Goal: Task Accomplishment & Management: Complete application form

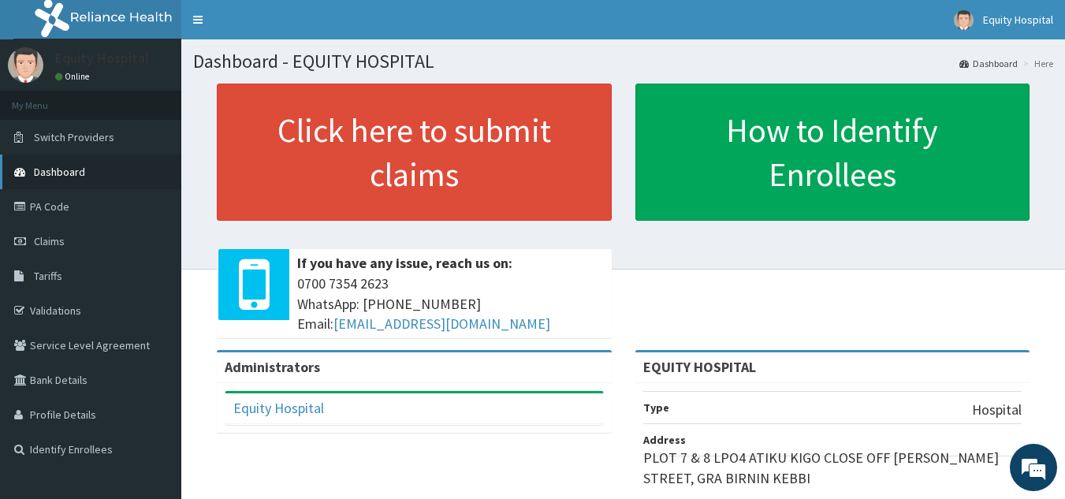
click at [65, 168] on span "Dashboard" at bounding box center [59, 172] width 51 height 14
click at [39, 238] on span "Claims" at bounding box center [49, 241] width 31 height 14
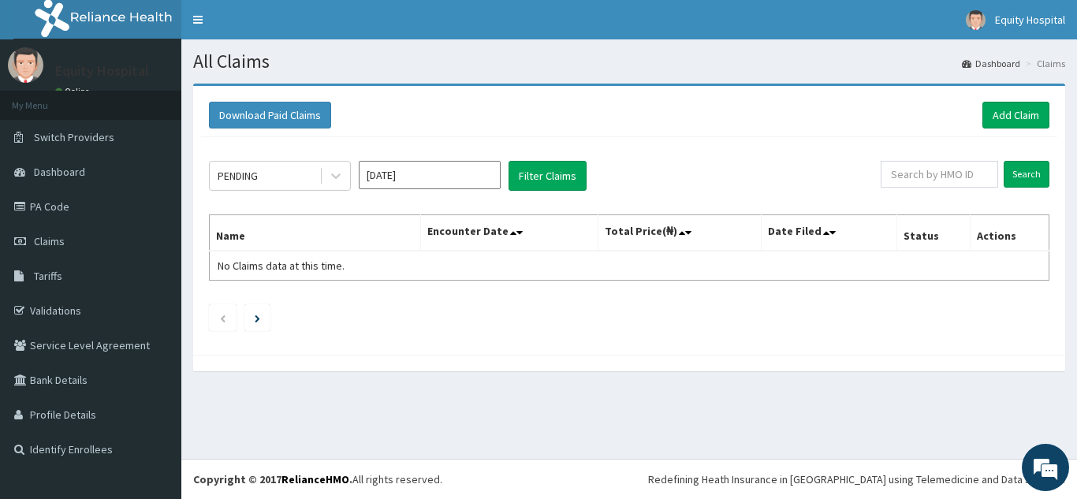
click at [395, 177] on input "Aug 2025" at bounding box center [430, 175] width 142 height 28
click at [284, 342] on div "PENDING Aug 2025 Filter Claims Search Name Encounter Date Total Price(₦) Date F…" at bounding box center [629, 242] width 856 height 210
click at [53, 203] on link "PA Code" at bounding box center [90, 206] width 181 height 35
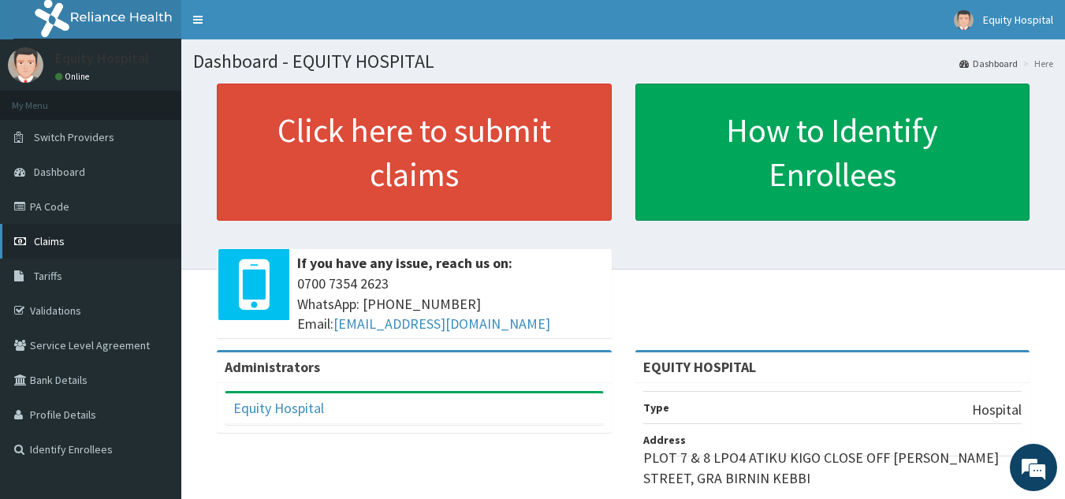
click at [28, 241] on icon at bounding box center [22, 241] width 16 height 11
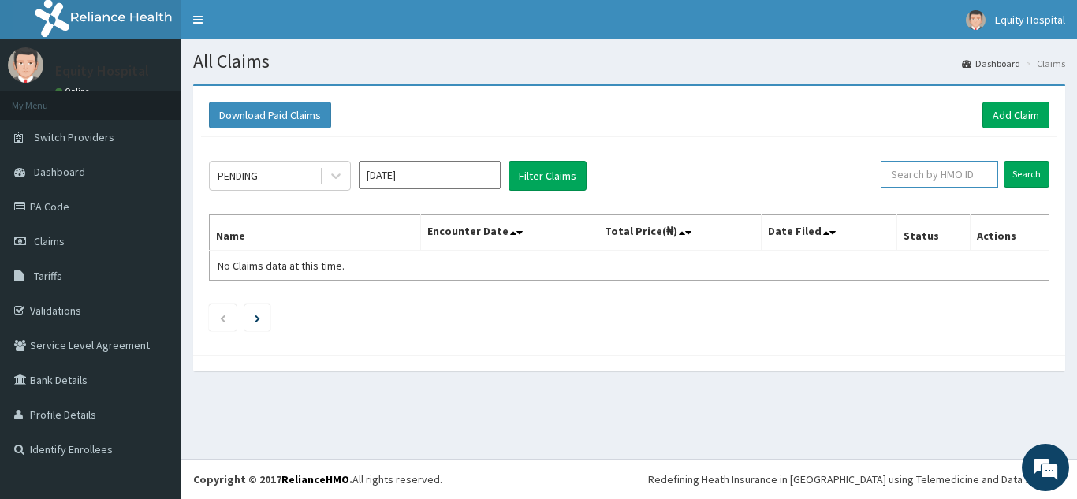
click at [931, 178] on input "text" at bounding box center [939, 174] width 117 height 27
click at [819, 188] on div "PENDING Aug 2025 Filter Claims" at bounding box center [545, 176] width 672 height 30
click at [813, 183] on div "PENDING Aug 2025 Filter Claims" at bounding box center [545, 176] width 672 height 30
click at [1016, 114] on link "Add Claim" at bounding box center [1016, 115] width 67 height 27
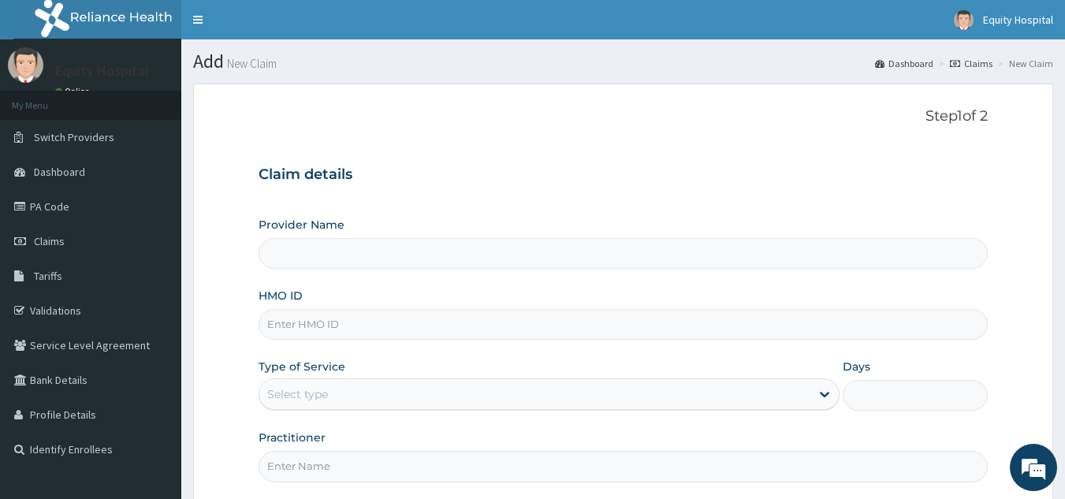
type input "EQUITY HOSPITAL"
click at [61, 237] on span "Claims" at bounding box center [49, 241] width 31 height 14
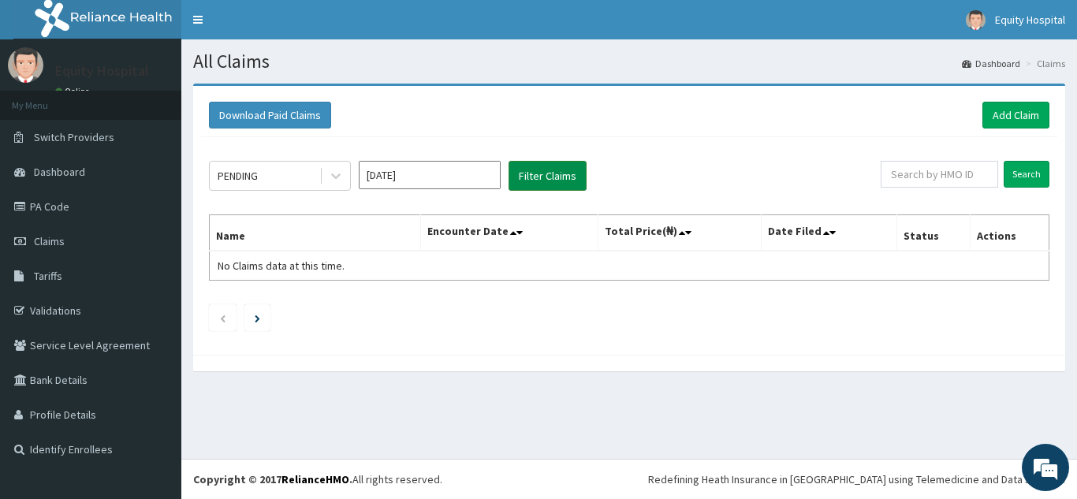
click at [564, 174] on button "Filter Claims" at bounding box center [548, 176] width 78 height 30
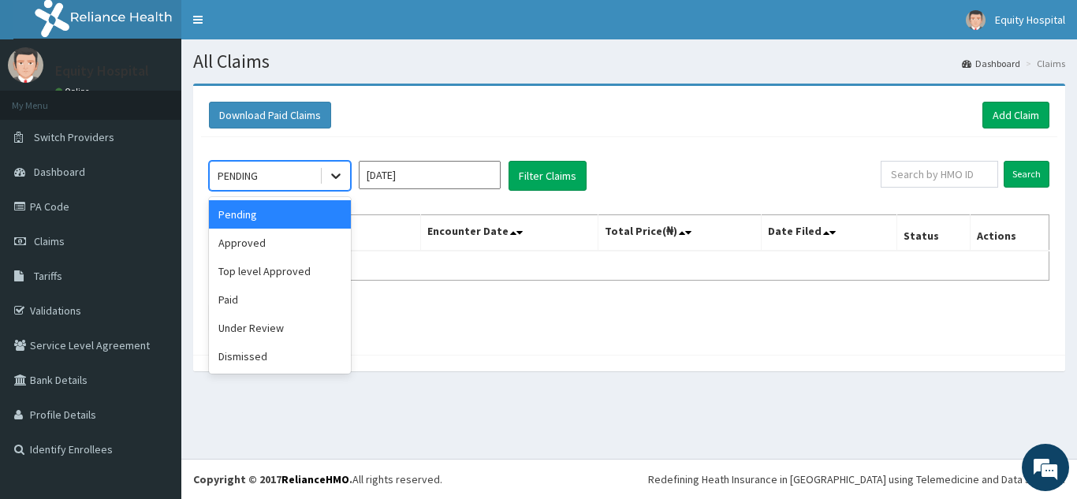
click at [341, 174] on icon at bounding box center [336, 176] width 16 height 16
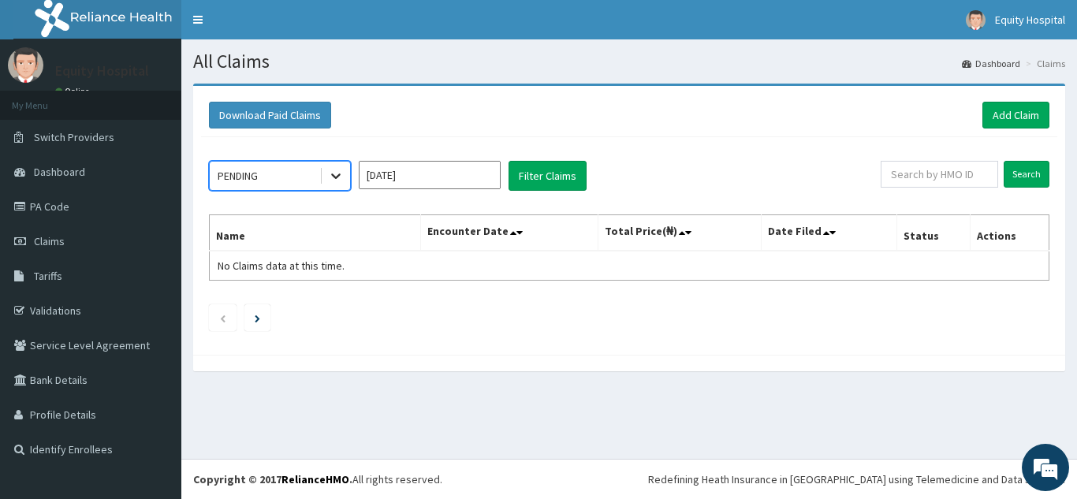
click at [334, 176] on icon at bounding box center [335, 177] width 9 height 6
click at [335, 179] on icon at bounding box center [336, 176] width 16 height 16
click at [935, 172] on input "text" at bounding box center [939, 174] width 117 height 27
type input "npf/10027/a"
click at [1004, 161] on input "Search" at bounding box center [1027, 174] width 46 height 27
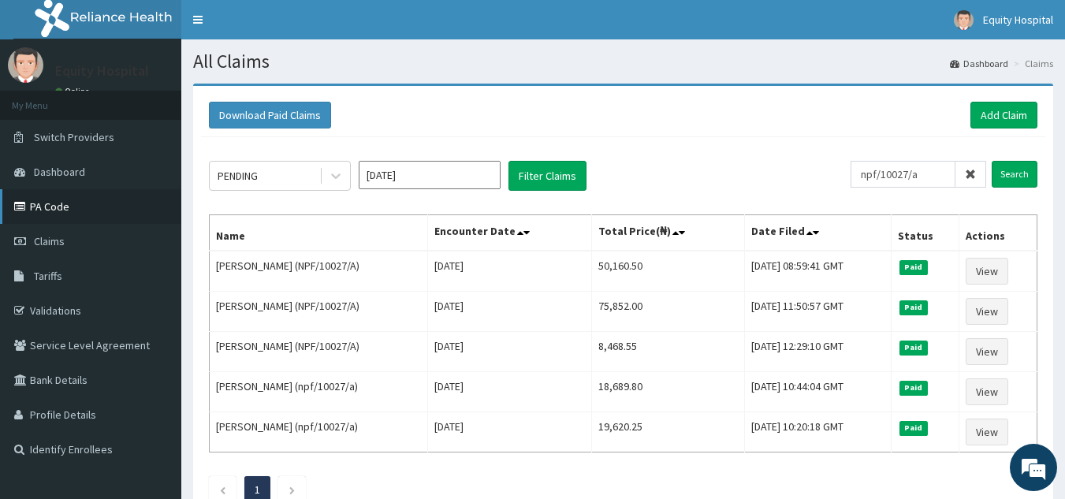
click at [51, 204] on link "PA Code" at bounding box center [90, 206] width 181 height 35
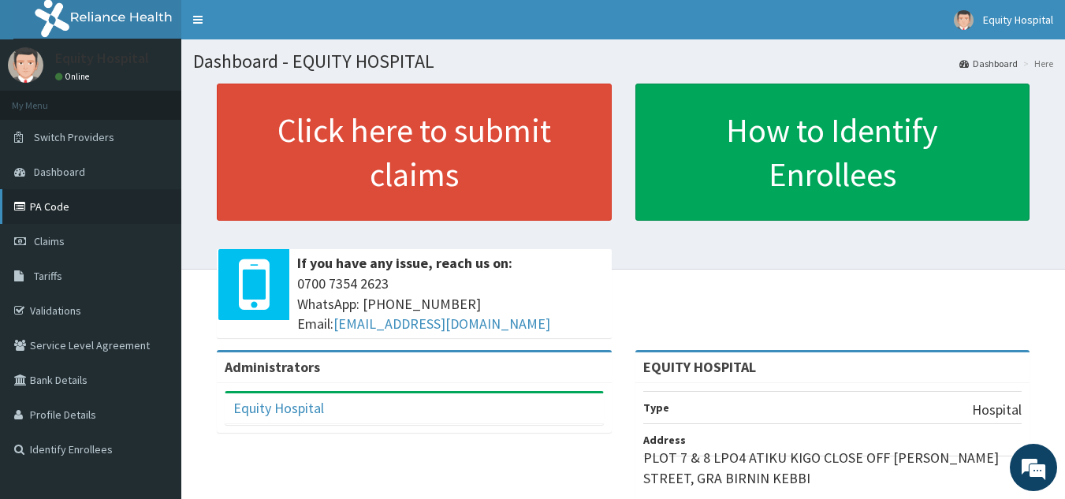
click at [41, 206] on link "PA Code" at bounding box center [90, 206] width 181 height 35
click at [46, 243] on span "Claims" at bounding box center [49, 241] width 31 height 14
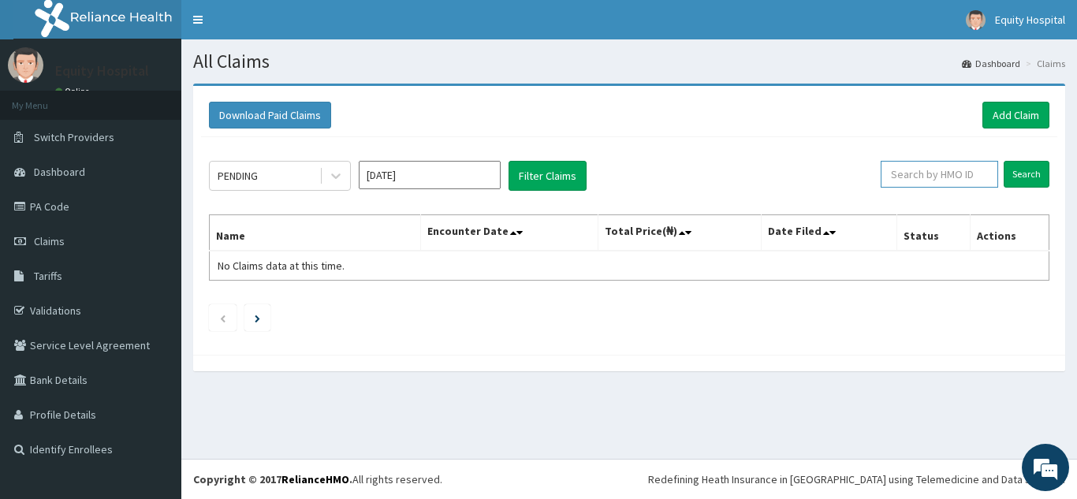
click at [928, 171] on input "text" at bounding box center [939, 174] width 117 height 27
click at [1035, 170] on input "Search" at bounding box center [1027, 174] width 46 height 27
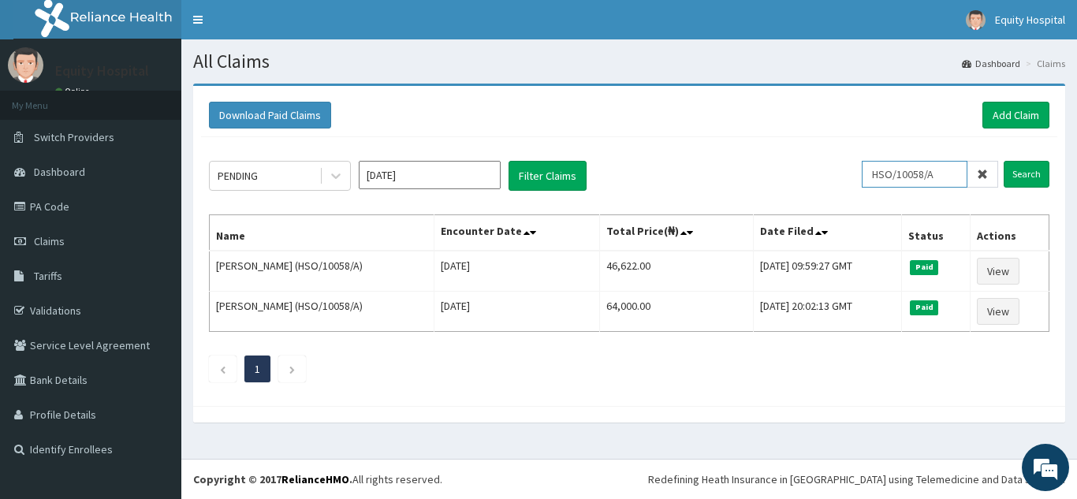
drag, startPoint x: 957, startPoint y: 173, endPoint x: 869, endPoint y: 176, distance: 88.4
click at [869, 176] on div "PENDING Aug 2025 Filter Claims HSO/10058/A Search" at bounding box center [629, 176] width 841 height 30
click at [1041, 173] on input "Search" at bounding box center [1027, 174] width 46 height 27
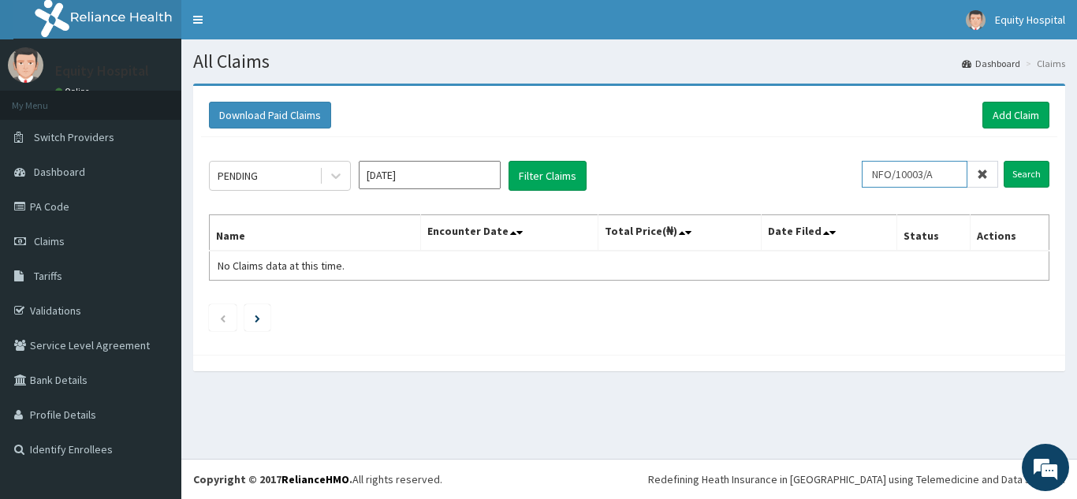
click at [944, 181] on input "NFO/10003/A" at bounding box center [915, 174] width 106 height 27
click at [1038, 180] on input "Search" at bounding box center [1027, 174] width 46 height 27
click at [953, 174] on input "NFO/10003/B" at bounding box center [915, 174] width 106 height 27
click at [1031, 171] on input "Search" at bounding box center [1027, 174] width 46 height 27
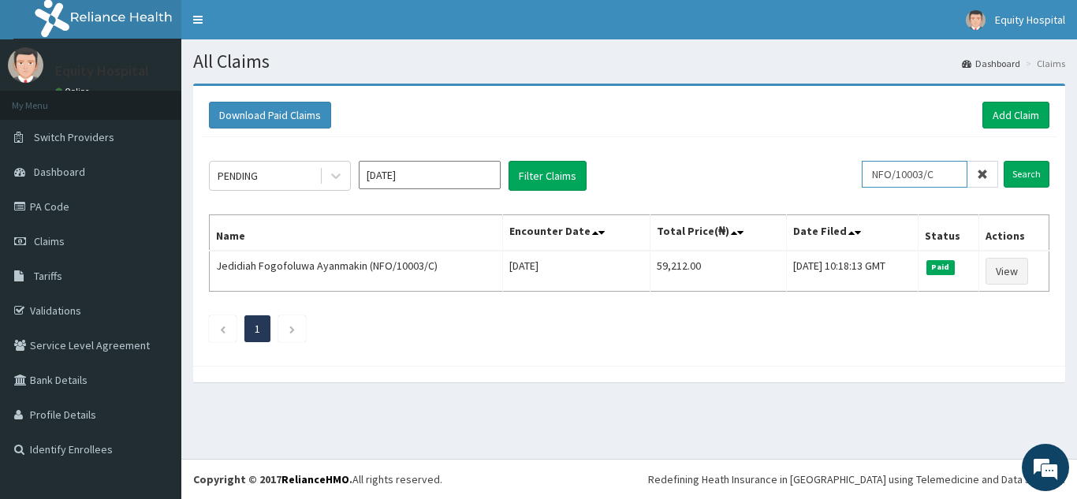
click at [949, 181] on input "NFO/10003/C" at bounding box center [915, 174] width 106 height 27
type input "NFO/10003/A"
click at [1026, 174] on input "Search" at bounding box center [1027, 174] width 46 height 27
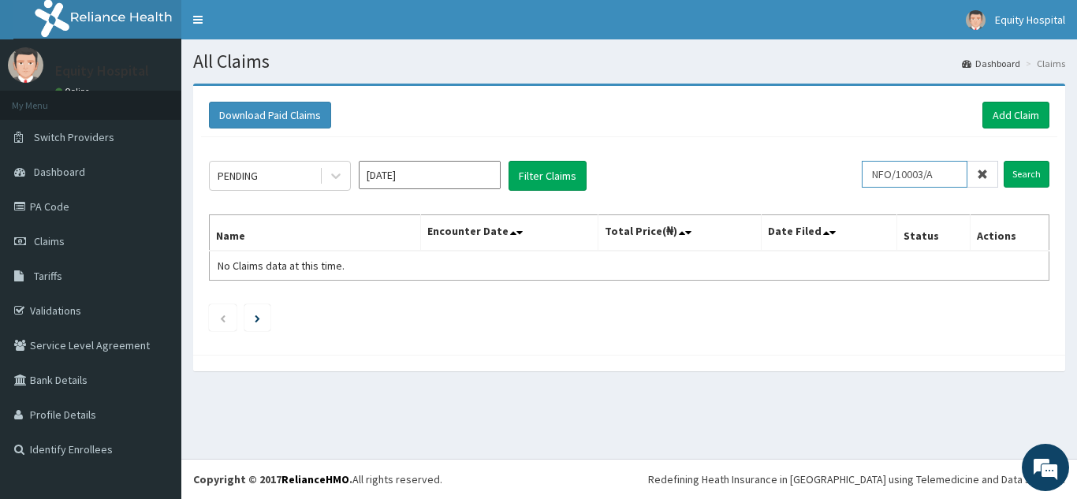
drag, startPoint x: 950, startPoint y: 175, endPoint x: 880, endPoint y: 170, distance: 70.3
click at [880, 170] on input "NFO/10003/A" at bounding box center [915, 174] width 106 height 27
click at [1004, 117] on link "Add Claim" at bounding box center [1016, 115] width 67 height 27
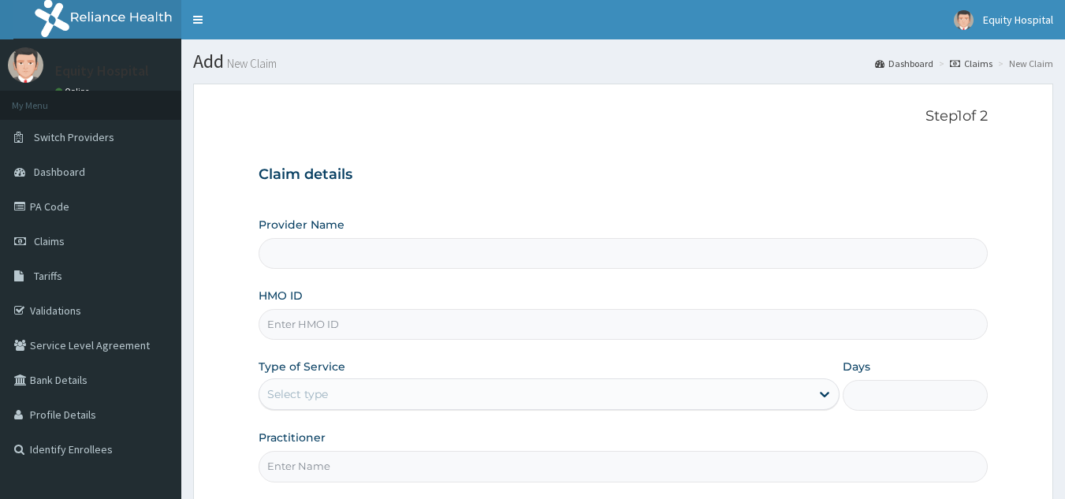
type input "EQUITY HOSPITAL"
click at [341, 323] on input "HMO ID" at bounding box center [624, 324] width 730 height 31
paste input "NFO/10003/A"
type input "NFO/10003/A"
click at [371, 386] on div "Select type" at bounding box center [534, 394] width 551 height 25
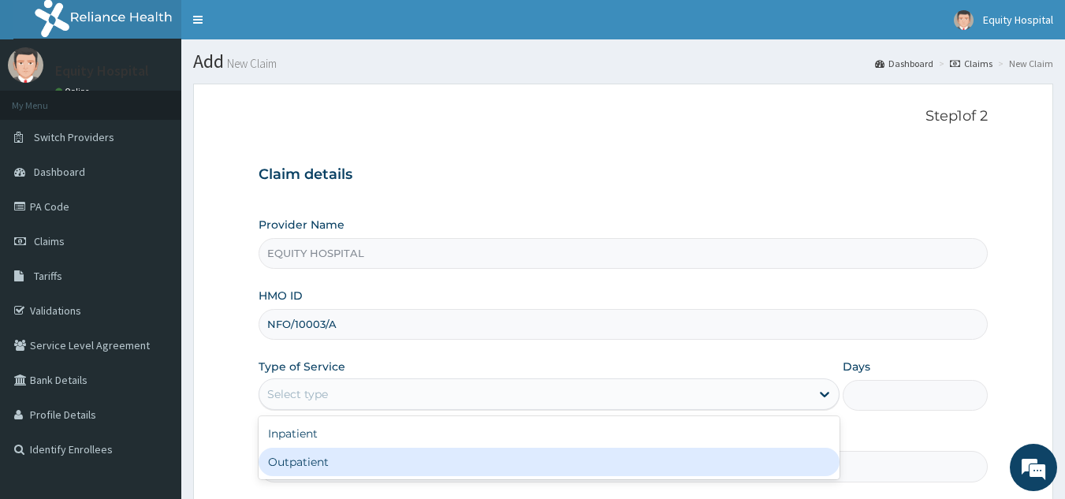
click at [344, 463] on div "Outpatient" at bounding box center [549, 462] width 581 height 28
type input "1"
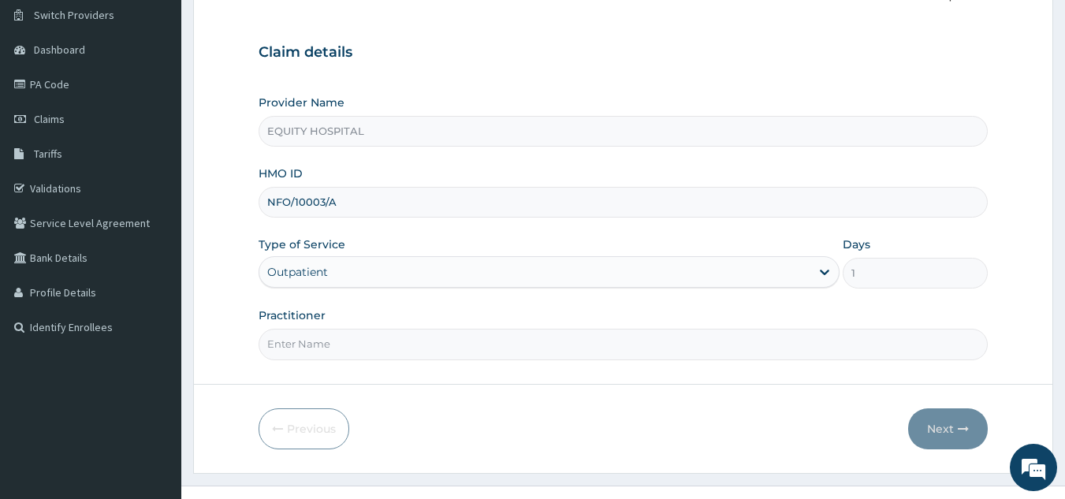
scroll to position [149, 0]
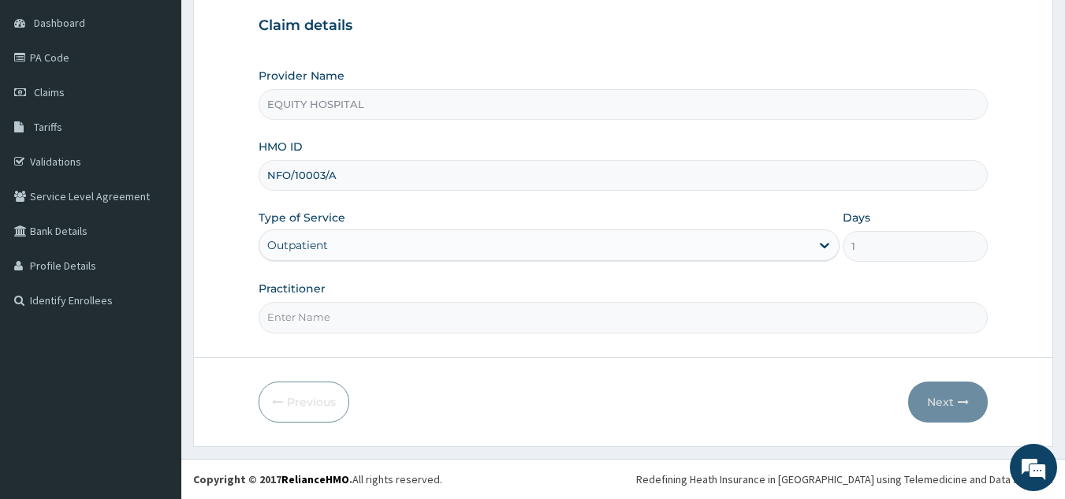
click at [530, 325] on input "Practitioner" at bounding box center [624, 317] width 730 height 31
type input "Dr. ibrahim"
click at [929, 404] on button "Next" at bounding box center [948, 402] width 80 height 41
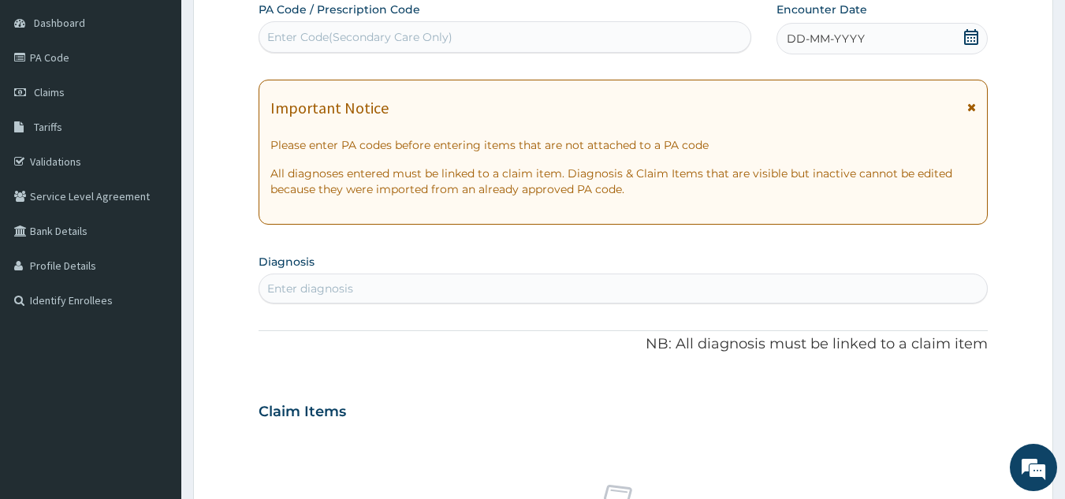
click at [848, 35] on span "DD-MM-YYYY" at bounding box center [826, 39] width 78 height 16
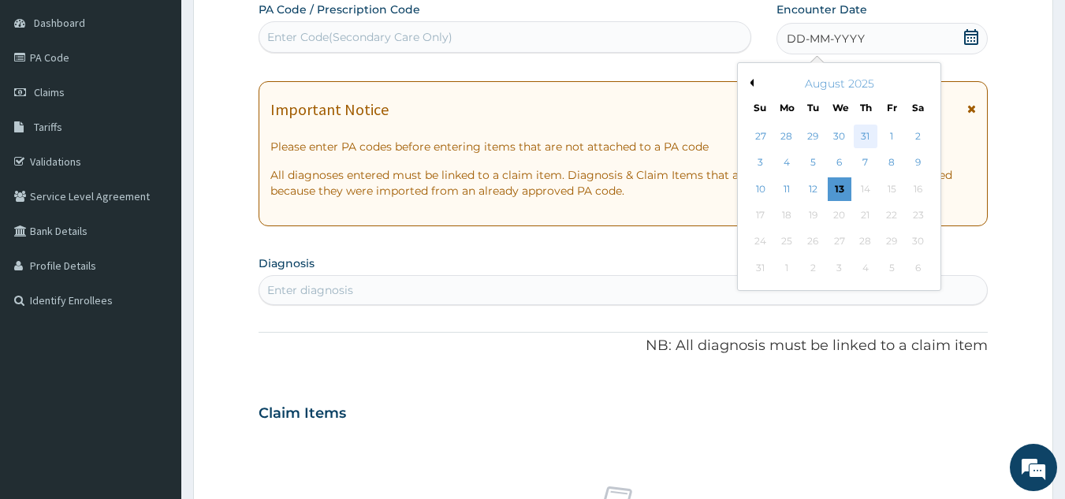
click at [866, 136] on div "31" at bounding box center [866, 137] width 24 height 24
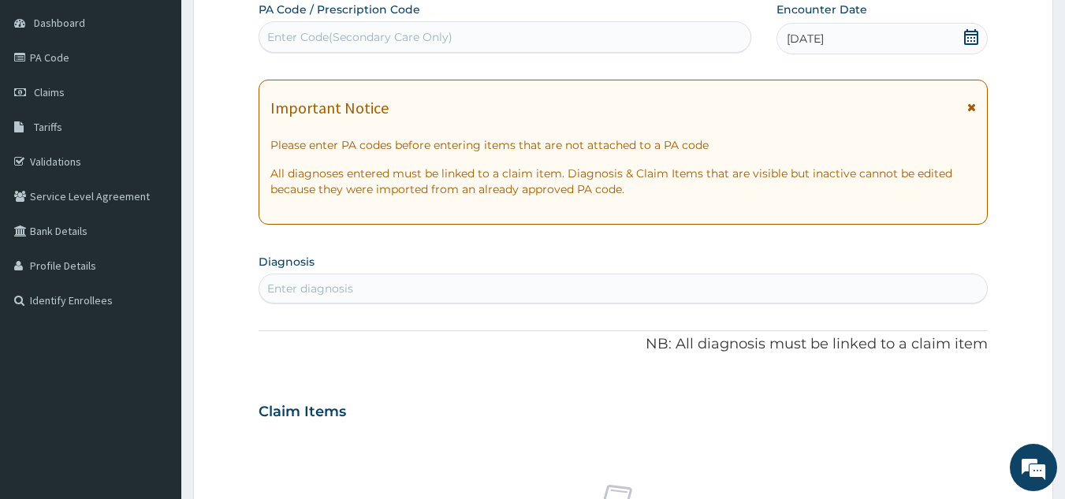
click at [584, 287] on div "Enter diagnosis" at bounding box center [623, 288] width 729 height 25
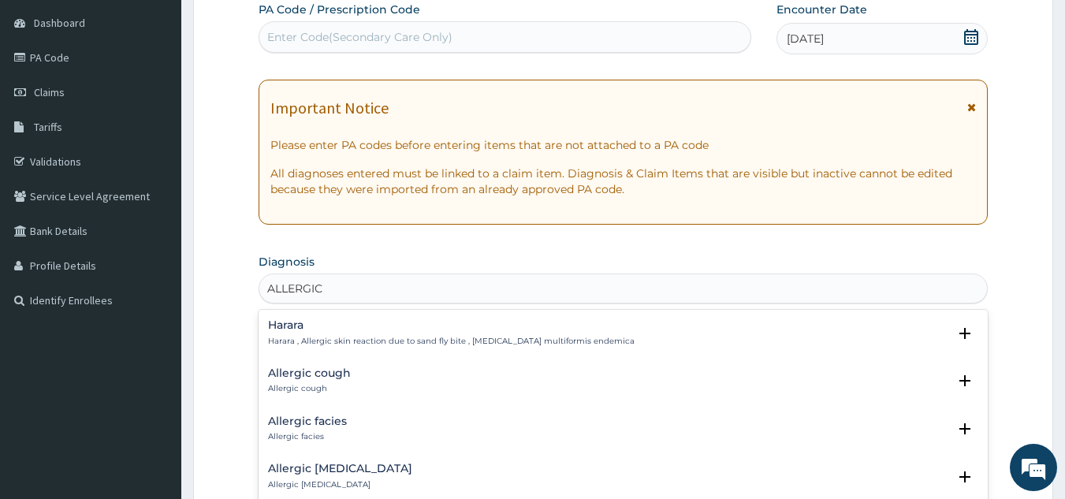
type input "ALLERGIC R"
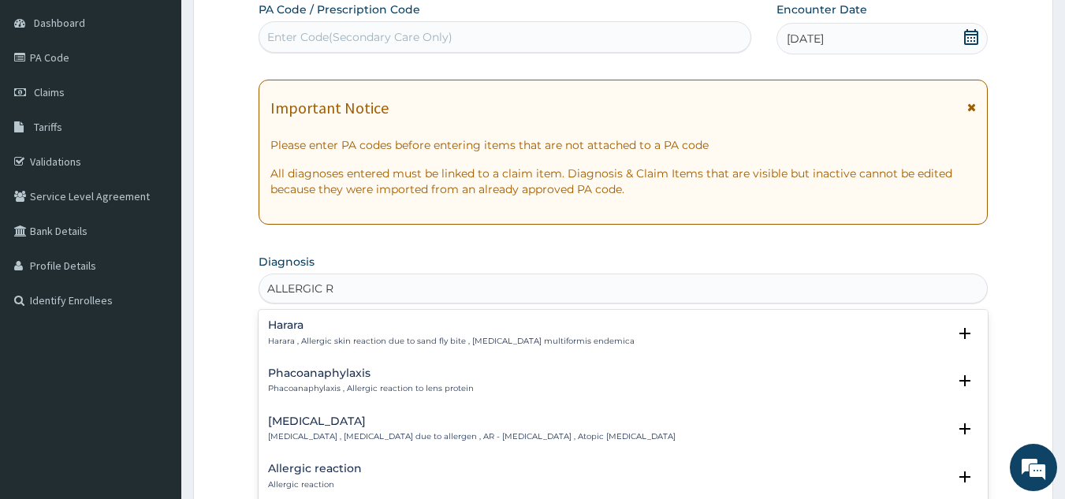
click at [337, 418] on h4 "Allergic rhinitis" at bounding box center [472, 422] width 408 height 12
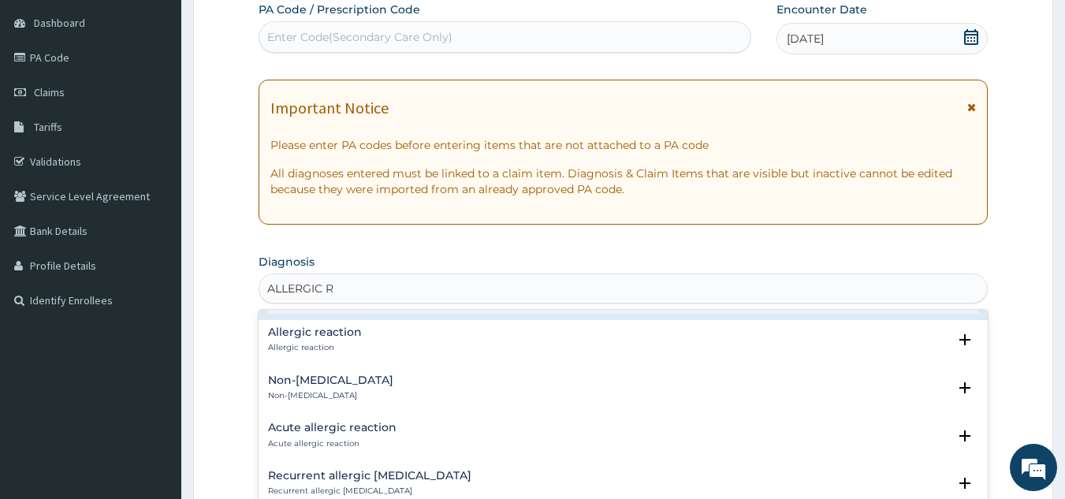
scroll to position [158, 0]
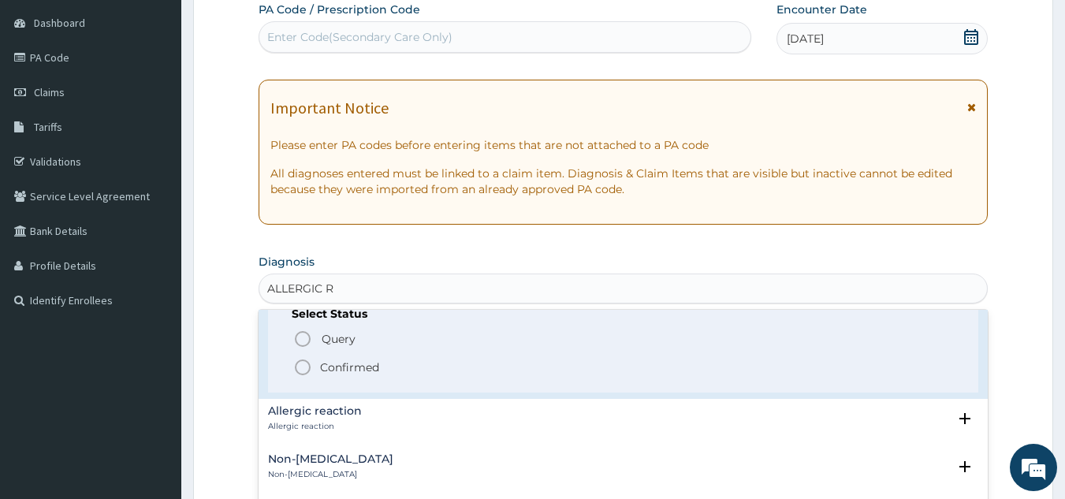
click at [304, 366] on icon "status option filled" at bounding box center [302, 367] width 19 height 19
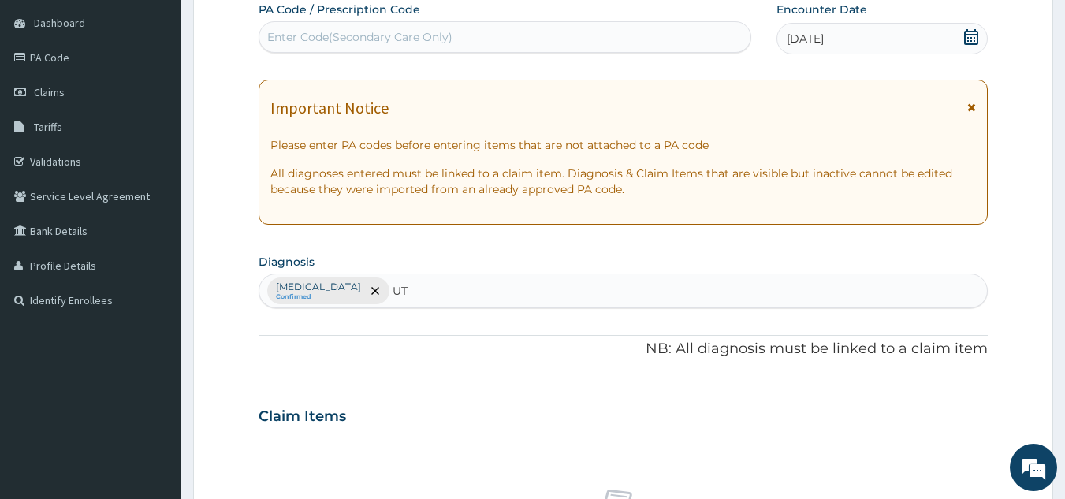
type input "UTI"
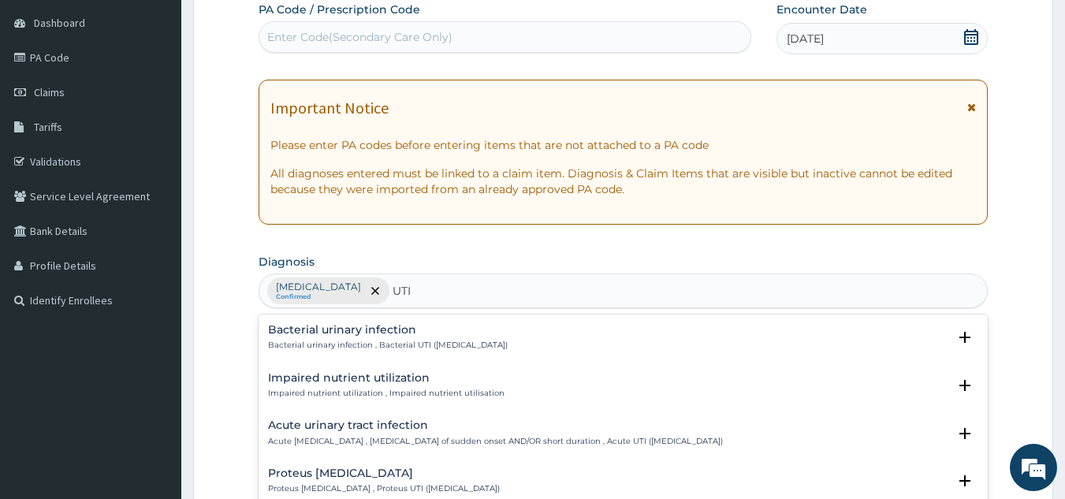
click at [386, 430] on h4 "Acute urinary tract infection" at bounding box center [495, 426] width 455 height 12
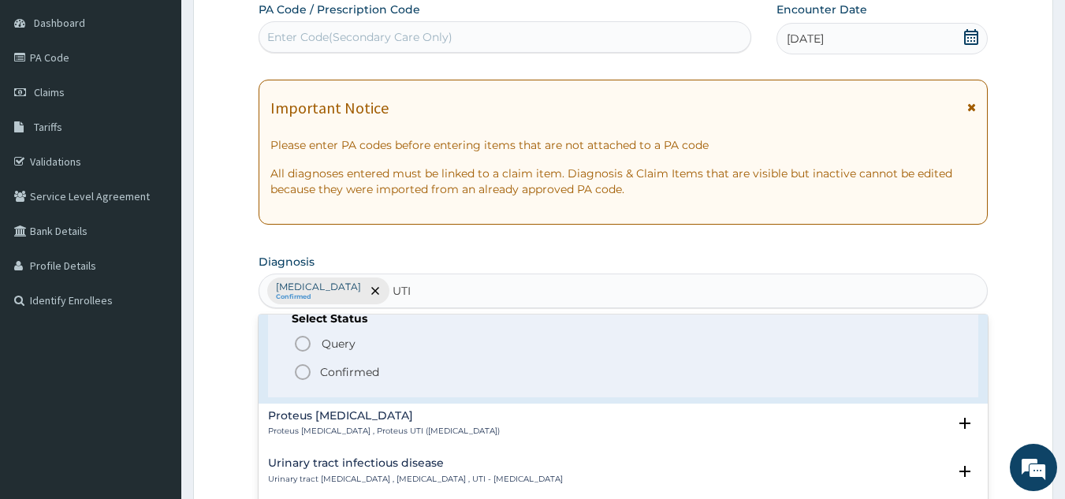
click at [300, 371] on icon "status option filled" at bounding box center [302, 372] width 19 height 19
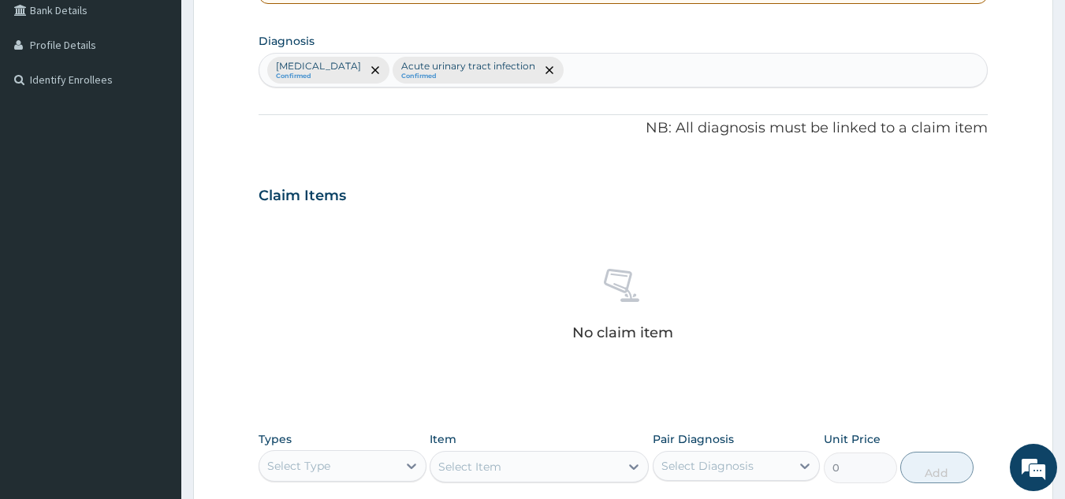
scroll to position [386, 0]
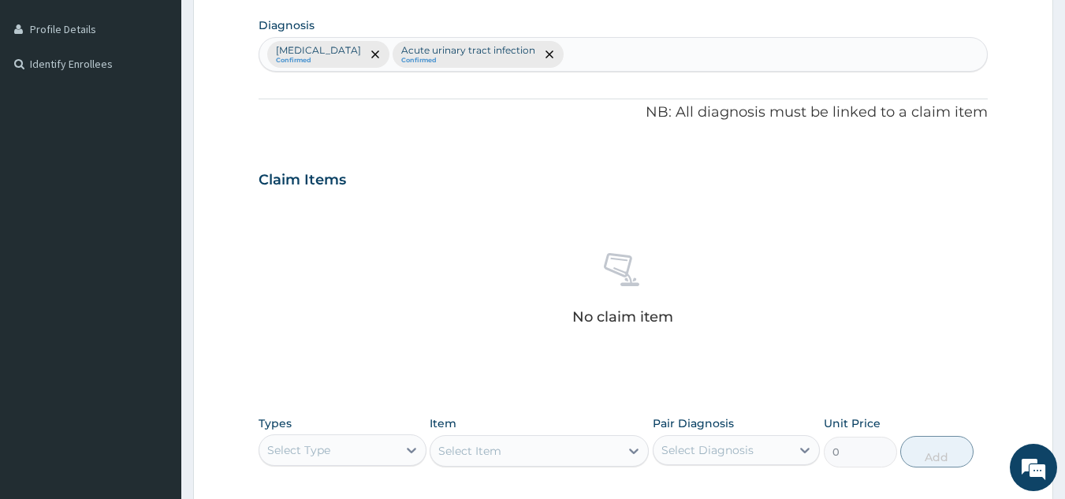
click at [330, 452] on div "Select Type" at bounding box center [298, 450] width 63 height 16
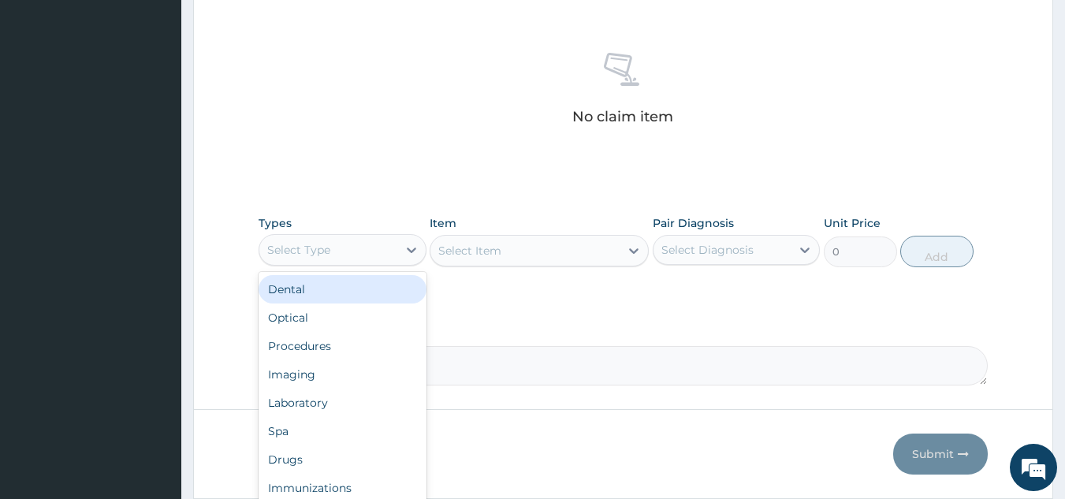
scroll to position [638, 0]
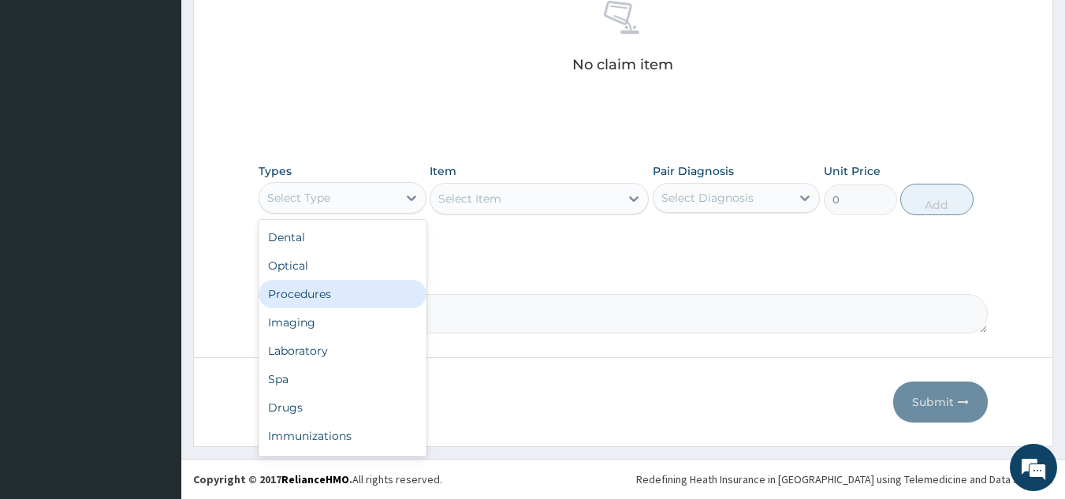
drag, startPoint x: 355, startPoint y: 299, endPoint x: 431, endPoint y: 257, distance: 87.2
click at [365, 291] on div "Procedures" at bounding box center [343, 294] width 168 height 28
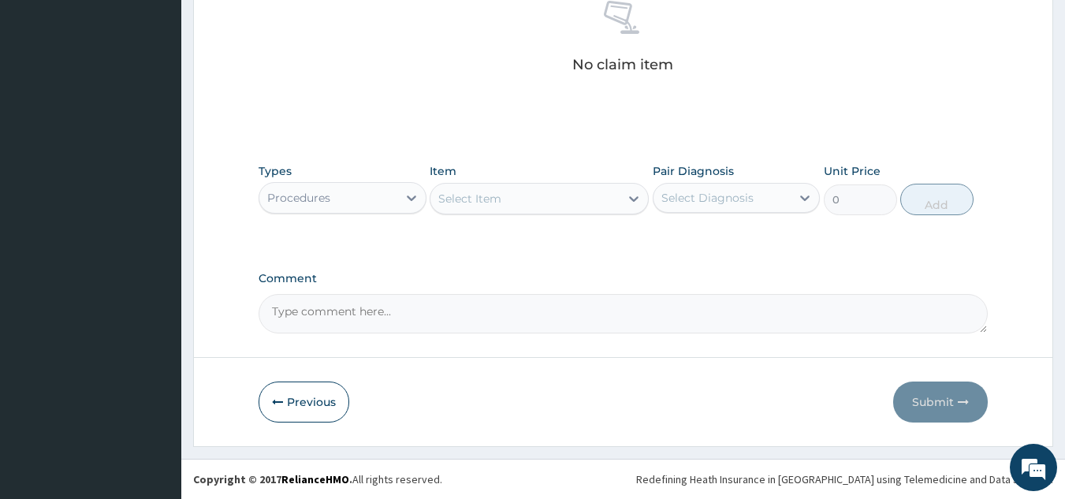
click at [588, 202] on div "Select Item" at bounding box center [525, 198] width 189 height 25
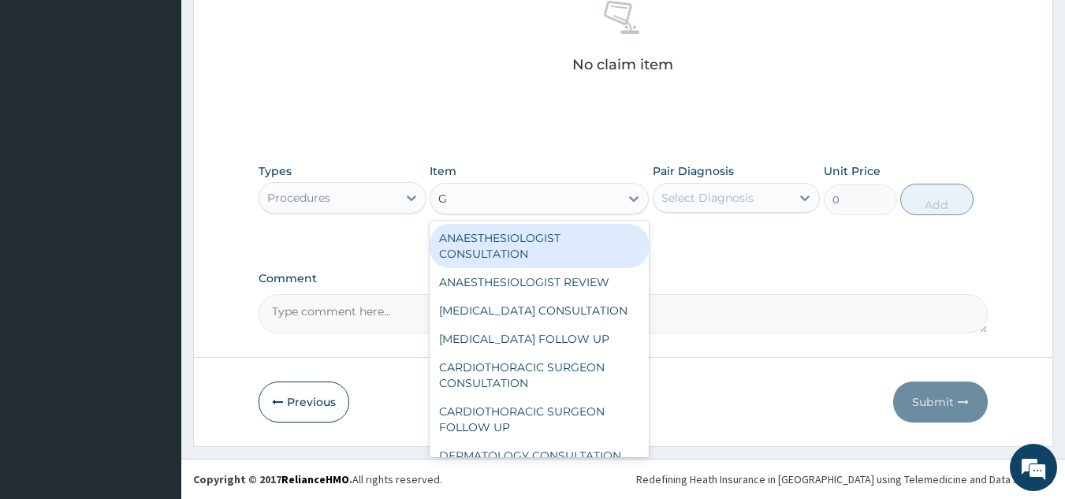
type input "GP"
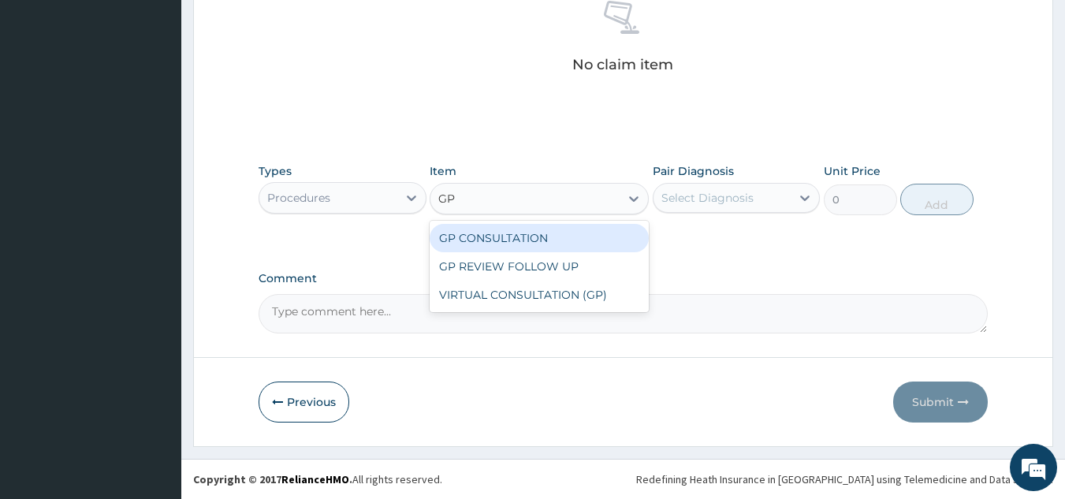
click at [587, 228] on div "GP CONSULTATION" at bounding box center [539, 238] width 219 height 28
type input "10000"
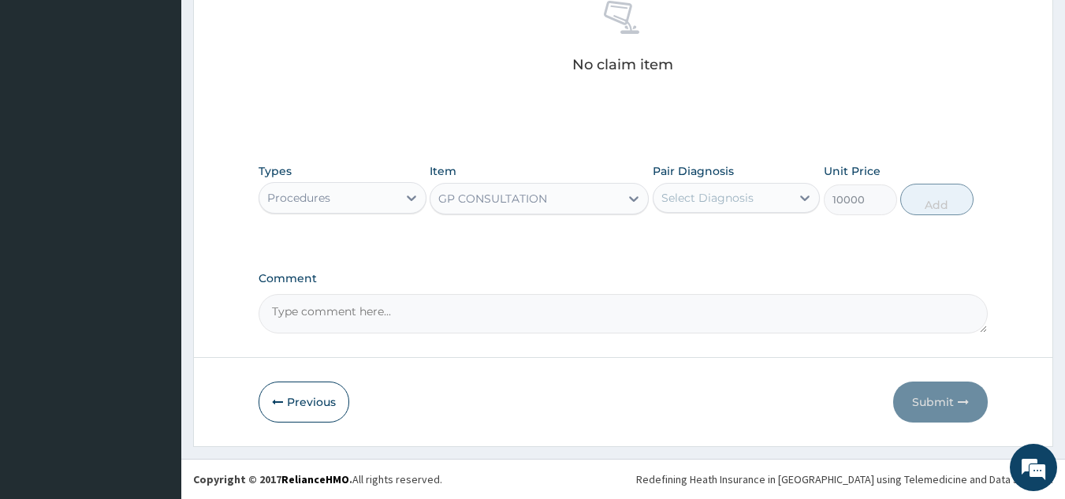
drag, startPoint x: 750, startPoint y: 203, endPoint x: 740, endPoint y: 218, distance: 17.7
click at [751, 200] on div "Select Diagnosis" at bounding box center [708, 198] width 92 height 16
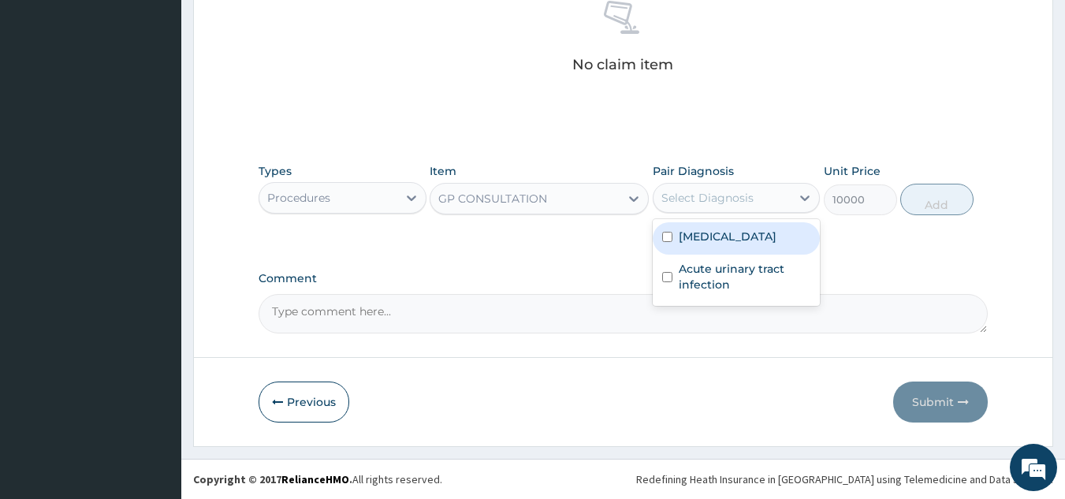
drag, startPoint x: 736, startPoint y: 238, endPoint x: 721, endPoint y: 272, distance: 37.1
click at [737, 239] on label "Allergic rhinitis" at bounding box center [728, 237] width 98 height 16
checkbox input "true"
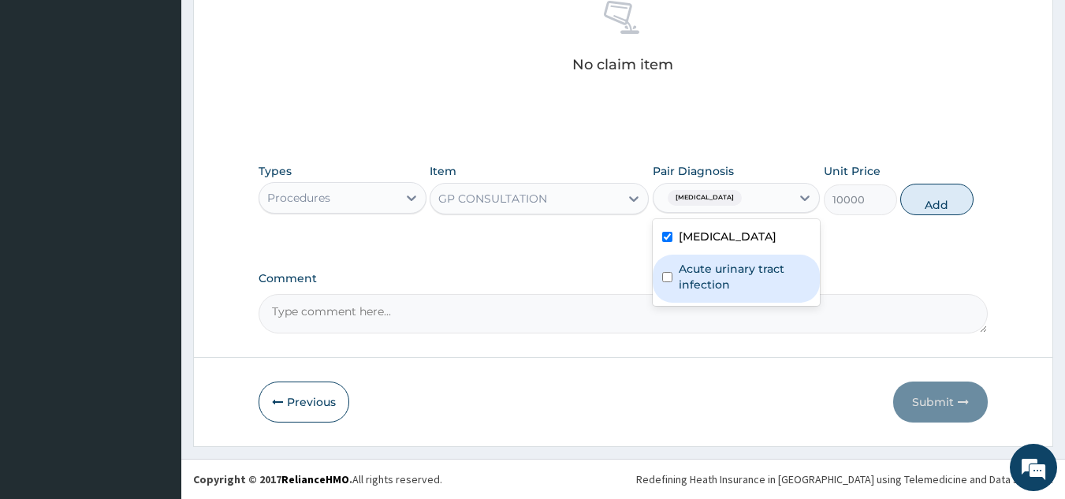
drag, startPoint x: 721, startPoint y: 272, endPoint x: 813, endPoint y: 254, distance: 94.0
click at [731, 271] on label "Acute urinary tract infection" at bounding box center [745, 277] width 132 height 32
checkbox input "true"
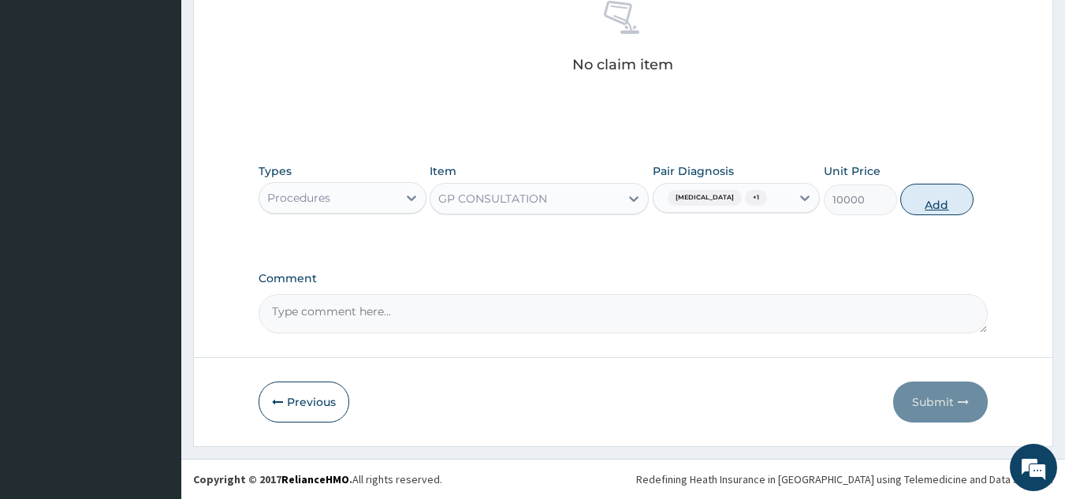
click at [943, 202] on button "Add" at bounding box center [937, 200] width 73 height 32
type input "0"
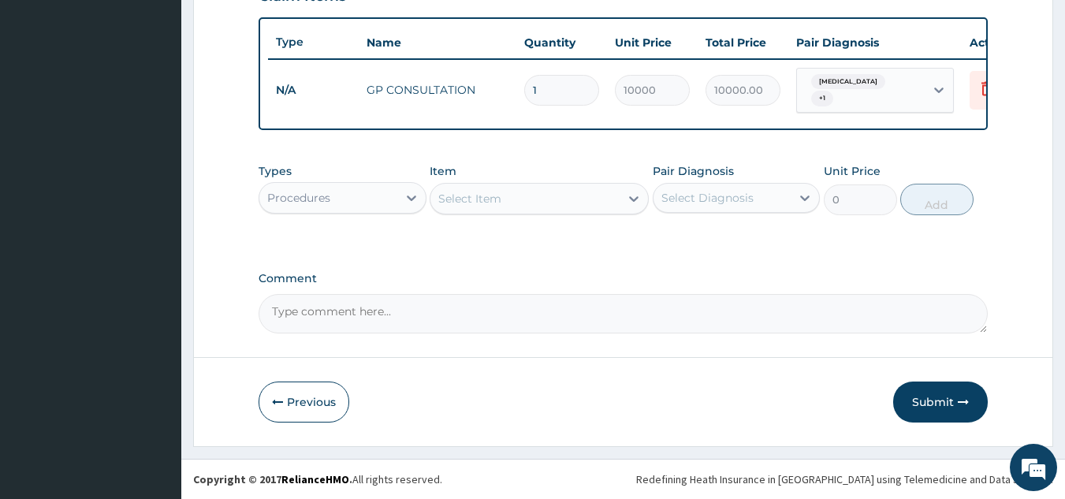
click at [377, 198] on div "Procedures" at bounding box center [328, 197] width 138 height 25
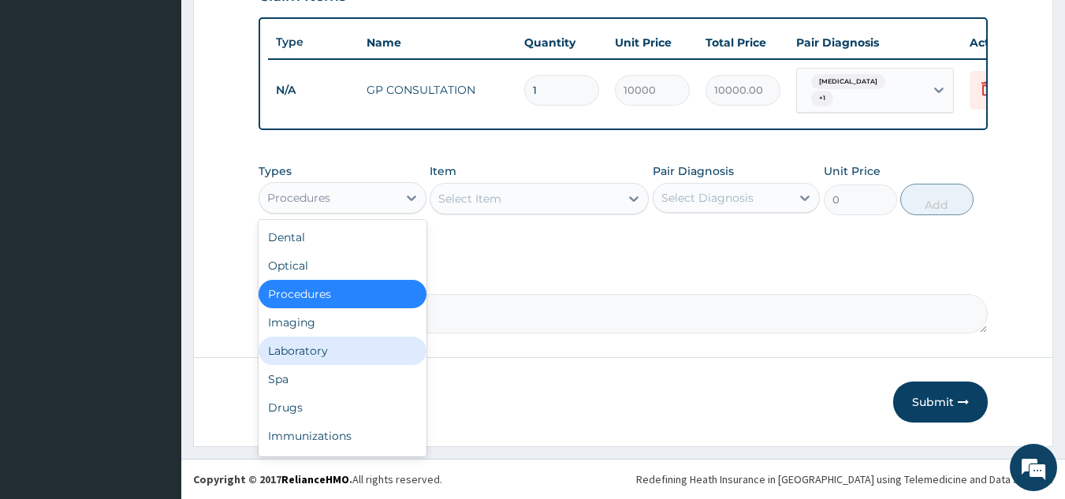
drag, startPoint x: 332, startPoint y: 346, endPoint x: 361, endPoint y: 343, distance: 29.3
click at [341, 344] on div "Laboratory" at bounding box center [343, 351] width 168 height 28
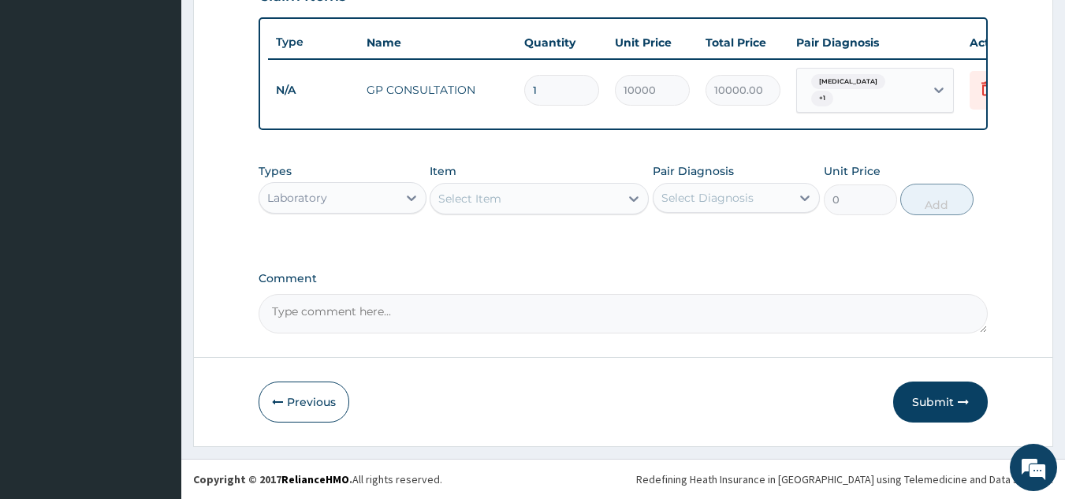
click at [565, 201] on div "Select Item" at bounding box center [525, 198] width 189 height 25
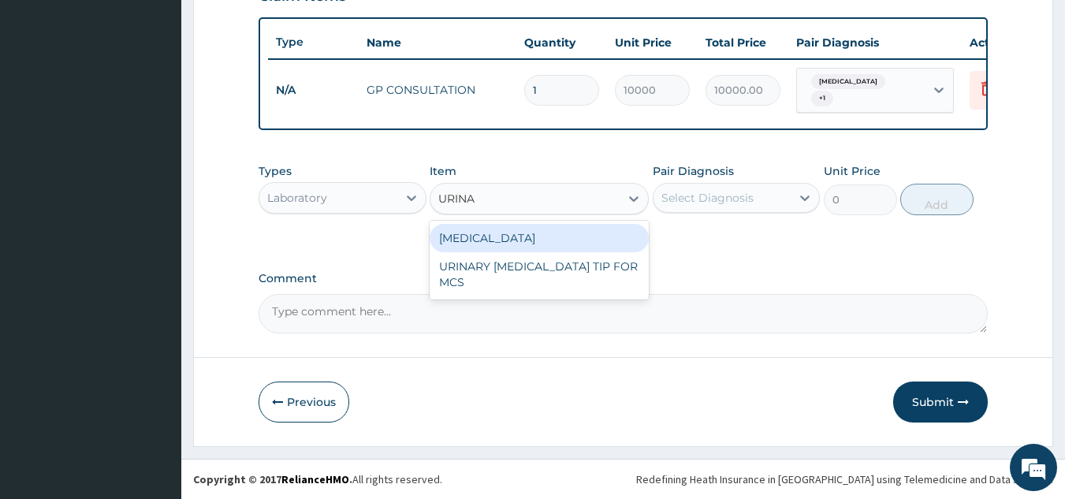
type input "URINAL"
click at [524, 241] on div "[MEDICAL_DATA]" at bounding box center [539, 238] width 219 height 28
type input "2250"
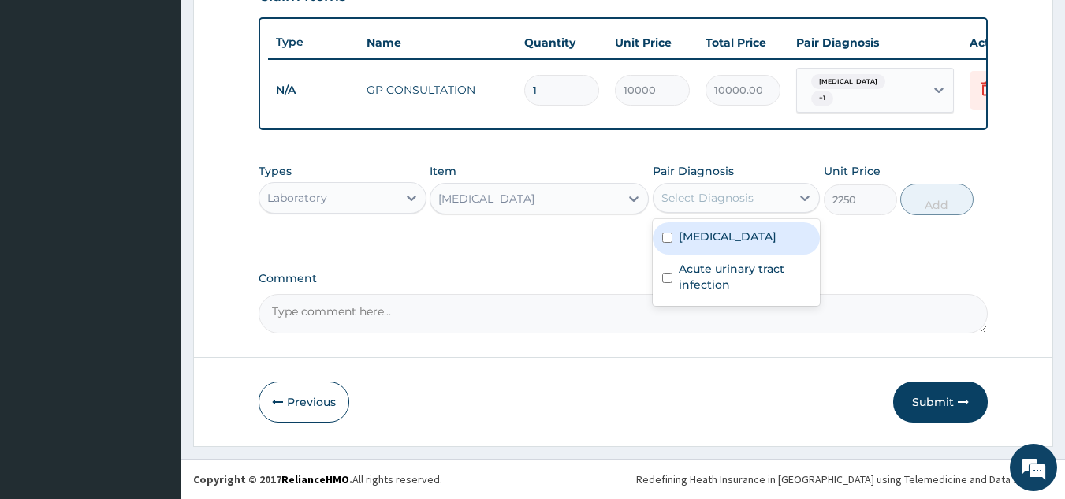
click at [716, 197] on div "Select Diagnosis" at bounding box center [708, 198] width 92 height 16
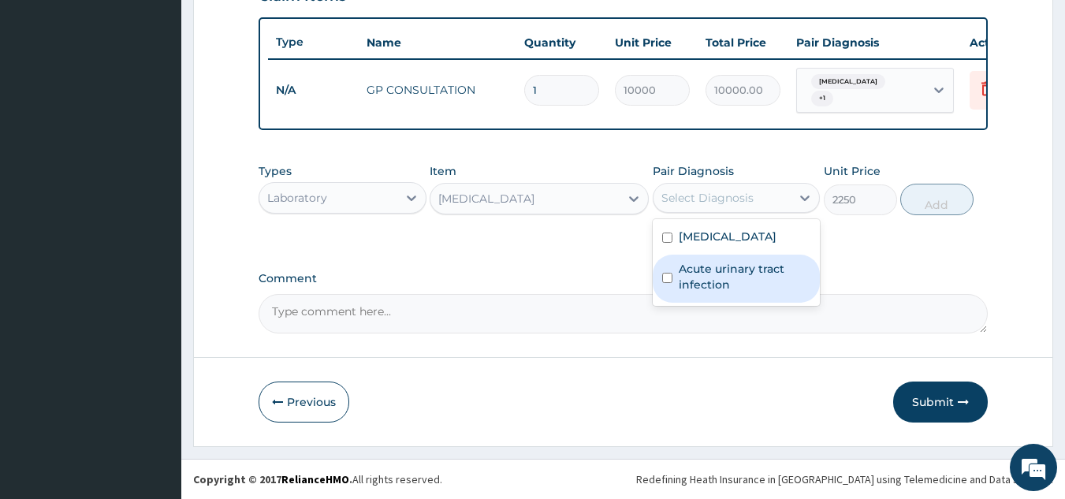
drag, startPoint x: 703, startPoint y: 266, endPoint x: 822, endPoint y: 242, distance: 121.4
click at [719, 271] on label "Acute urinary tract infection" at bounding box center [745, 277] width 132 height 32
checkbox input "true"
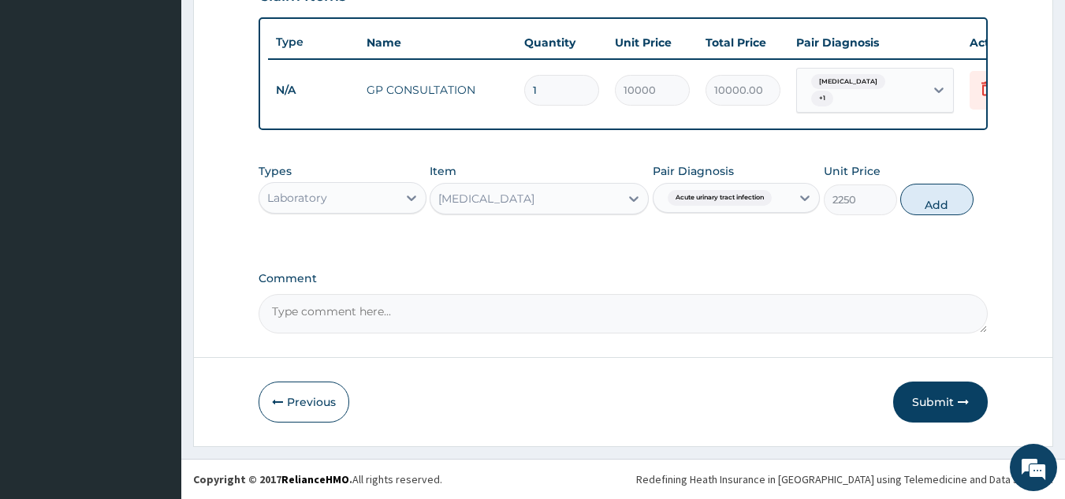
drag, startPoint x: 931, startPoint y: 198, endPoint x: 800, endPoint y: 202, distance: 130.2
click at [915, 200] on button "Add" at bounding box center [937, 200] width 73 height 32
type input "0"
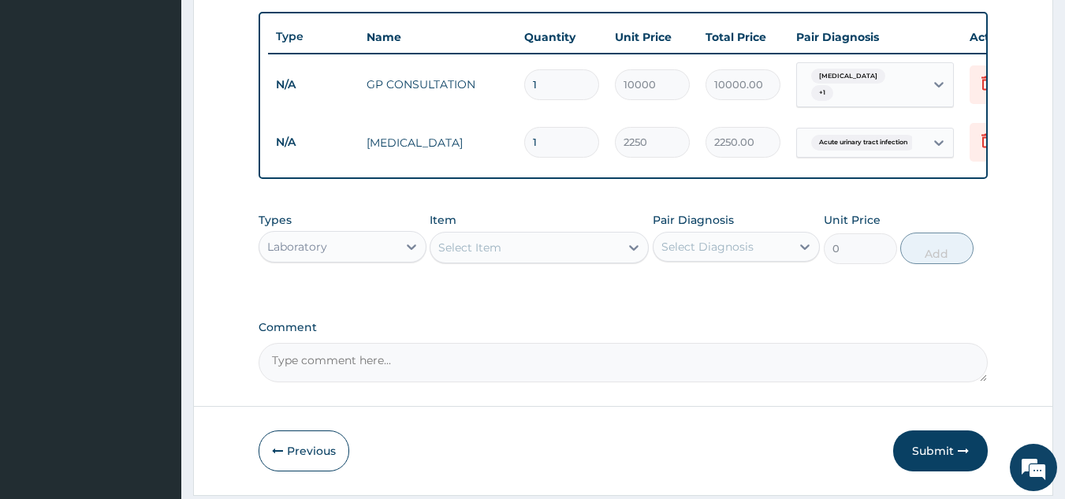
click at [573, 252] on div "Select Item" at bounding box center [525, 247] width 189 height 25
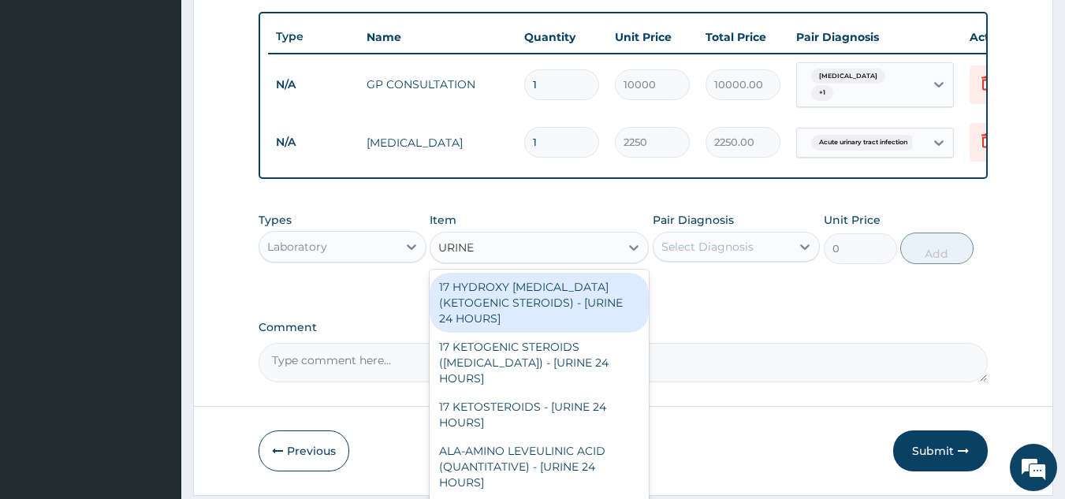
type input "URINE M"
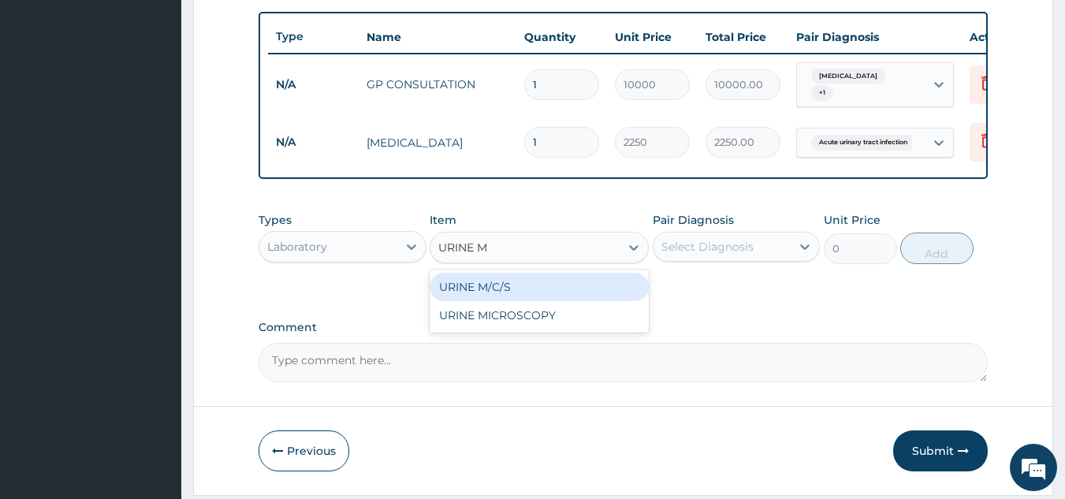
click at [540, 289] on div "URINE M/C/S" at bounding box center [539, 287] width 219 height 28
type input "6120"
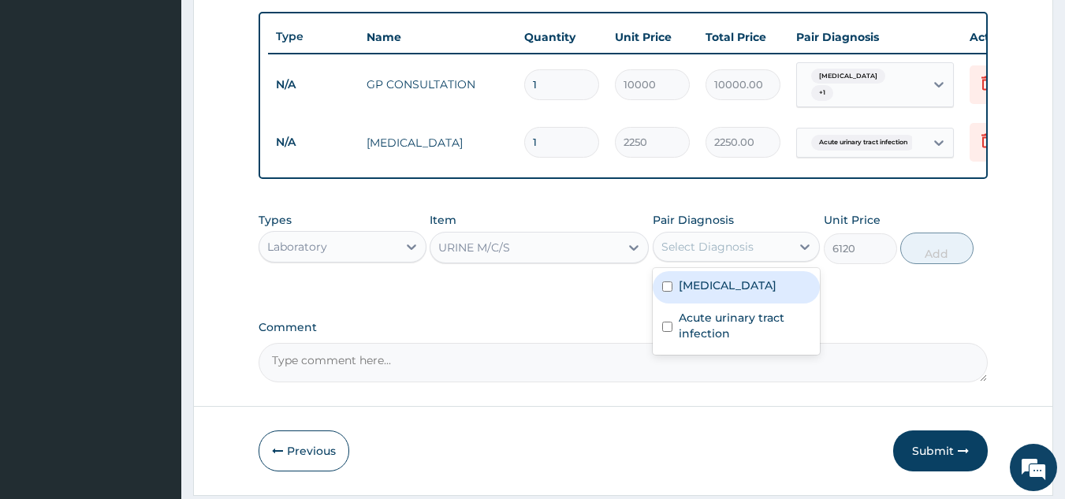
drag, startPoint x: 717, startPoint y: 250, endPoint x: 701, endPoint y: 272, distance: 27.1
click at [718, 250] on div "Select Diagnosis" at bounding box center [708, 247] width 92 height 16
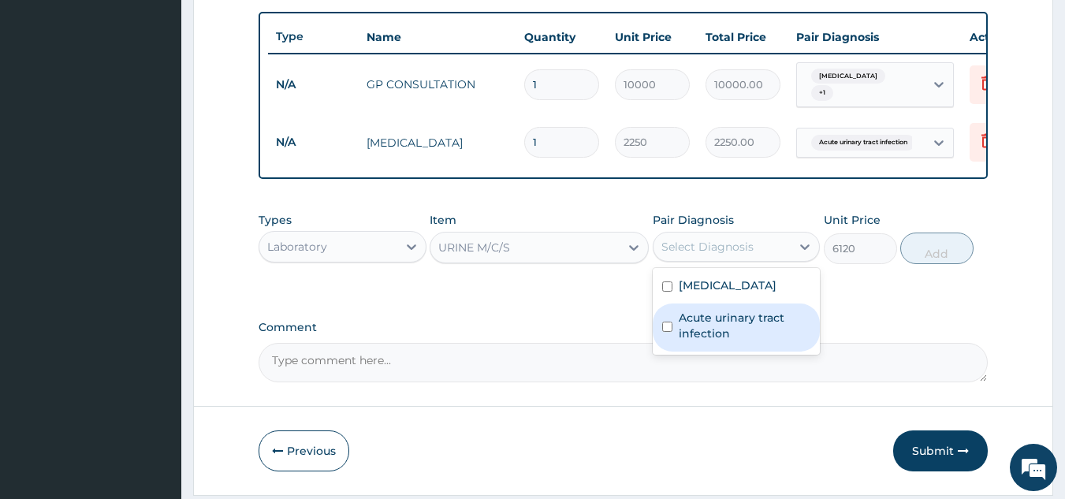
drag, startPoint x: 706, startPoint y: 335, endPoint x: 816, endPoint y: 318, distance: 111.8
click at [707, 335] on label "Acute urinary tract infection" at bounding box center [745, 326] width 132 height 32
checkbox input "true"
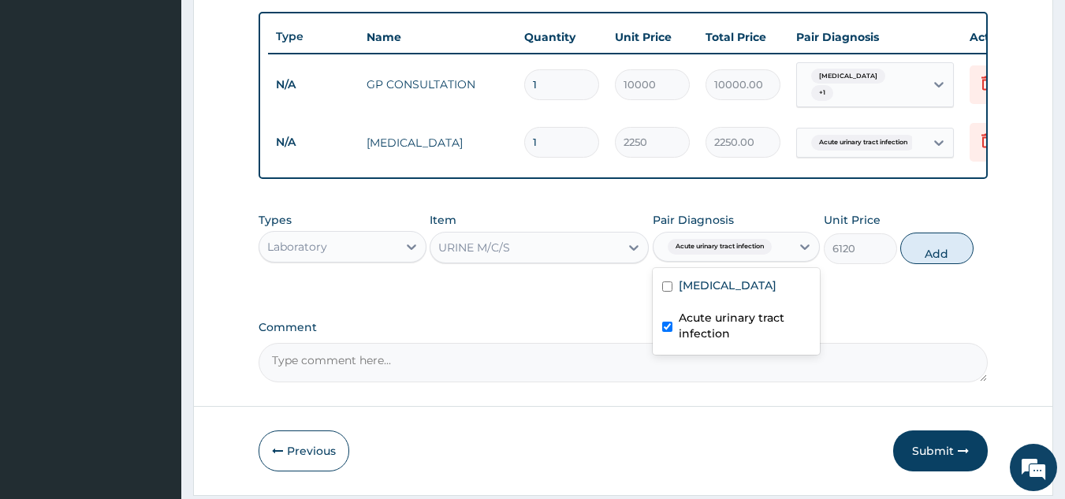
drag, startPoint x: 942, startPoint y: 257, endPoint x: 914, endPoint y: 261, distance: 28.7
click at [939, 258] on button "Add" at bounding box center [937, 249] width 73 height 32
type input "0"
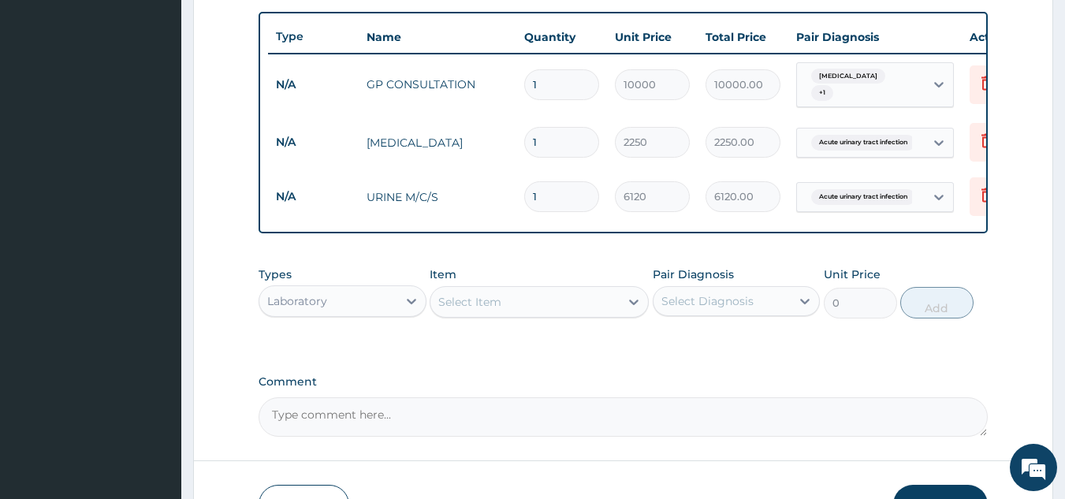
click at [549, 313] on div "Select Item" at bounding box center [525, 301] width 189 height 25
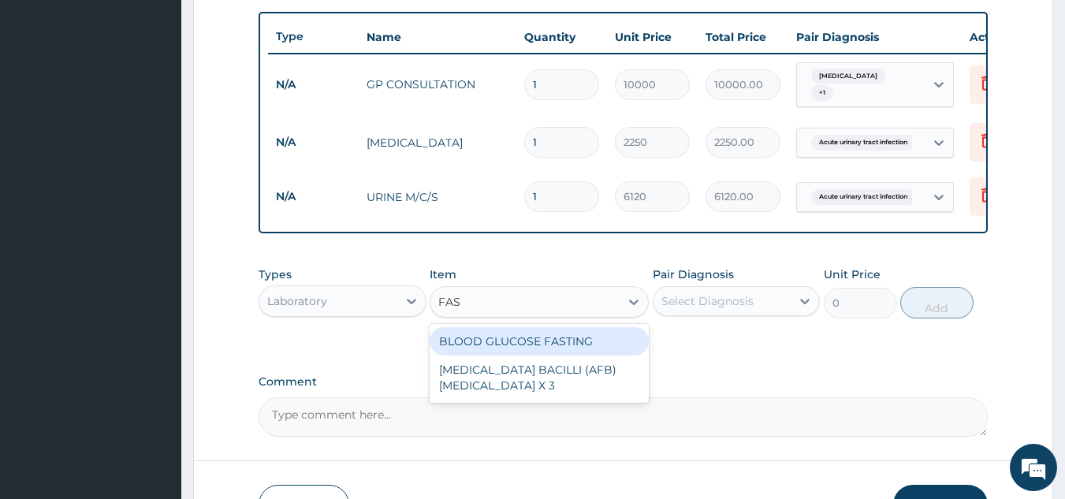
type input "FAST"
click at [529, 344] on div "BLOOD GLUCOSE FASTING" at bounding box center [539, 341] width 219 height 28
type input "2250"
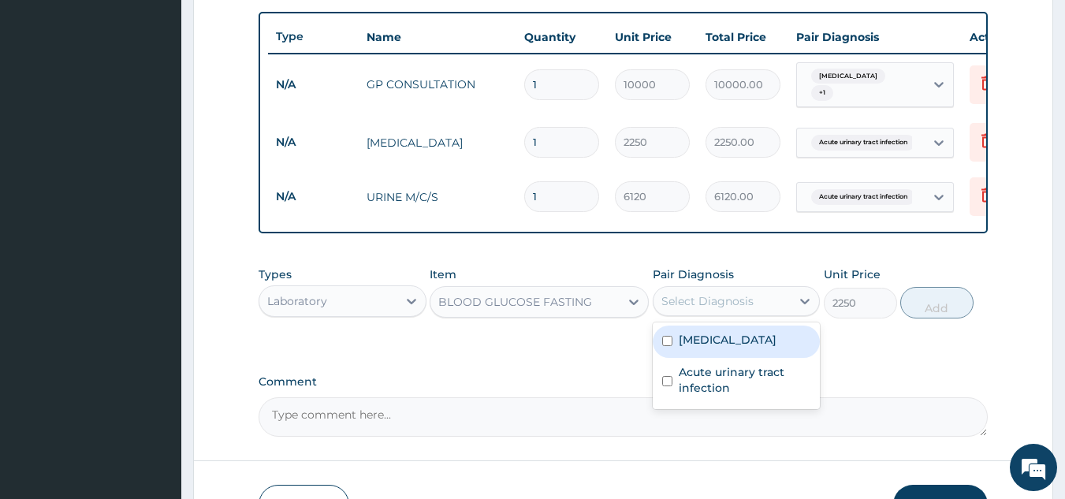
click at [727, 303] on div "Select Diagnosis" at bounding box center [723, 301] width 138 height 25
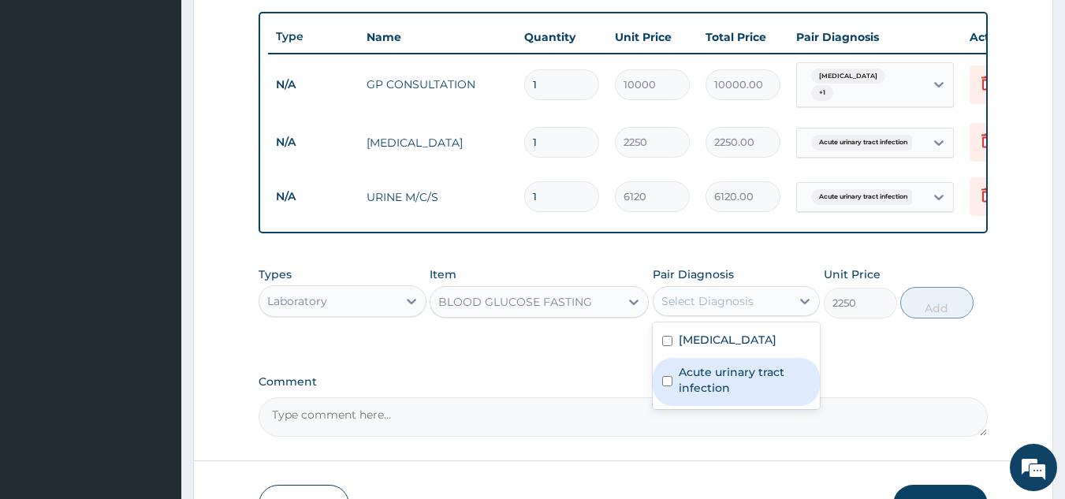
drag, startPoint x: 703, startPoint y: 391, endPoint x: 736, endPoint y: 383, distance: 34.0
click at [706, 390] on label "Acute urinary tract infection" at bounding box center [745, 380] width 132 height 32
checkbox input "true"
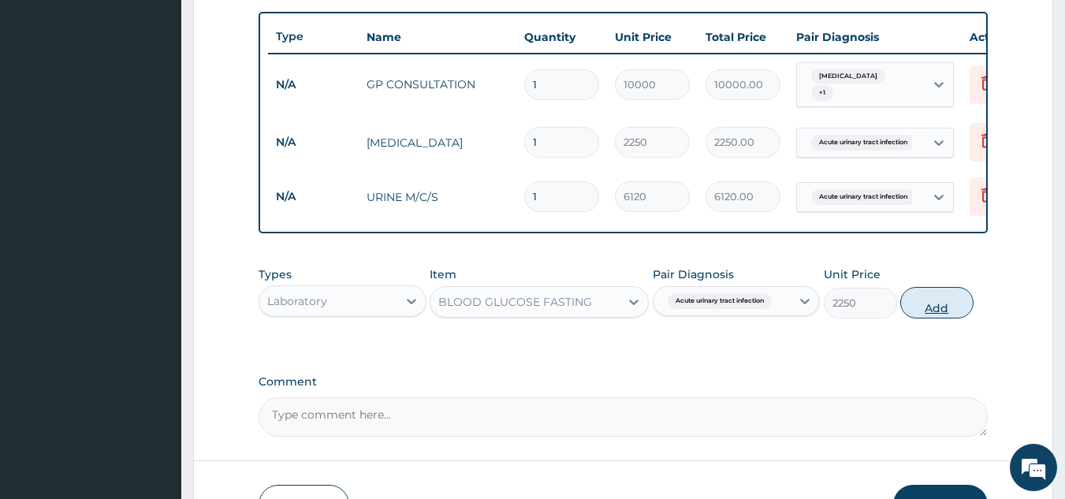
drag, startPoint x: 942, startPoint y: 315, endPoint x: 681, endPoint y: 308, distance: 261.9
click at [936, 315] on button "Add" at bounding box center [937, 303] width 73 height 32
type input "0"
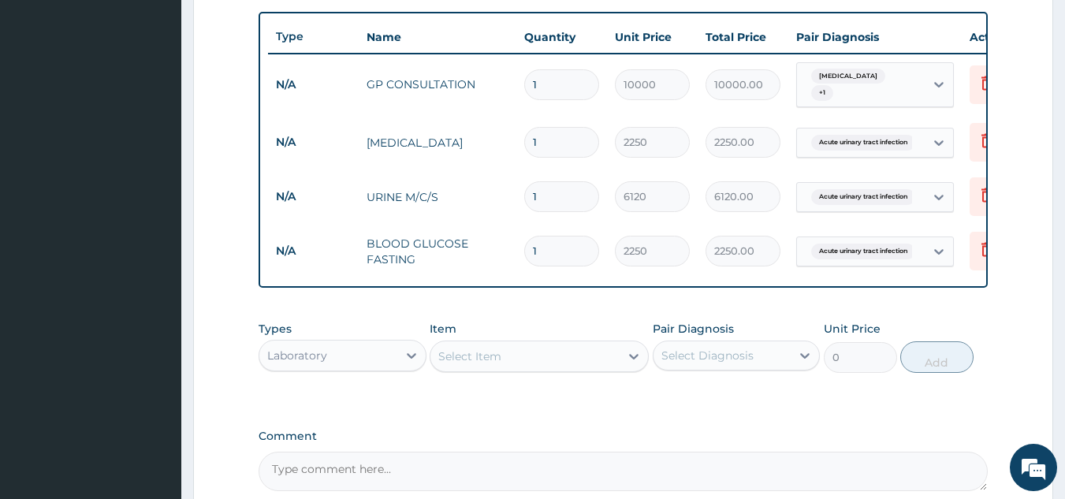
click at [565, 357] on div "Select Item" at bounding box center [525, 356] width 189 height 25
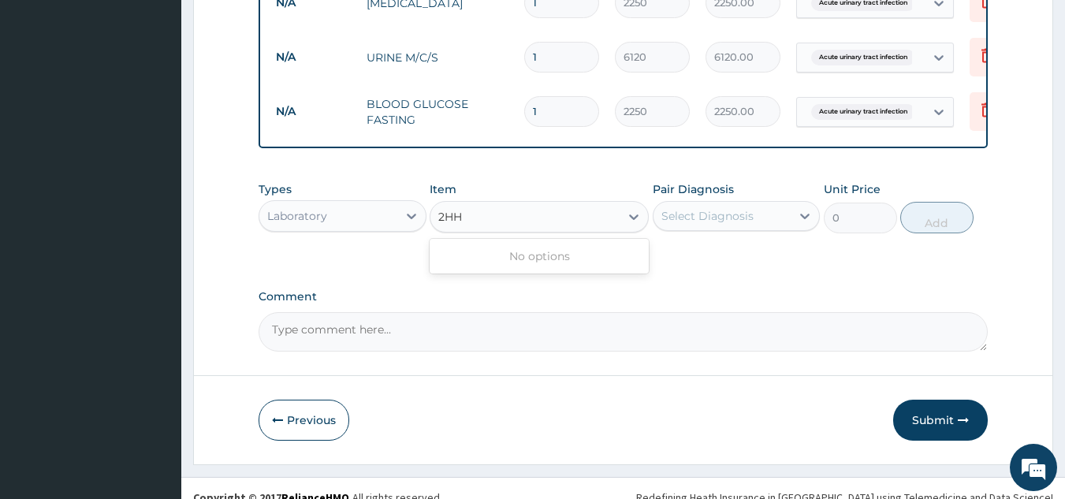
scroll to position [738, 0]
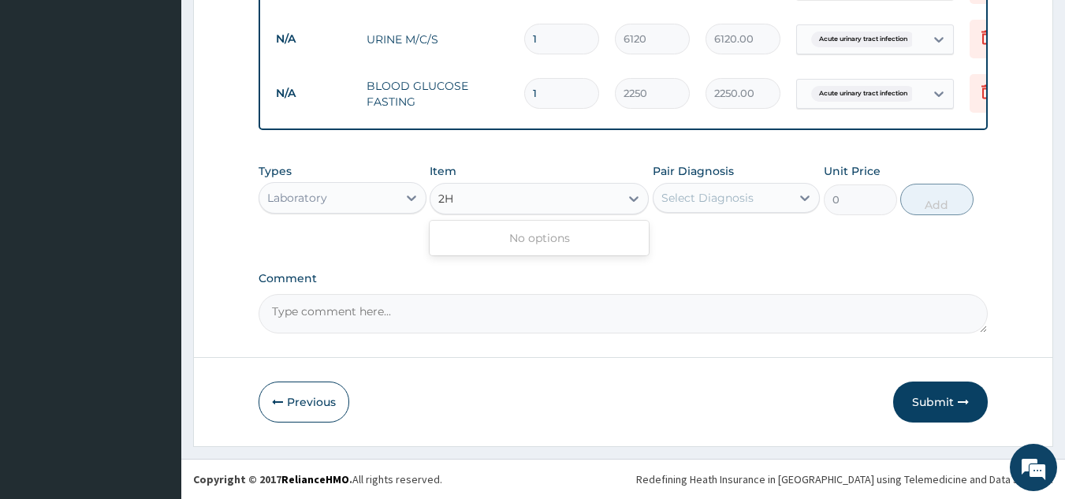
type input "2"
type input "H"
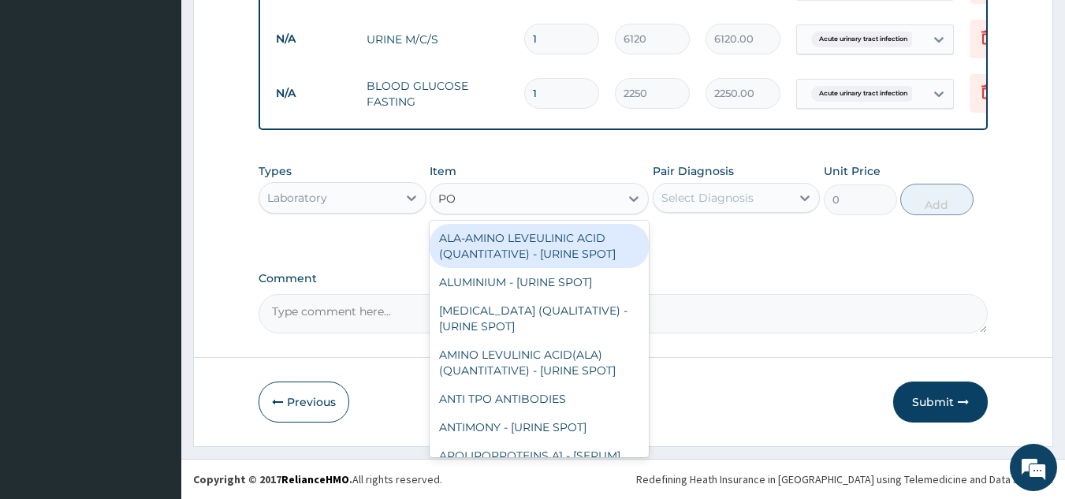
type input "P"
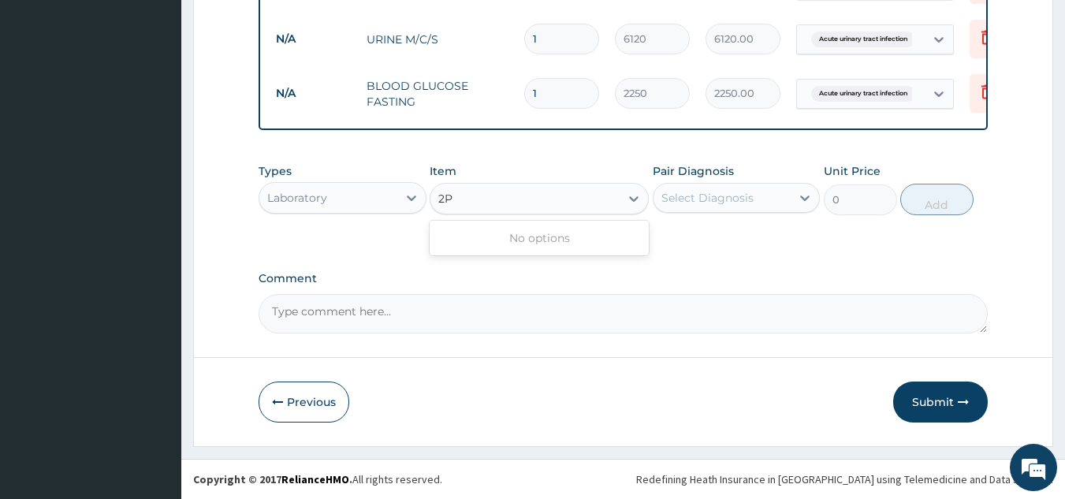
type input "2"
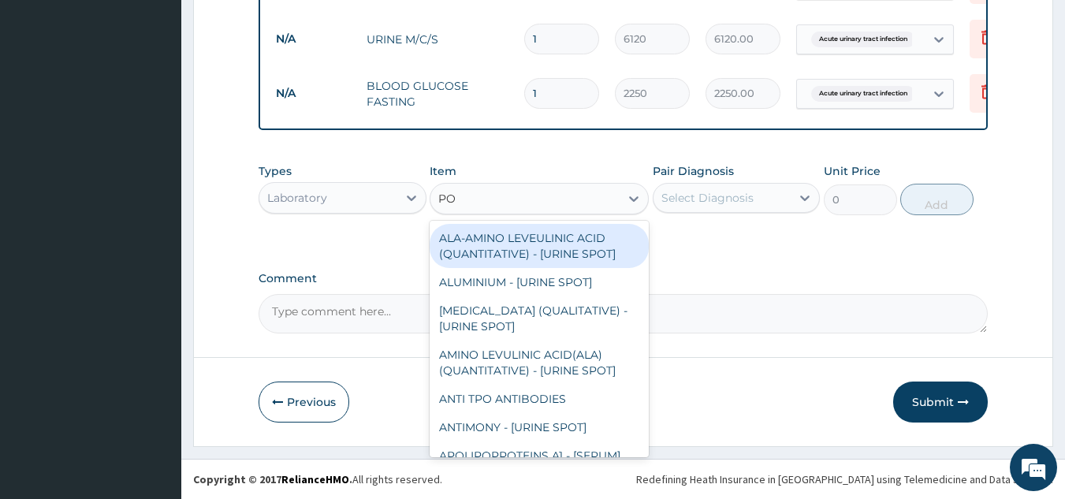
type input "POS"
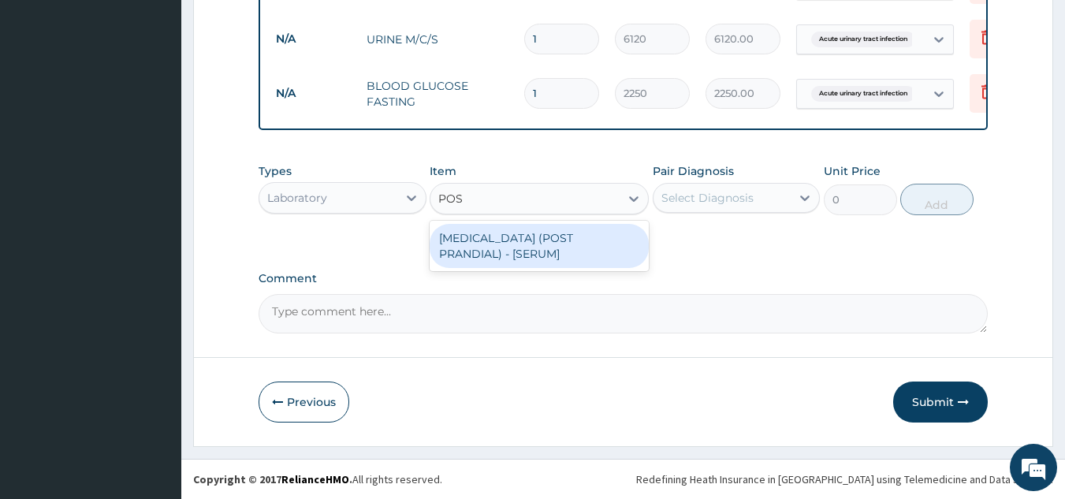
click at [529, 247] on div "[MEDICAL_DATA] (POST PRANDIAL) - [SERUM]" at bounding box center [539, 246] width 219 height 44
type input "6048"
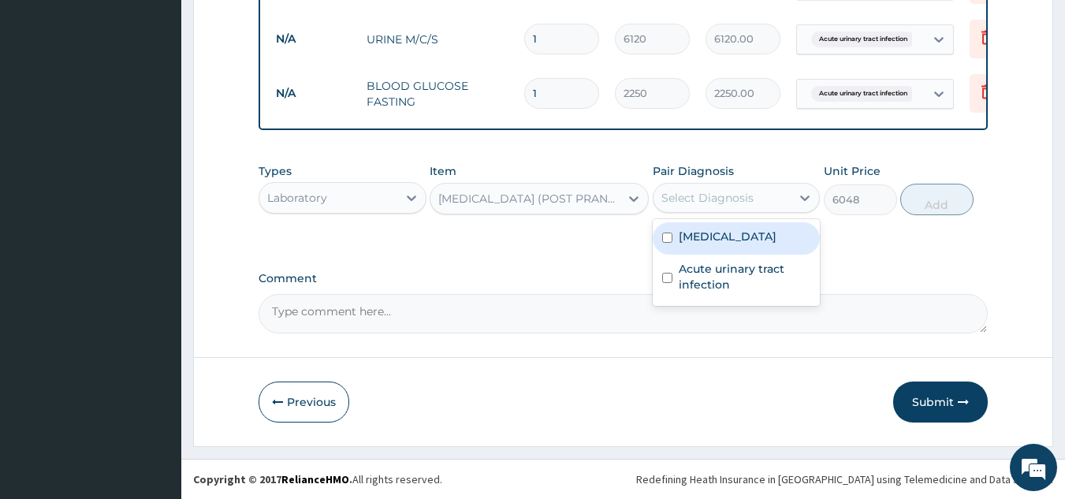
drag, startPoint x: 743, startPoint y: 196, endPoint x: 737, endPoint y: 207, distance: 12.7
click at [742, 196] on div "Select Diagnosis" at bounding box center [708, 198] width 92 height 16
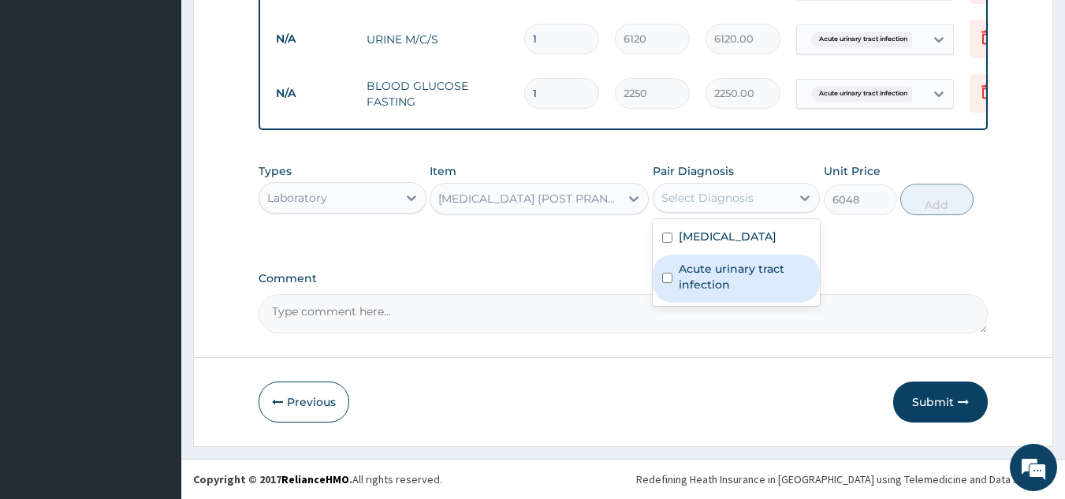
click at [711, 274] on label "Acute urinary tract infection" at bounding box center [745, 277] width 132 height 32
checkbox input "true"
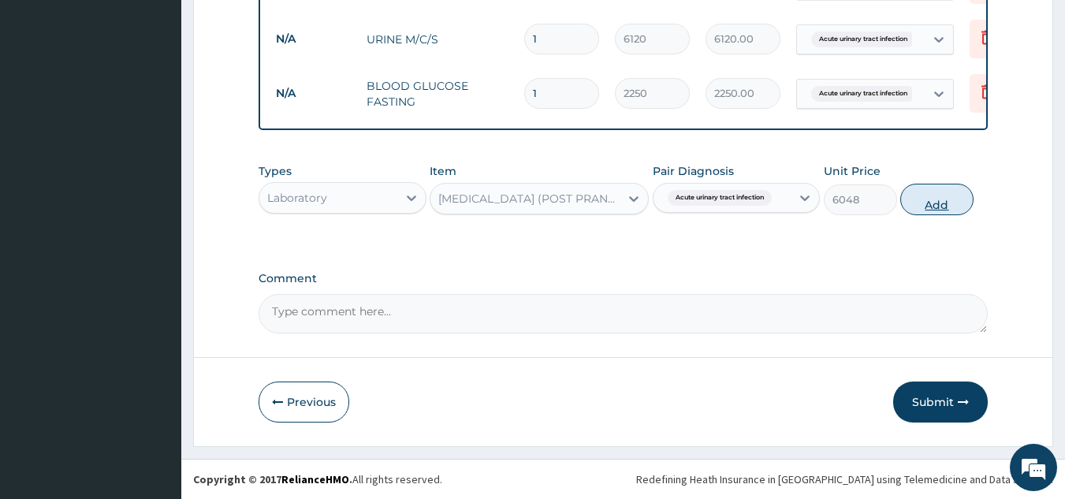
click at [917, 196] on button "Add" at bounding box center [937, 200] width 73 height 32
type input "0"
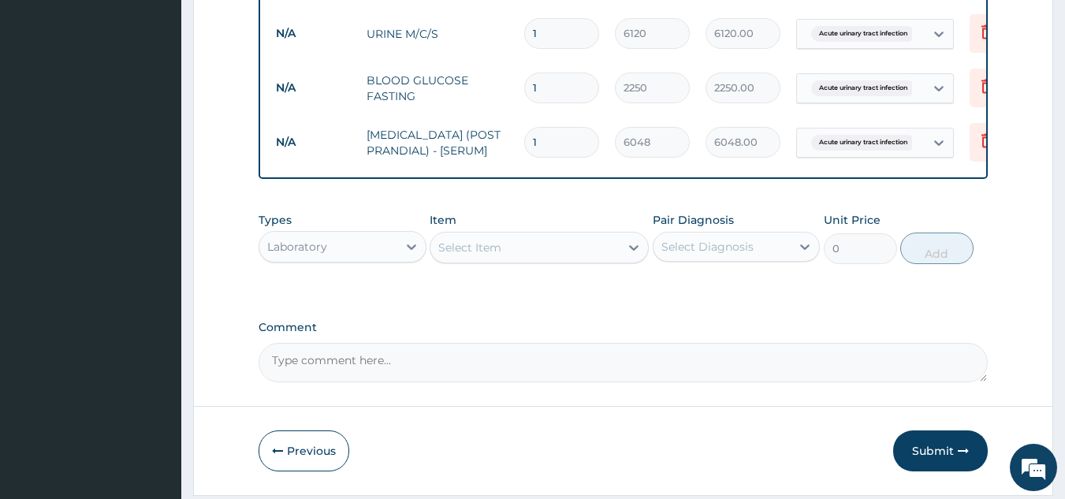
click at [328, 247] on div "Laboratory" at bounding box center [328, 246] width 138 height 25
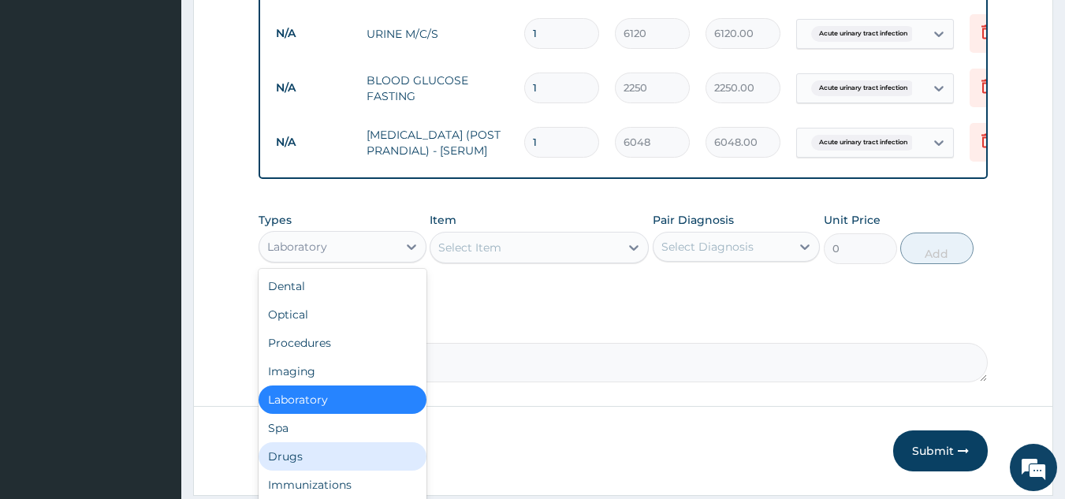
click at [334, 457] on div "Drugs" at bounding box center [343, 456] width 168 height 28
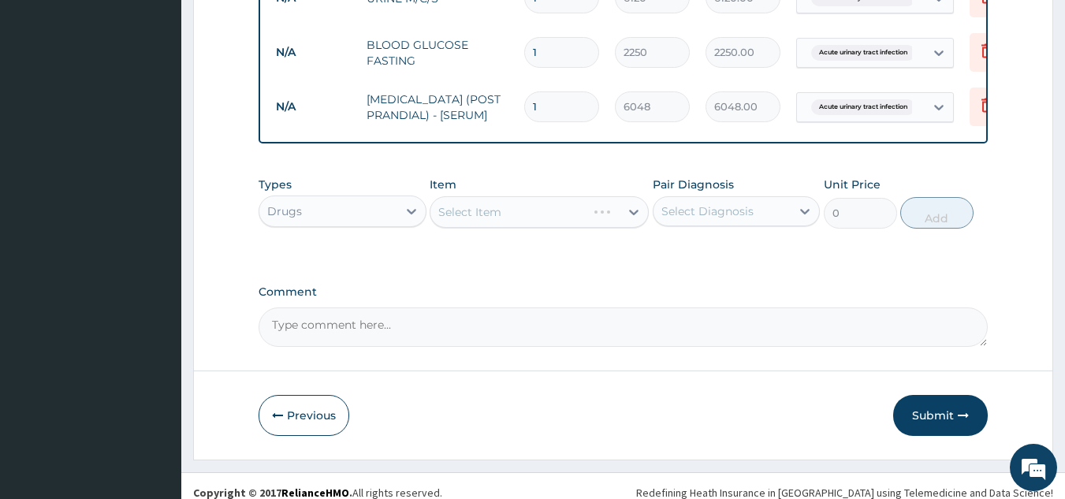
scroll to position [793, 0]
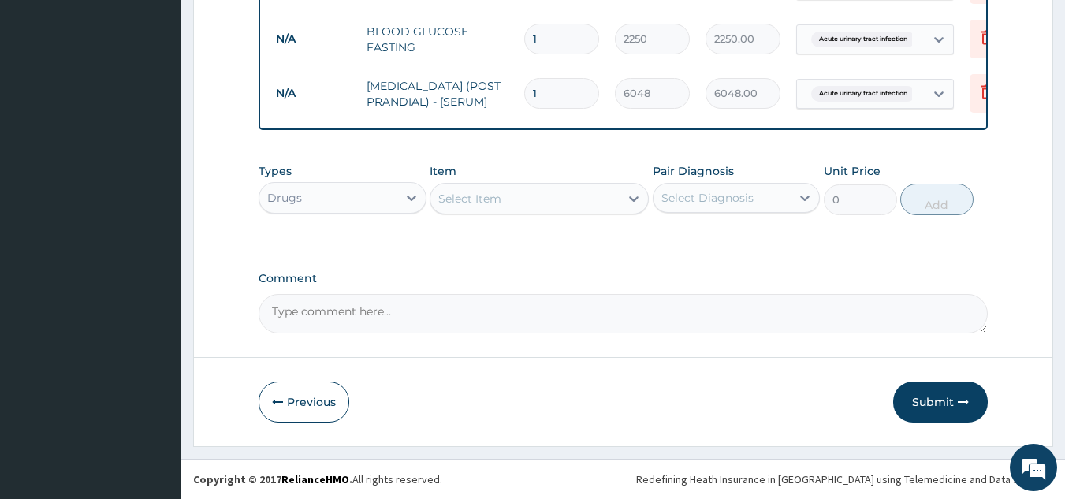
click at [524, 207] on div "Select Item" at bounding box center [525, 198] width 189 height 25
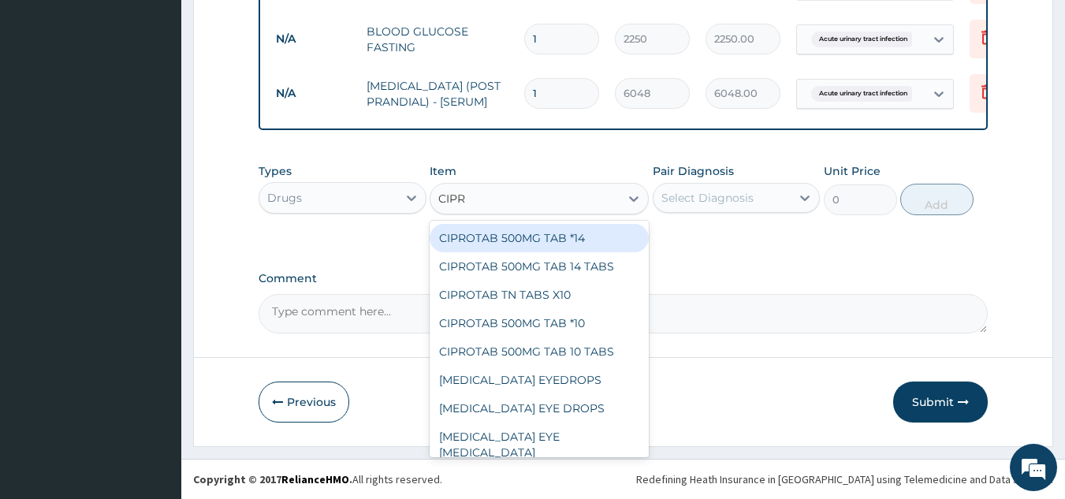
type input "CIPRO"
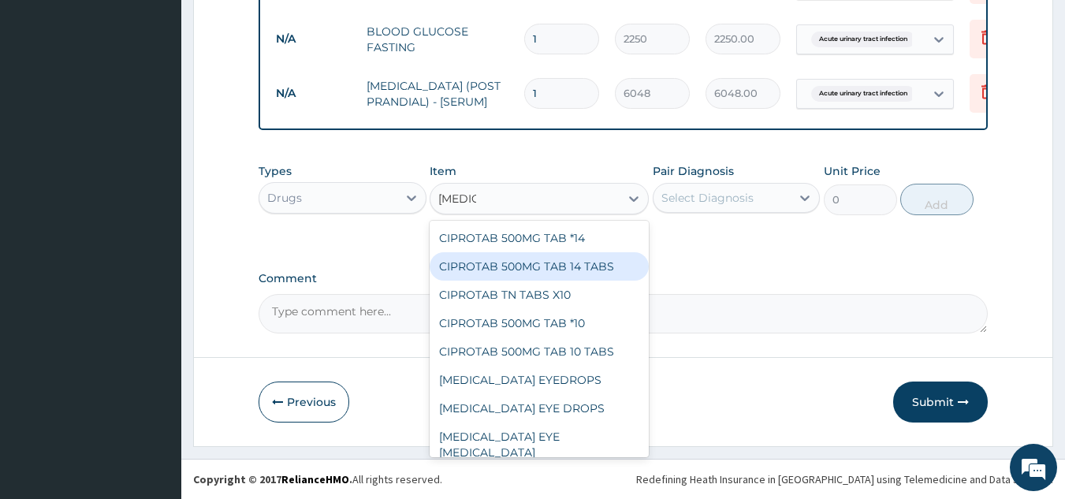
click at [524, 267] on div "CIPROTAB 500MG TAB 14 TABS" at bounding box center [539, 266] width 219 height 28
type input "7620"
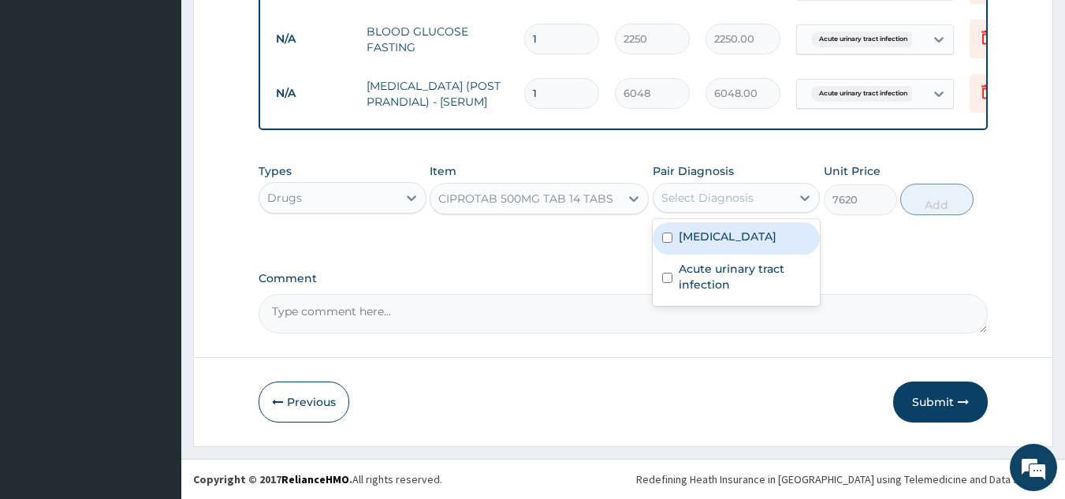
click at [746, 196] on div "Select Diagnosis" at bounding box center [708, 198] width 92 height 16
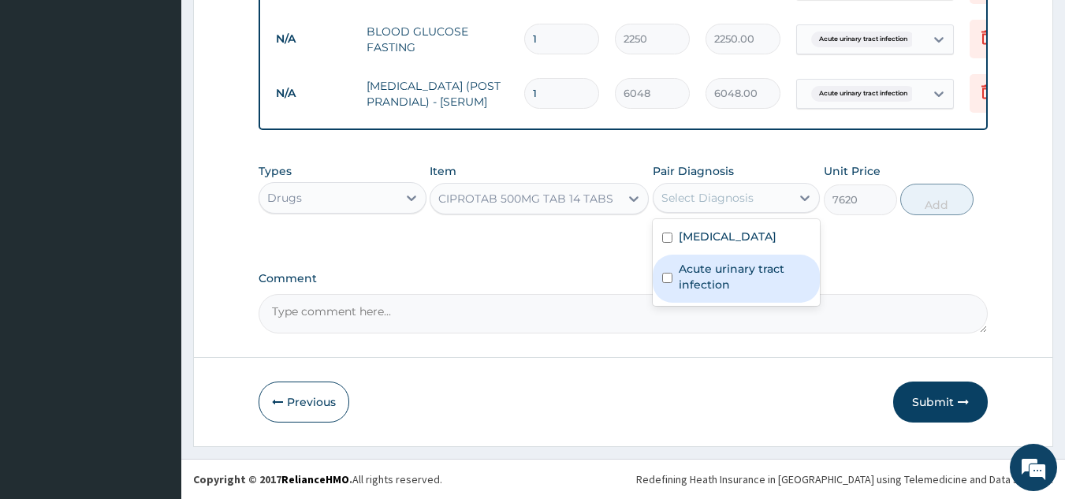
drag, startPoint x: 733, startPoint y: 278, endPoint x: 1063, endPoint y: 234, distance: 333.4
click at [750, 277] on label "Acute urinary tract infection" at bounding box center [745, 277] width 132 height 32
checkbox input "true"
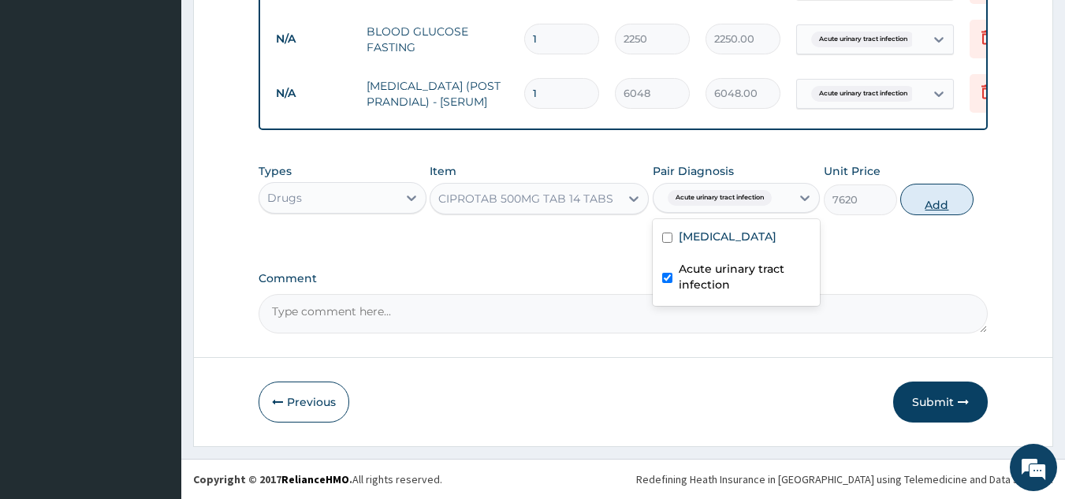
click at [947, 195] on button "Add" at bounding box center [937, 200] width 73 height 32
type input "0"
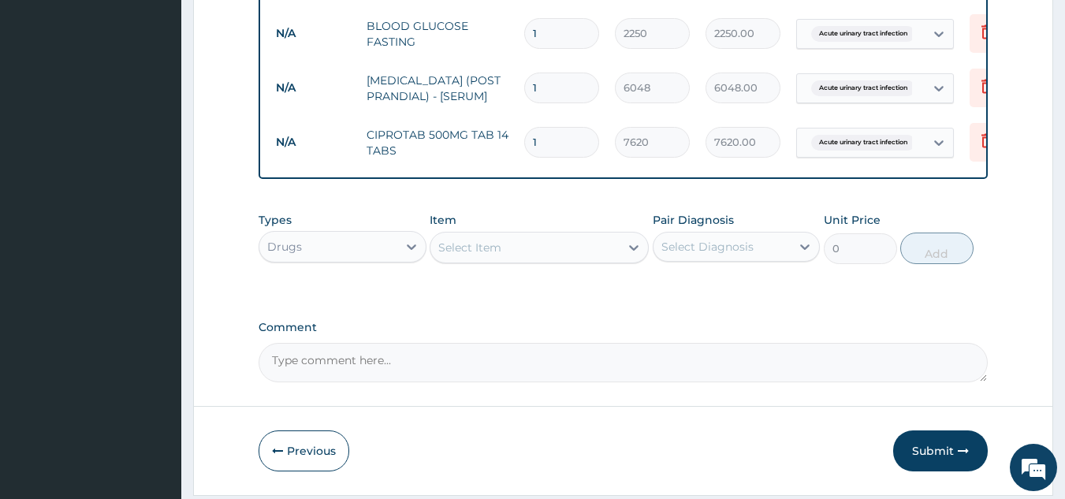
click at [529, 251] on div "Select Item" at bounding box center [525, 247] width 189 height 25
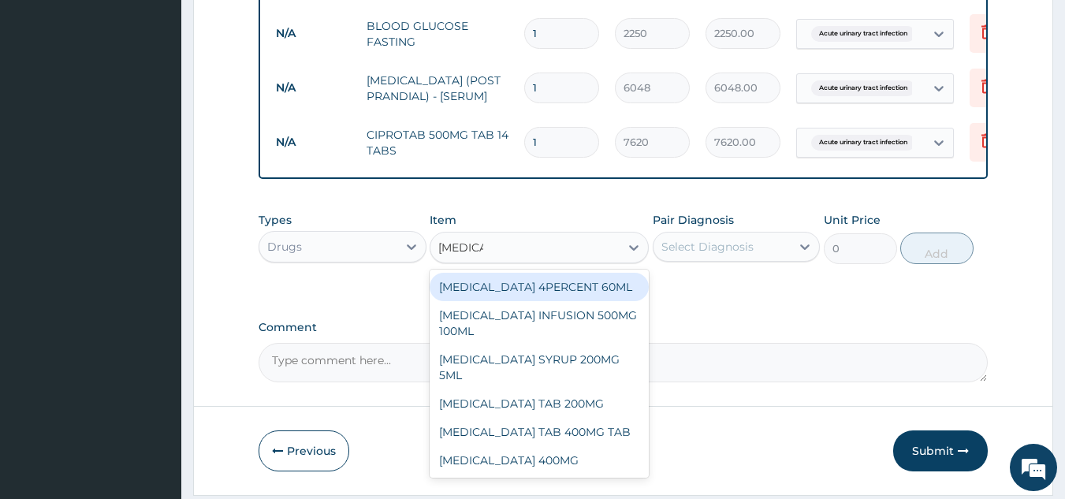
type input "FLAGYL"
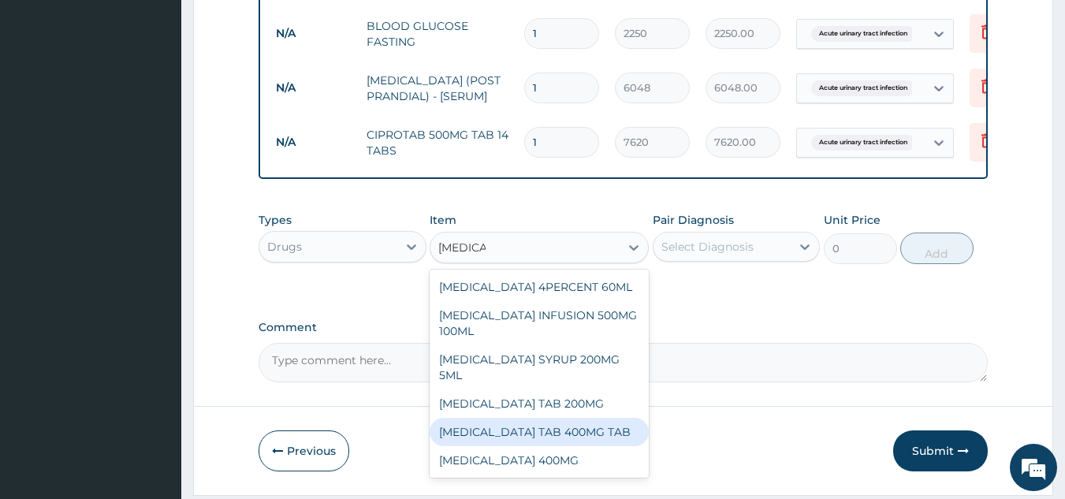
click at [544, 418] on div "FLAGYL TAB 400MG TAB" at bounding box center [539, 432] width 219 height 28
type input "54"
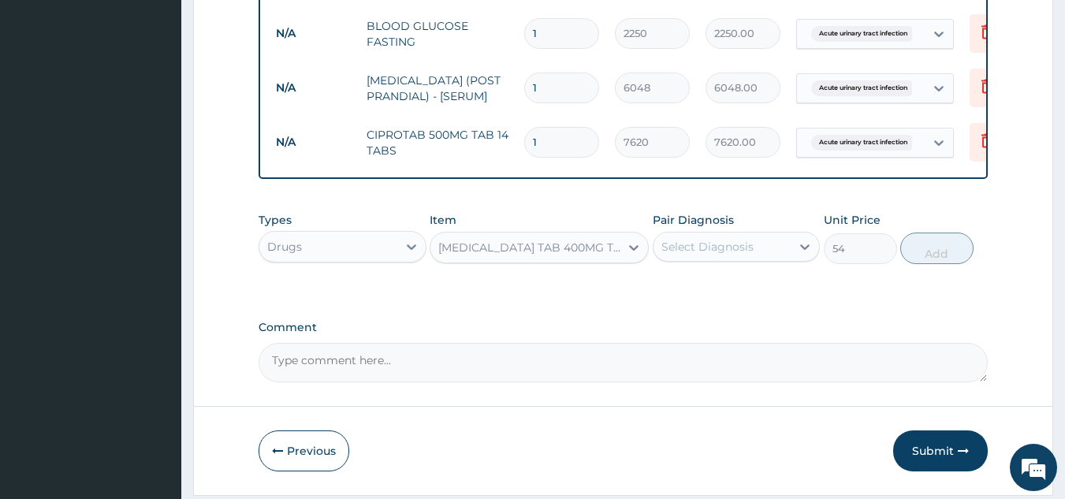
drag, startPoint x: 709, startPoint y: 244, endPoint x: 714, endPoint y: 251, distance: 8.4
click at [711, 247] on div "Select Diagnosis" at bounding box center [708, 247] width 92 height 16
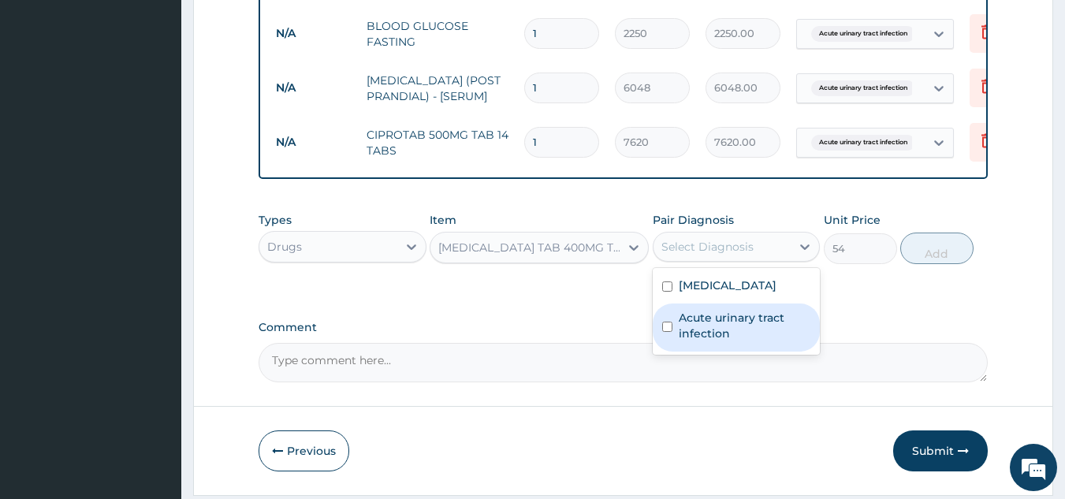
click at [716, 324] on label "Acute urinary tract infection" at bounding box center [745, 326] width 132 height 32
checkbox input "true"
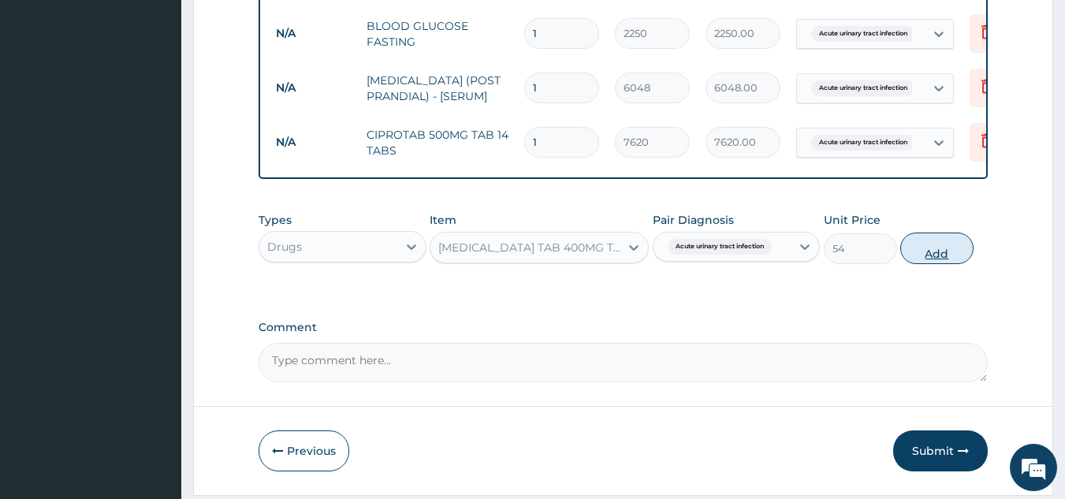
click at [946, 258] on button "Add" at bounding box center [937, 249] width 73 height 32
type input "0"
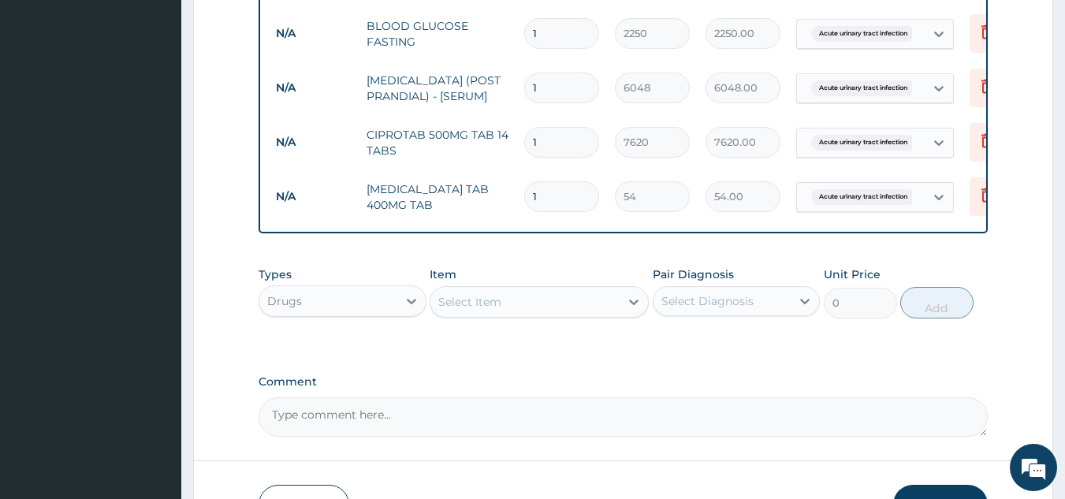
type input "15"
type input "810.00"
type input "15"
click at [549, 302] on div "Select Item" at bounding box center [525, 301] width 189 height 25
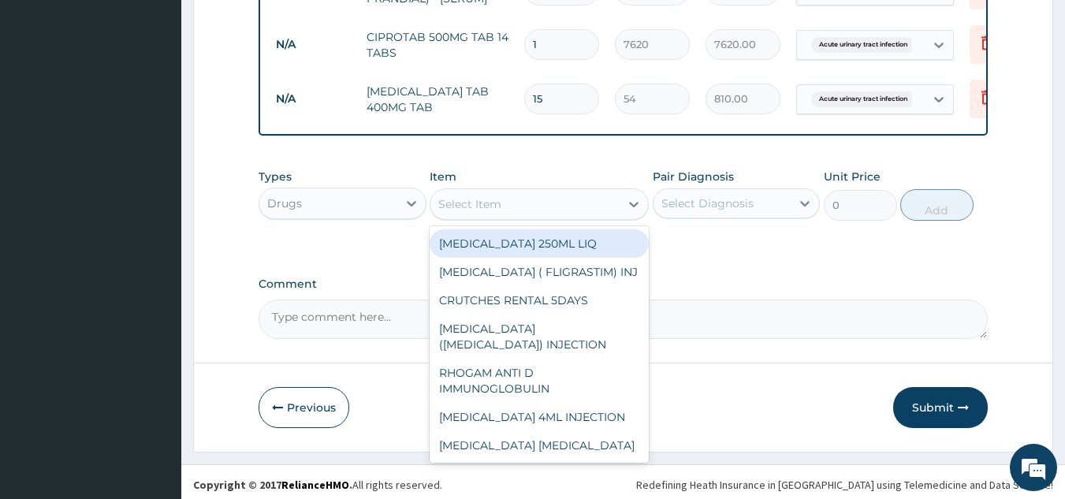
scroll to position [901, 0]
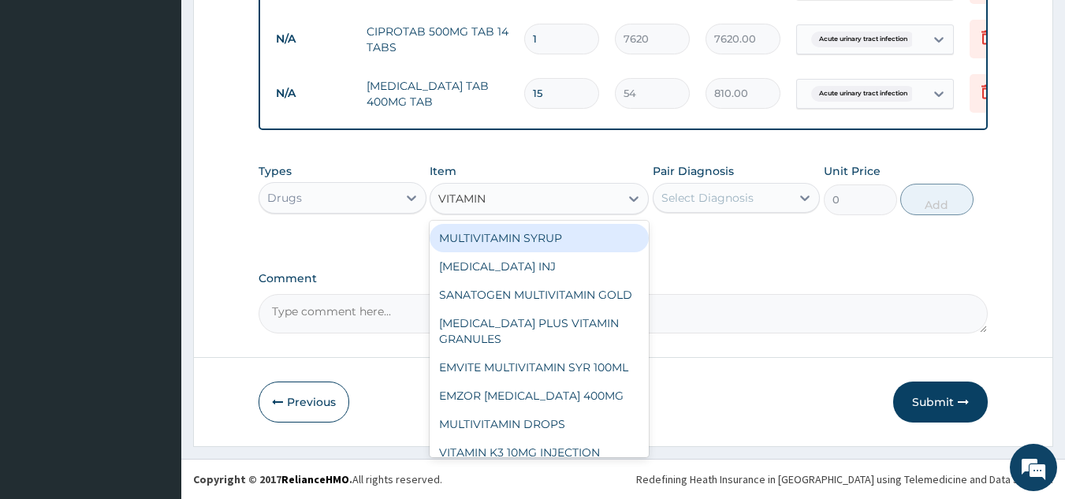
type input "VITAMIN C"
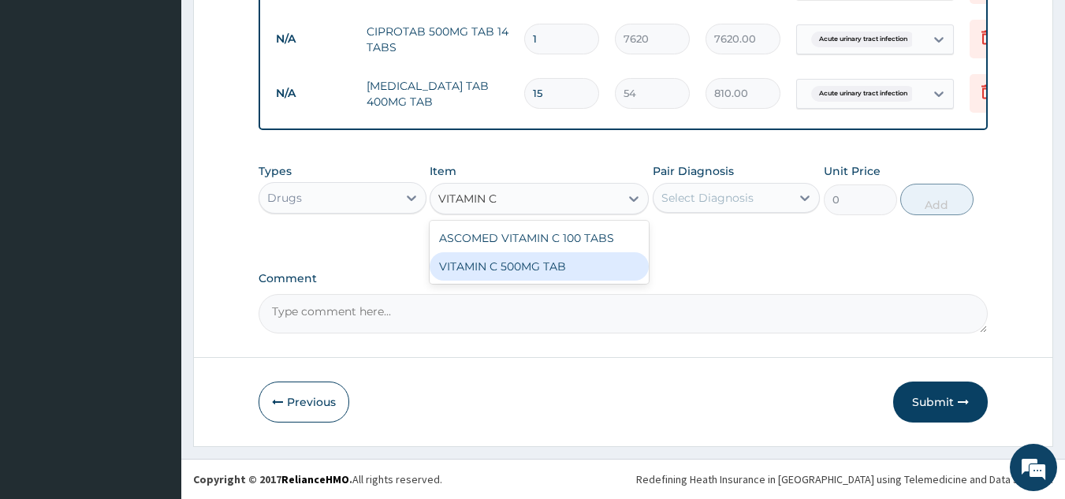
click at [539, 267] on div "VITAMIN C 500MG TAB" at bounding box center [539, 266] width 219 height 28
type input "50"
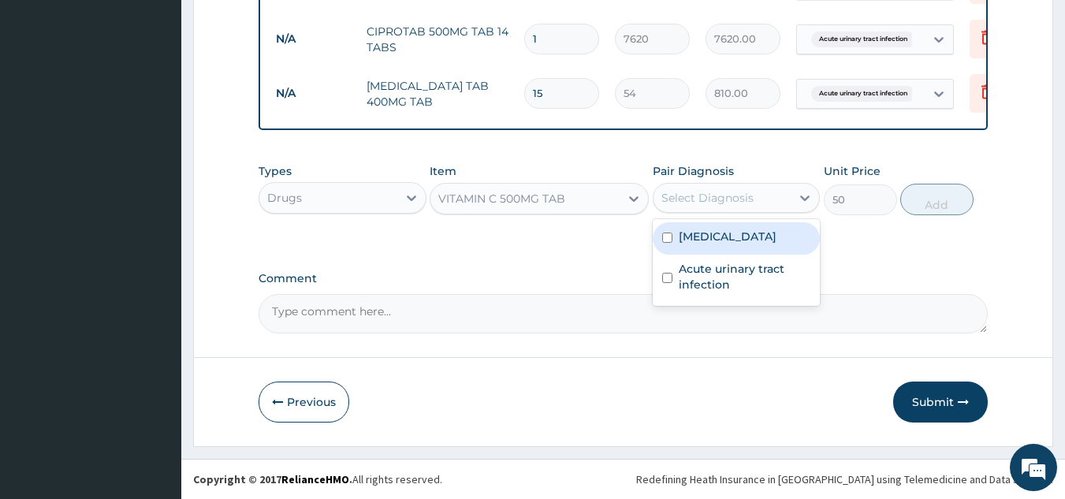
click at [763, 194] on div "Select Diagnosis" at bounding box center [723, 197] width 138 height 25
click at [728, 237] on label "Allergic rhinitis" at bounding box center [728, 237] width 98 height 16
checkbox input "true"
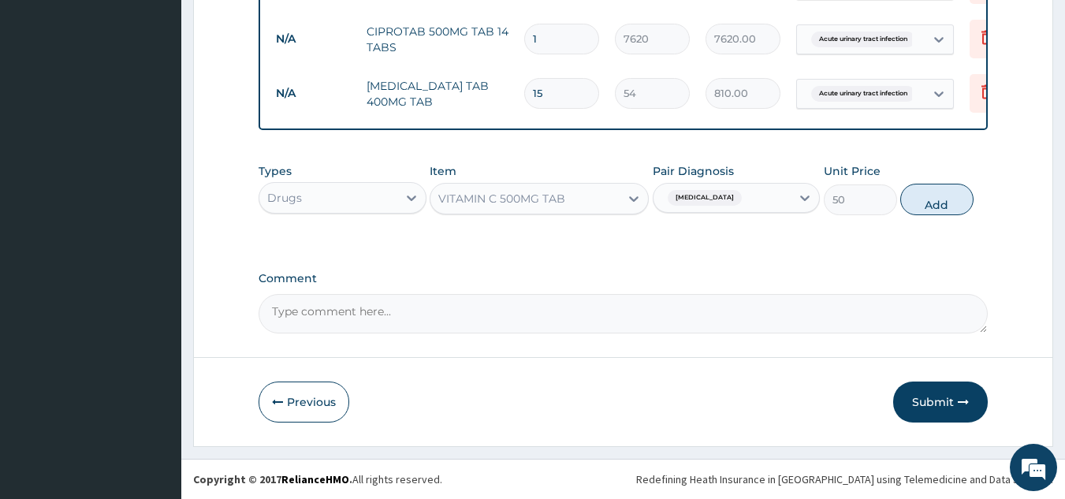
click at [936, 200] on button "Add" at bounding box center [937, 200] width 73 height 32
type input "0"
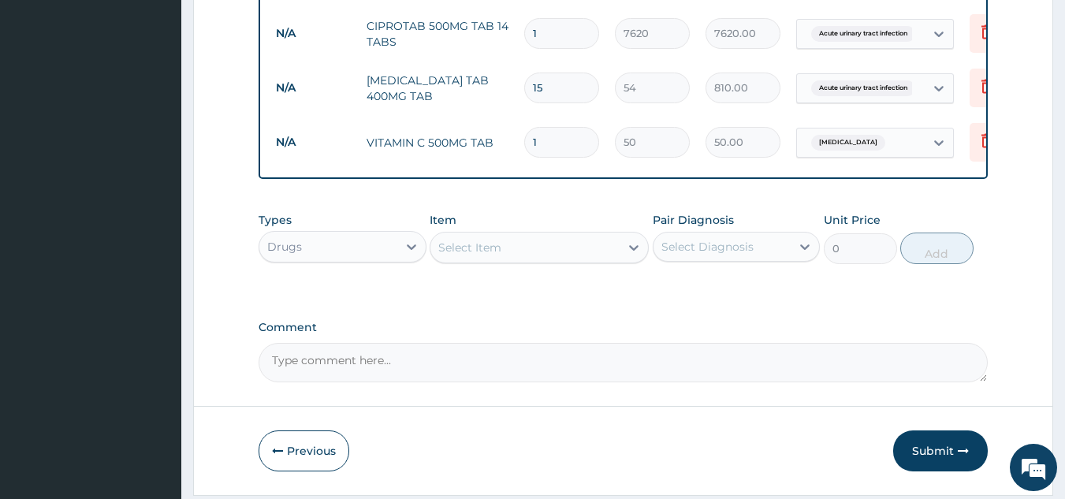
drag, startPoint x: 544, startPoint y: 126, endPoint x: 498, endPoint y: 130, distance: 46.7
click at [505, 132] on tr "N/A VITAMIN C 500MG TAB 1 50 50.00 Allergic rhinitis Delete" at bounding box center [654, 142] width 773 height 54
type input "4"
type input "200.00"
type input "42"
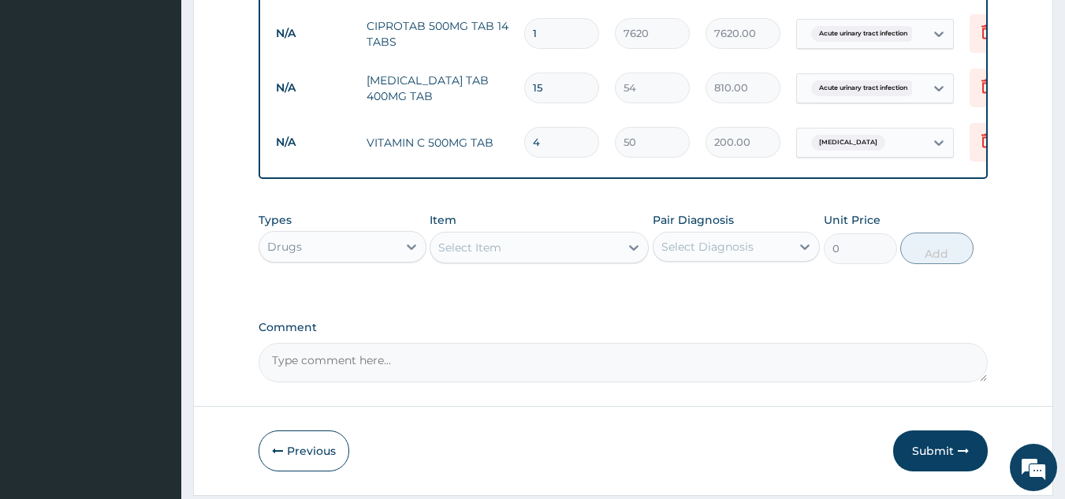
type input "2100.00"
type input "42"
click at [510, 256] on div "Select Item" at bounding box center [525, 247] width 189 height 25
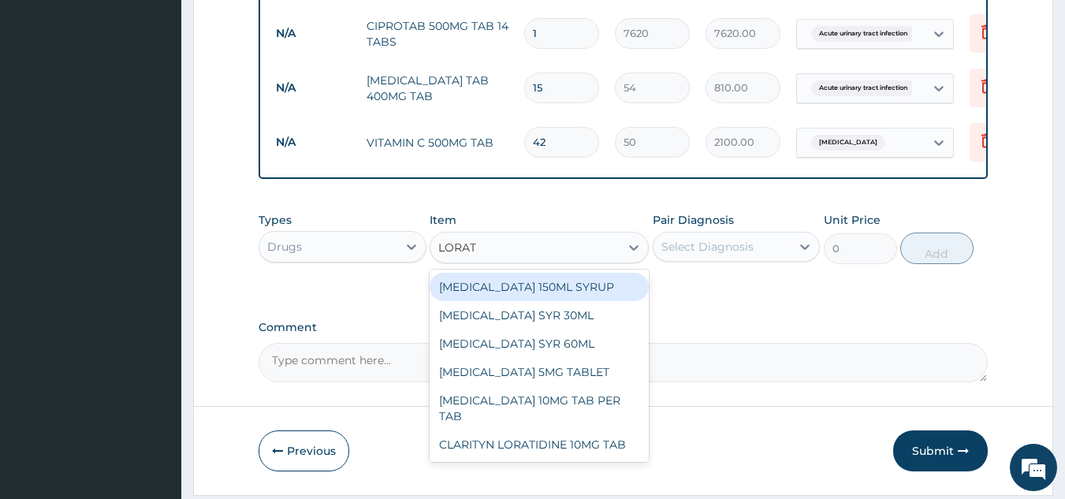
type input "LORATI"
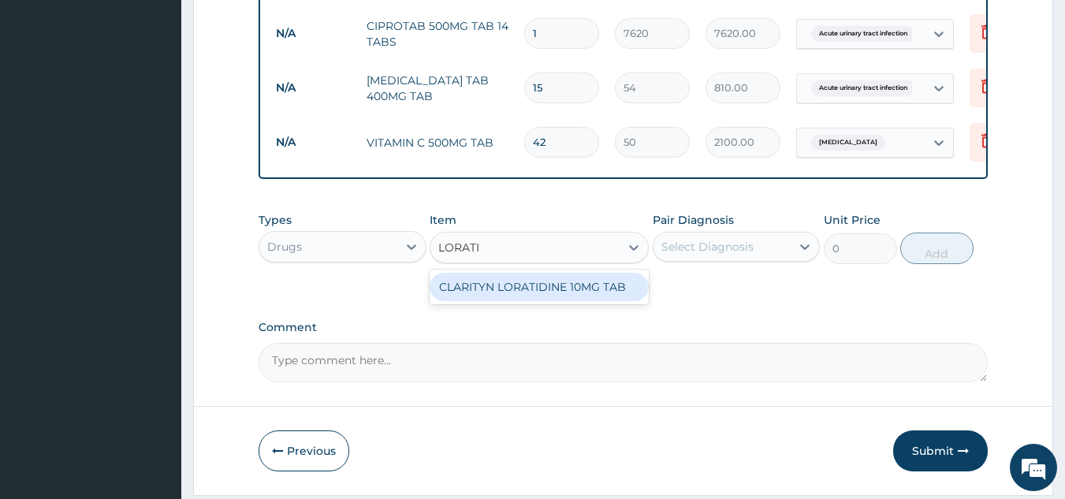
click at [535, 297] on div "CLARITYN LORATIDINE 10MG TAB" at bounding box center [539, 287] width 219 height 28
type input "135"
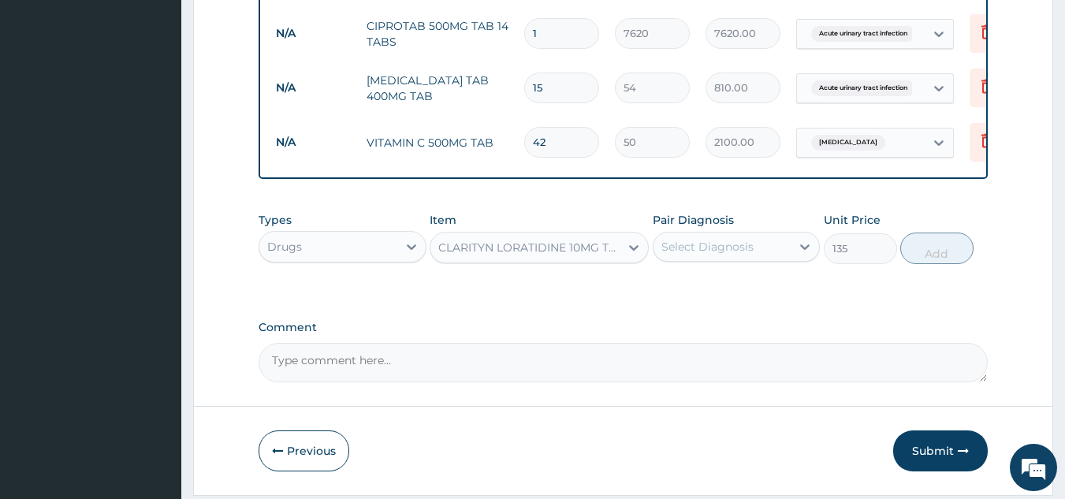
click at [756, 253] on div "Select Diagnosis" at bounding box center [723, 246] width 138 height 25
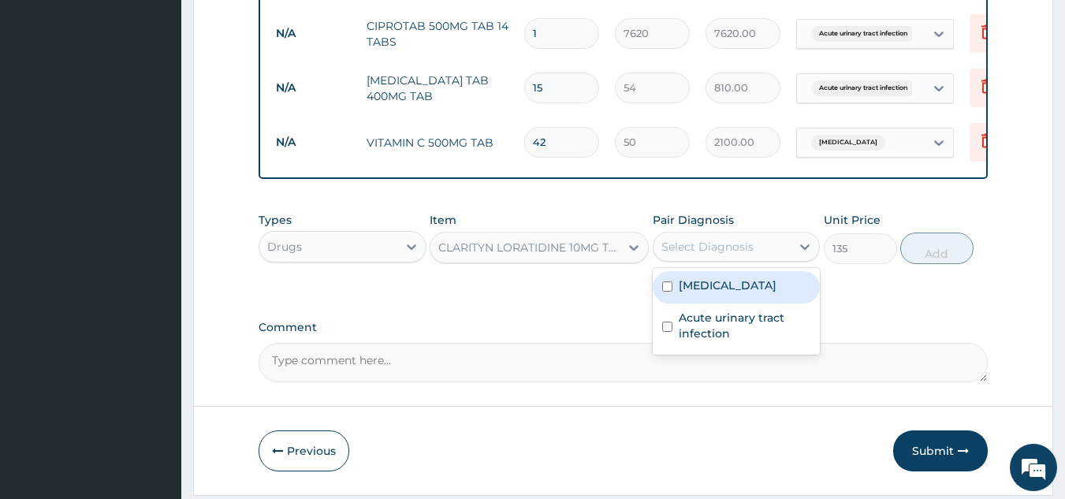
drag, startPoint x: 725, startPoint y: 289, endPoint x: 800, endPoint y: 277, distance: 76.6
click at [725, 288] on label "Allergic rhinitis" at bounding box center [728, 286] width 98 height 16
checkbox input "true"
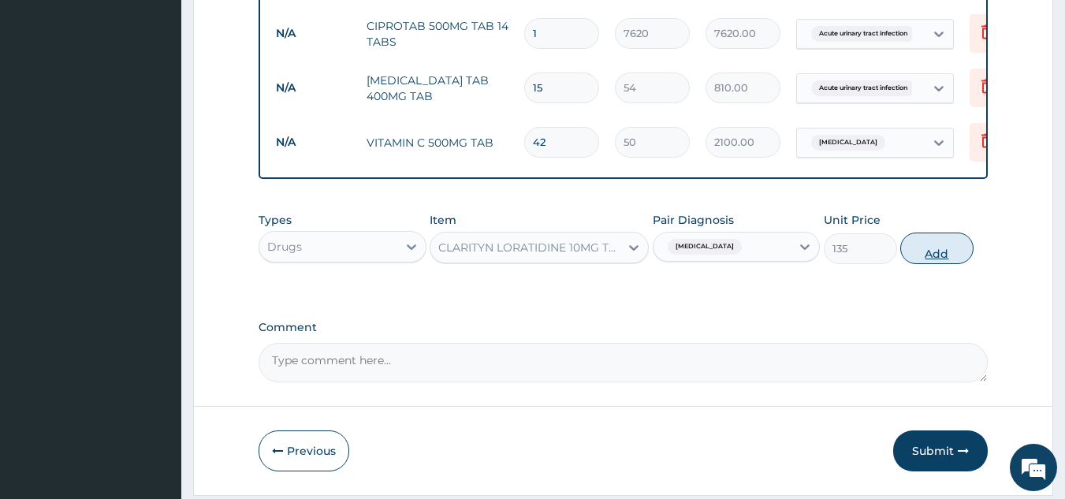
click at [953, 250] on button "Add" at bounding box center [937, 249] width 73 height 32
type input "0"
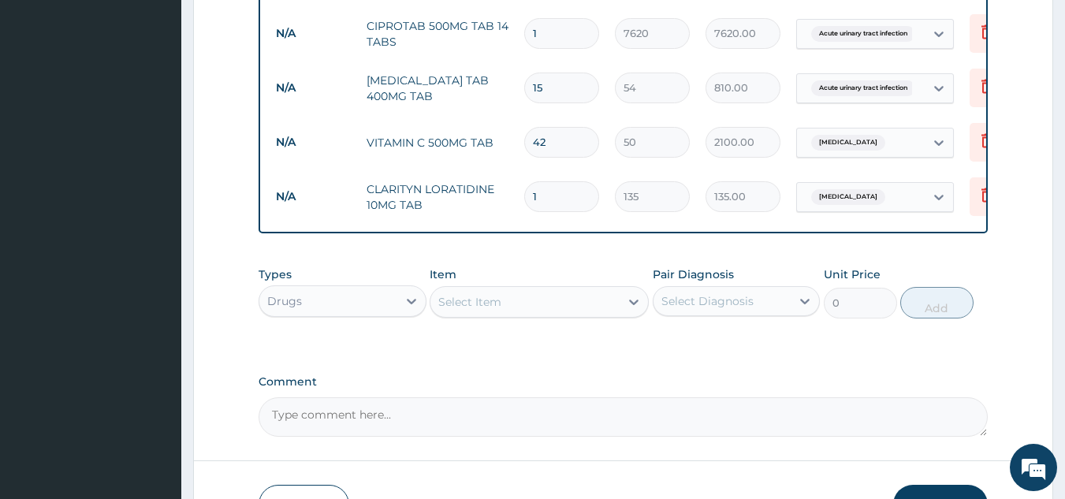
type input "10"
type input "1350.00"
click at [551, 192] on input "10" at bounding box center [561, 196] width 75 height 31
type input "1"
type input "135.00"
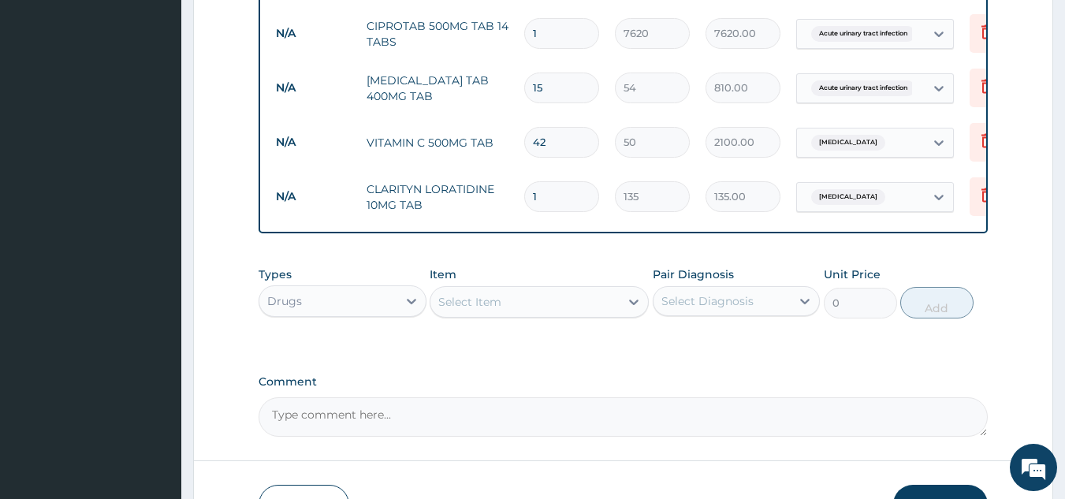
type input "14"
type input "1890.00"
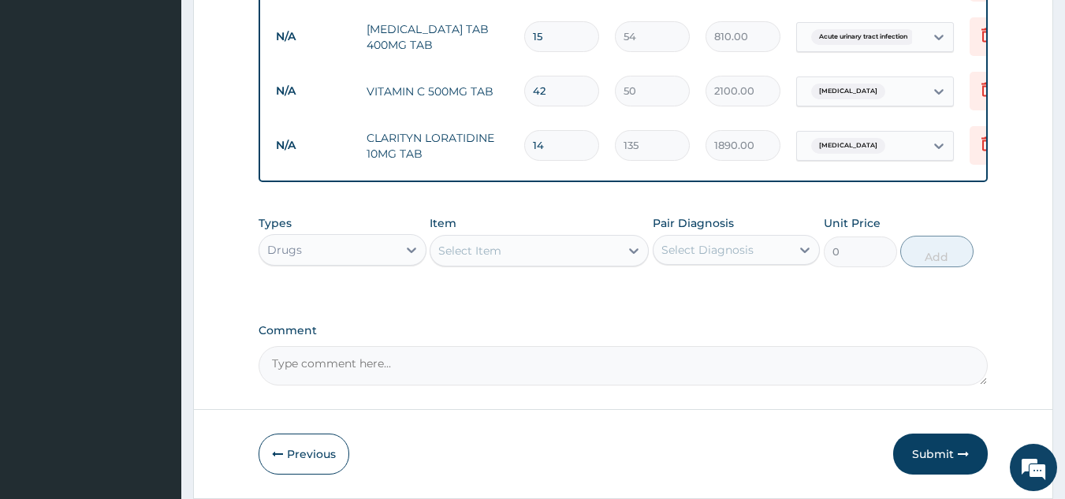
scroll to position [1010, 0]
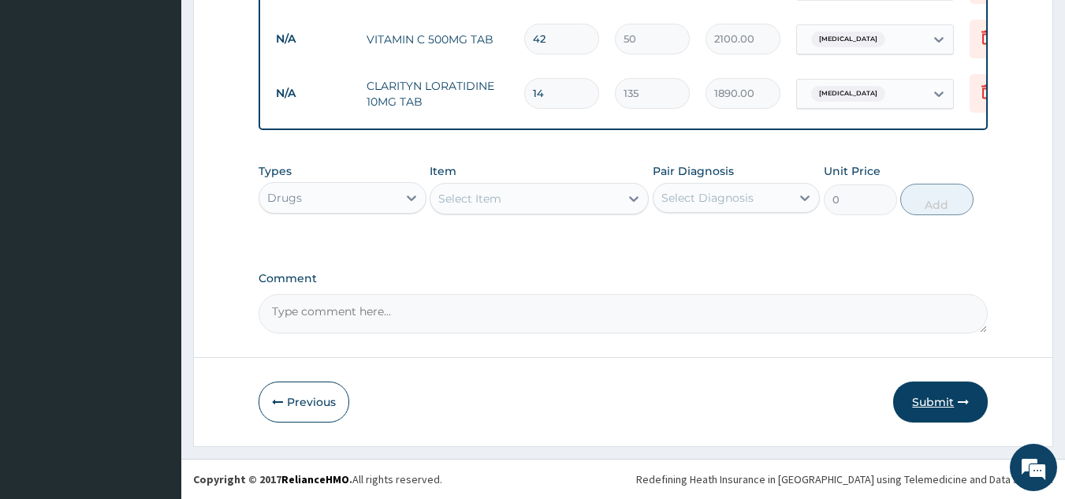
type input "14"
click at [924, 405] on button "Submit" at bounding box center [940, 402] width 95 height 41
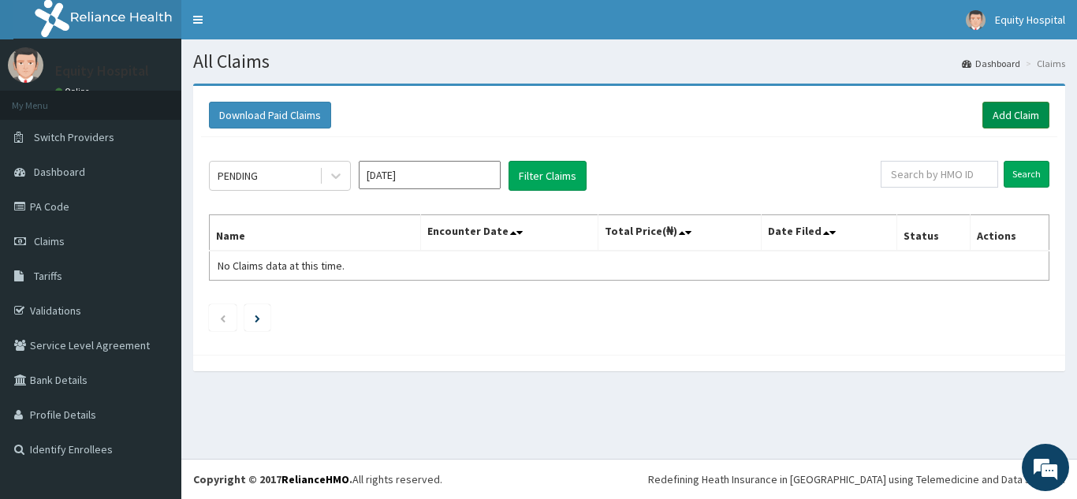
click at [1003, 115] on link "Add Claim" at bounding box center [1016, 115] width 67 height 27
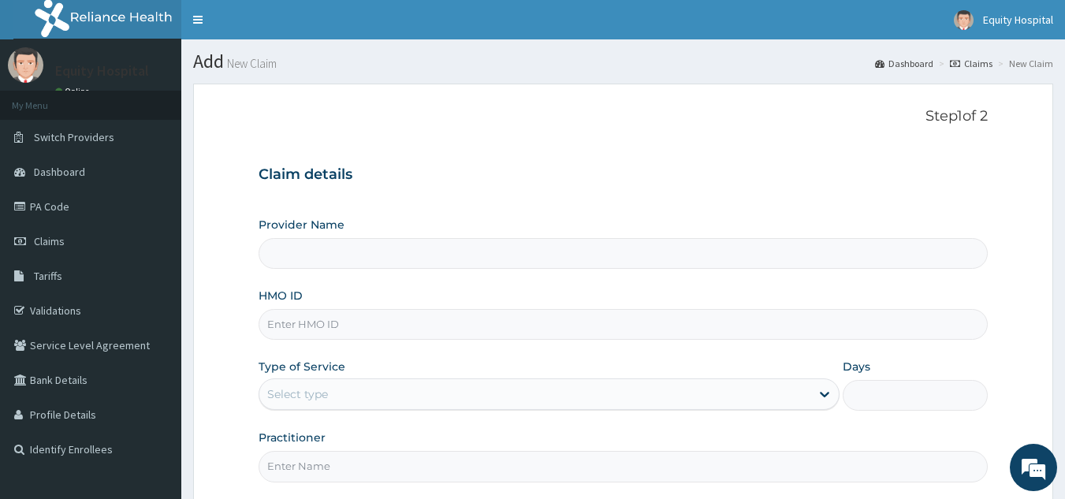
type input "EQUITY HOSPITAL"
paste input "NFO/10003/A"
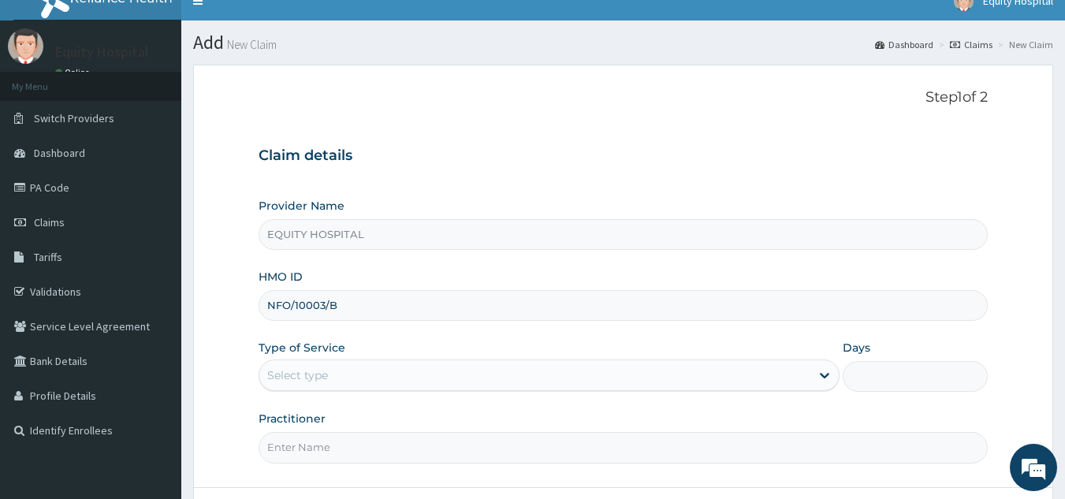
scroll to position [79, 0]
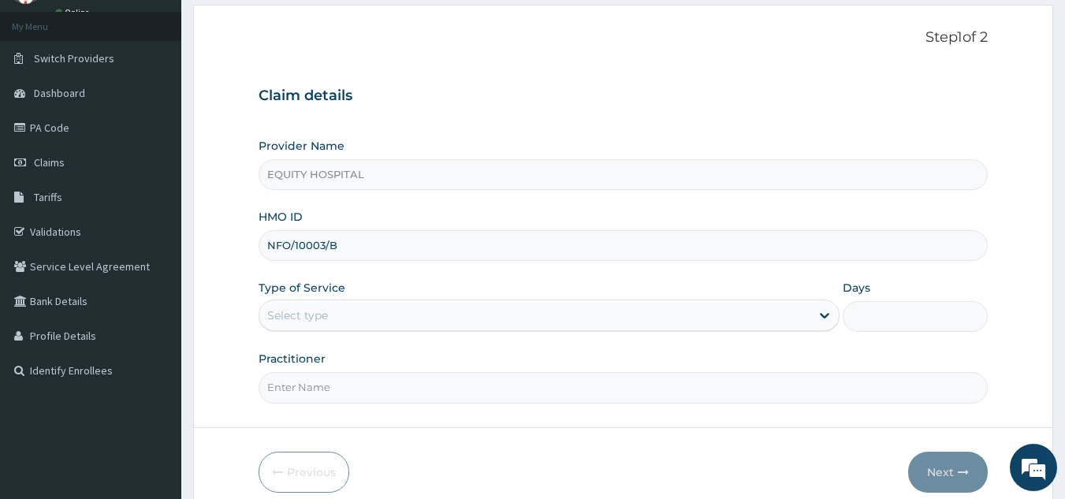
type input "NFO/10003/B"
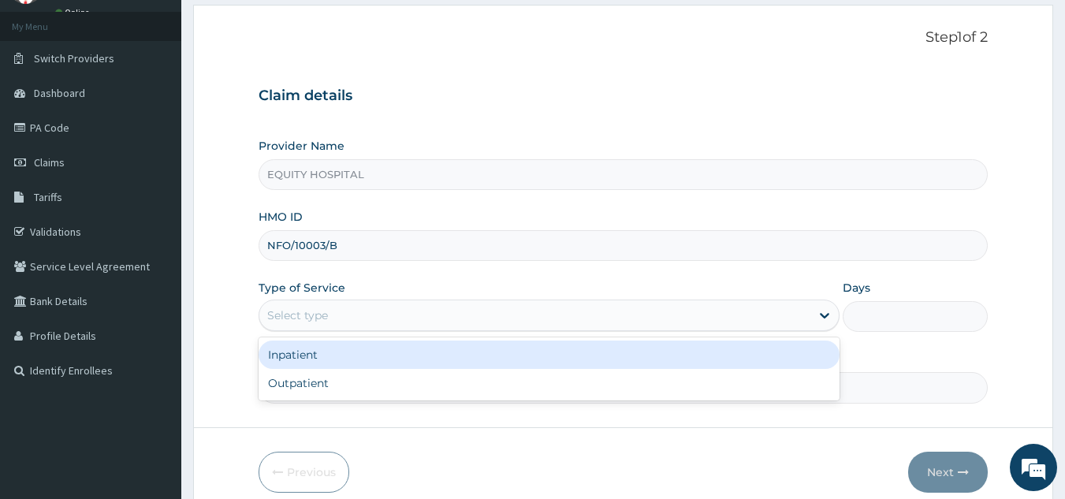
click at [365, 312] on div "Select type" at bounding box center [534, 315] width 551 height 25
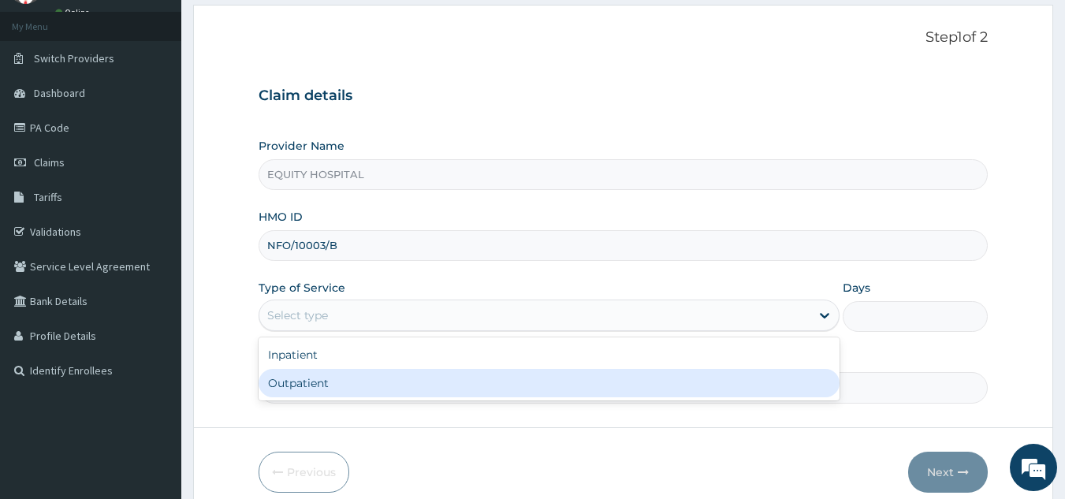
click at [355, 379] on div "Outpatient" at bounding box center [549, 383] width 581 height 28
type input "1"
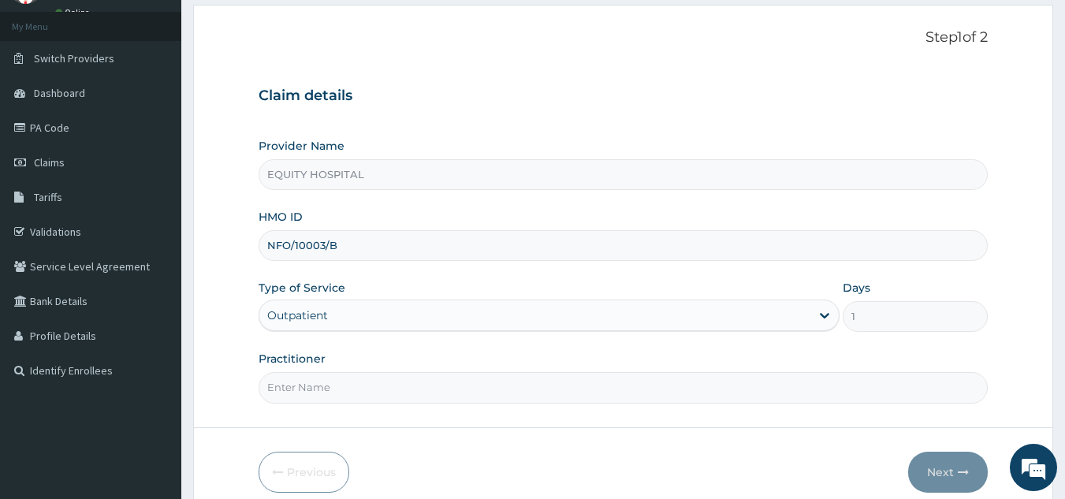
click at [396, 382] on input "Practitioner" at bounding box center [624, 387] width 730 height 31
type input "Dr. Ahmad"
click at [945, 468] on button "Next" at bounding box center [948, 472] width 80 height 41
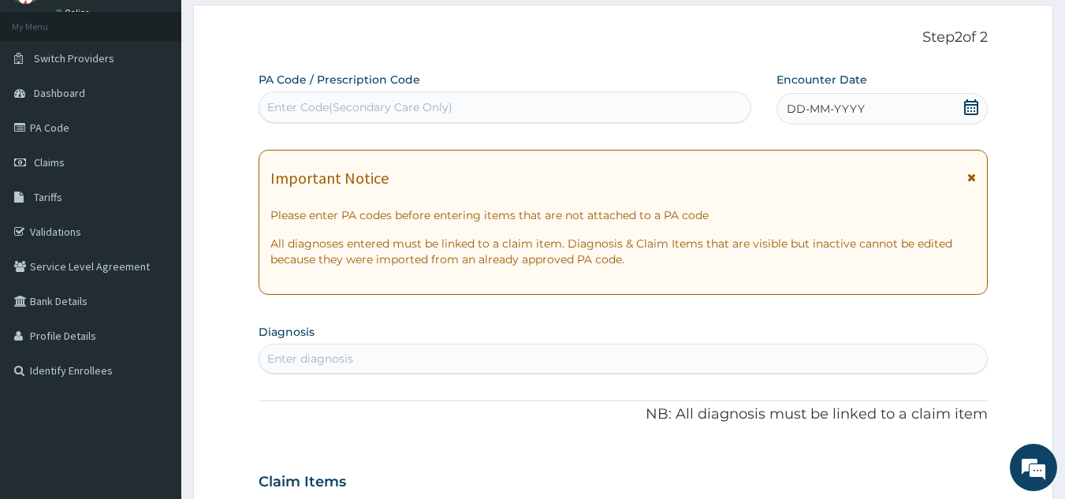
click at [831, 106] on span "DD-MM-YYYY" at bounding box center [826, 109] width 78 height 16
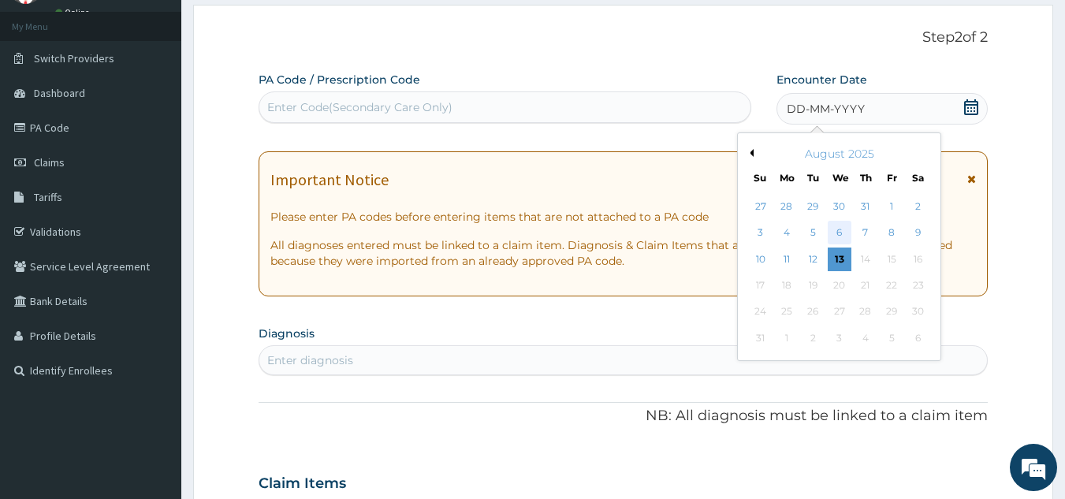
click at [837, 227] on div "6" at bounding box center [840, 234] width 24 height 24
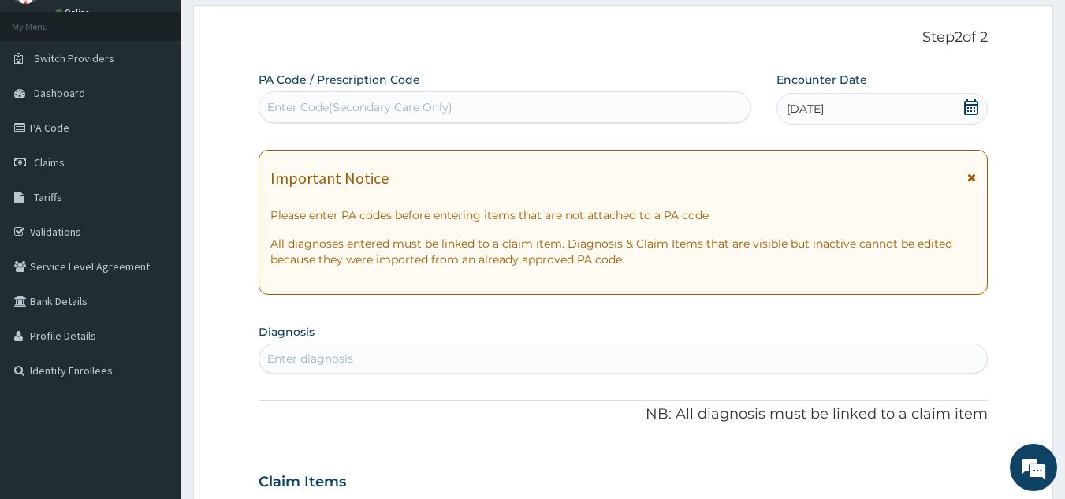
click at [409, 355] on div "Enter diagnosis" at bounding box center [623, 358] width 729 height 25
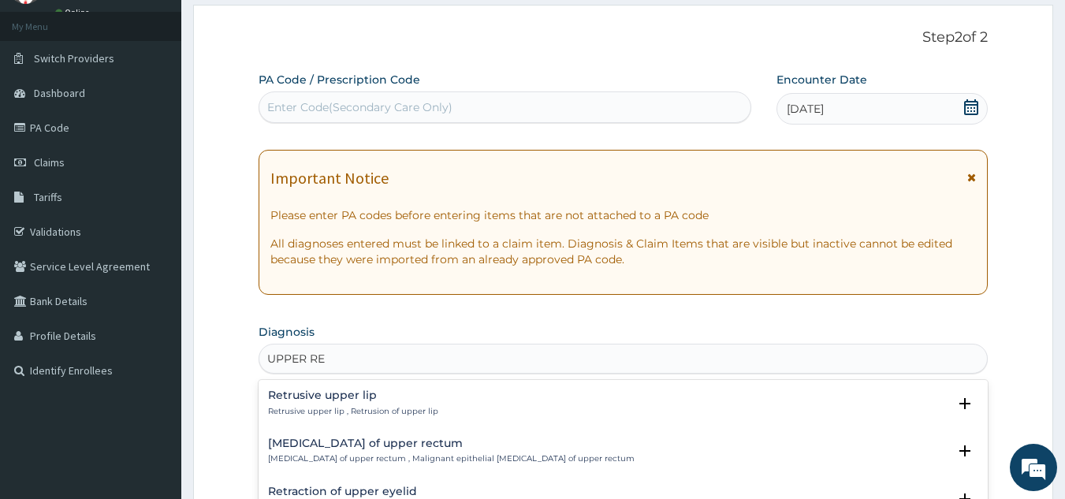
type input "UPPER RES"
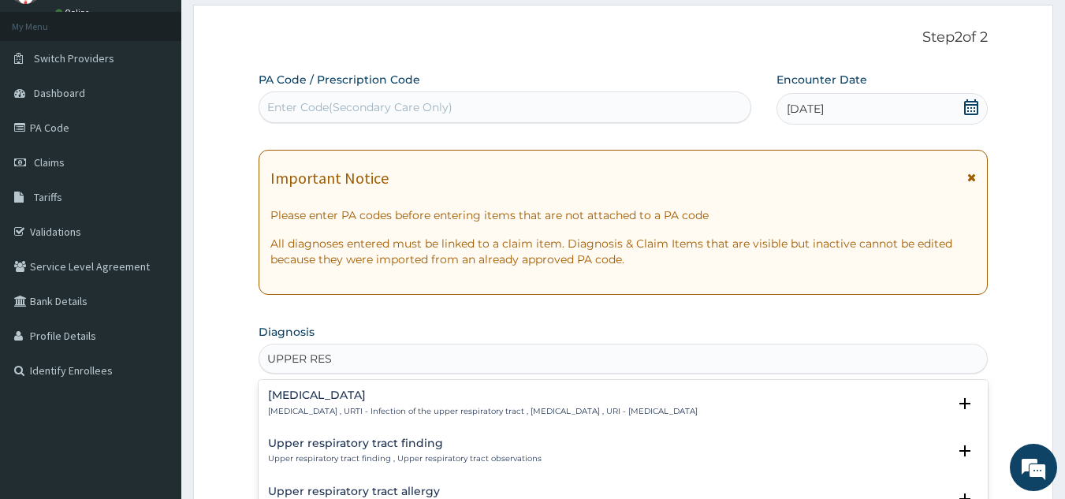
click at [408, 398] on h4 "Upper respiratory infection" at bounding box center [483, 396] width 430 height 12
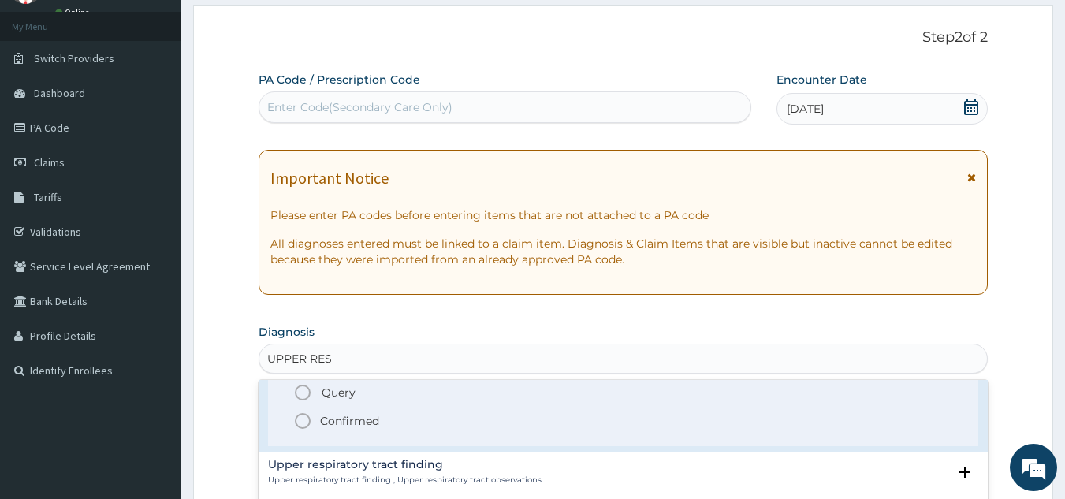
click at [301, 416] on icon "status option filled" at bounding box center [302, 421] width 19 height 19
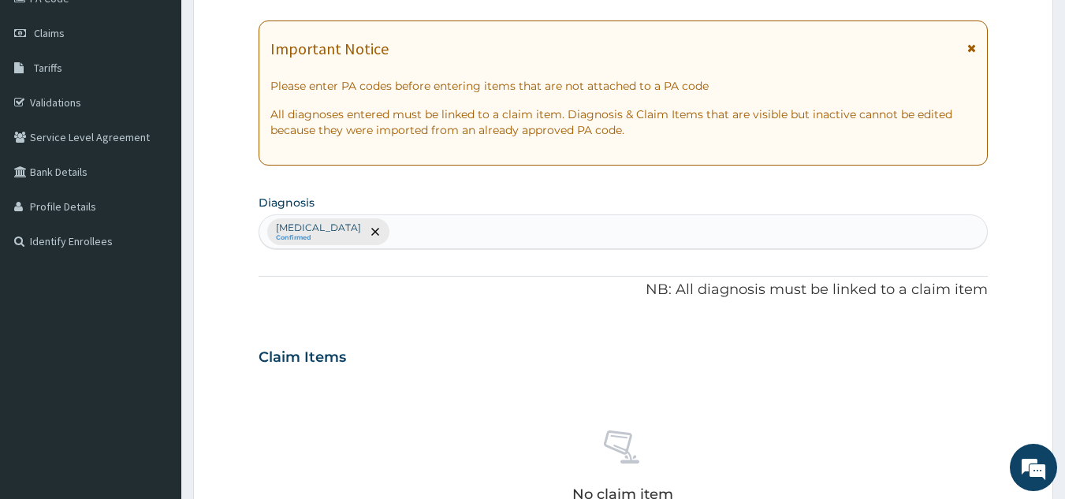
scroll to position [552, 0]
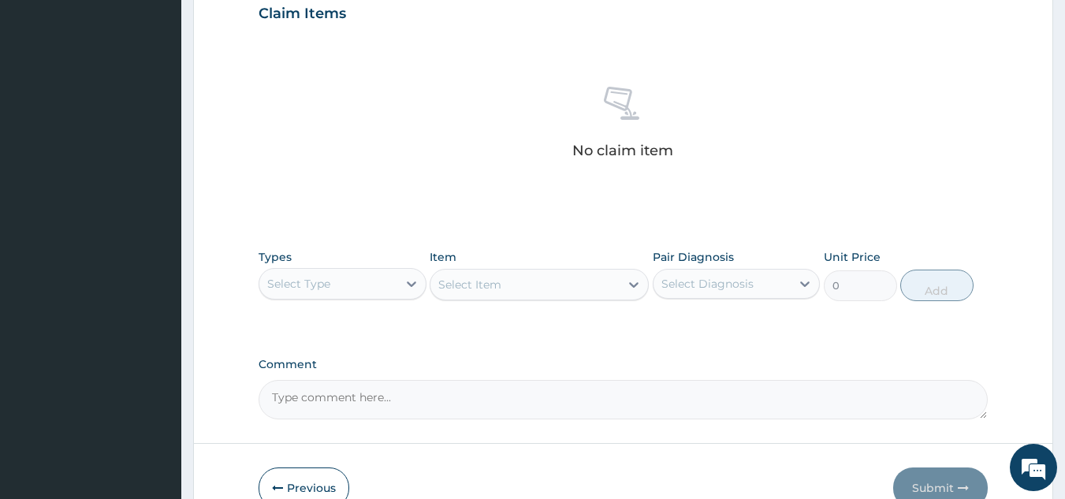
click at [326, 284] on div "Select Type" at bounding box center [298, 284] width 63 height 16
type input "G"
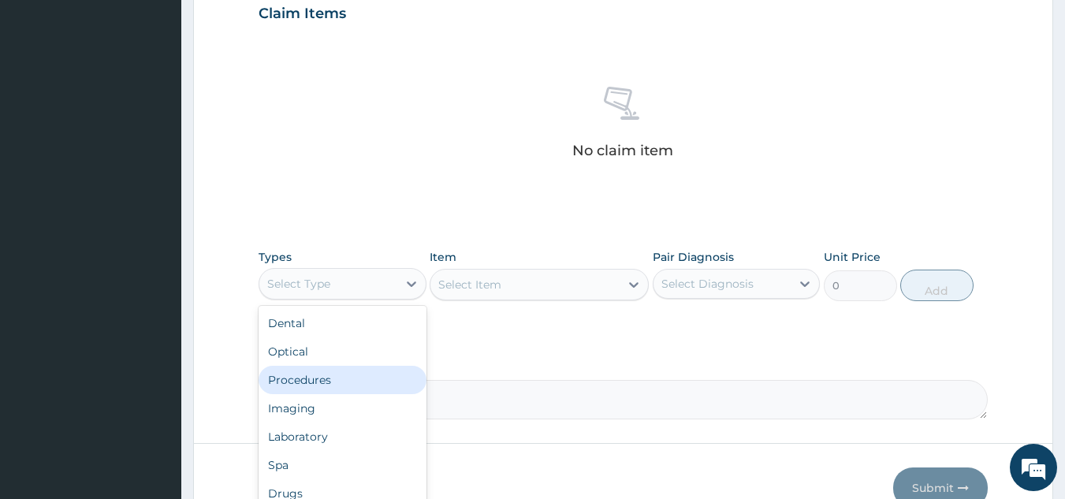
drag, startPoint x: 327, startPoint y: 382, endPoint x: 554, endPoint y: 296, distance: 243.1
click at [332, 382] on div "Procedures" at bounding box center [343, 380] width 168 height 28
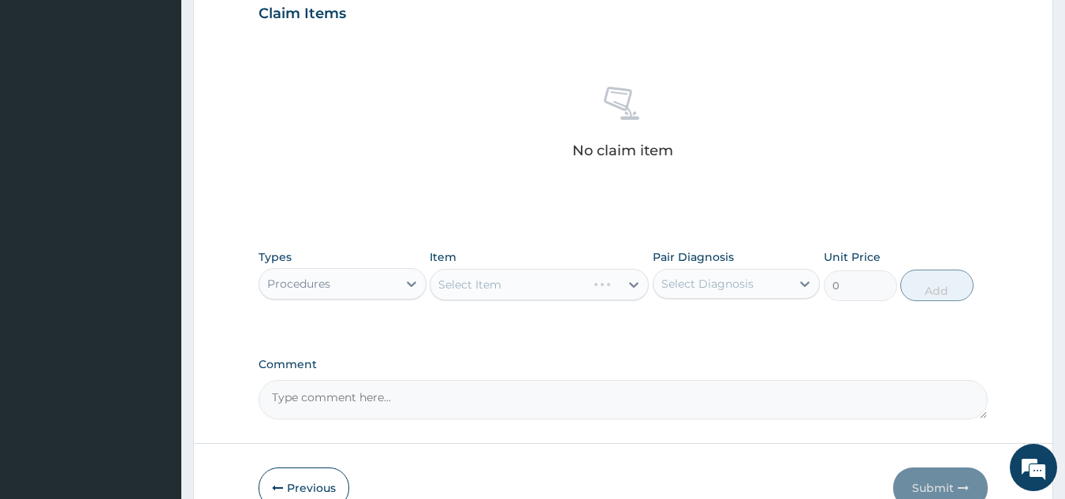
drag, startPoint x: 558, startPoint y: 293, endPoint x: 561, endPoint y: 283, distance: 11.0
click at [561, 284] on div "Select Item" at bounding box center [539, 285] width 219 height 32
drag, startPoint x: 559, startPoint y: 287, endPoint x: 561, endPoint y: 274, distance: 12.7
click at [561, 274] on div "Select Item" at bounding box center [539, 285] width 219 height 32
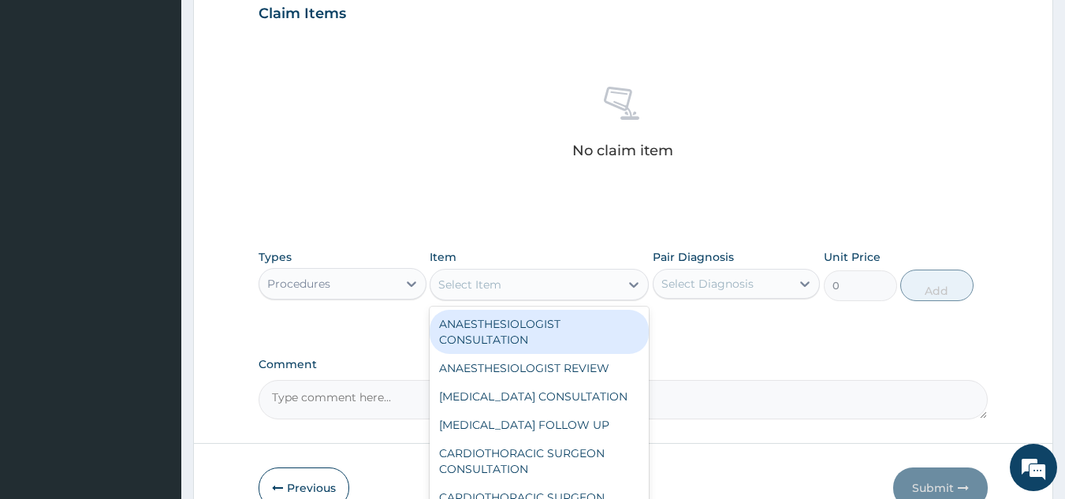
click at [536, 287] on div "Select Item" at bounding box center [525, 284] width 189 height 25
type input "GP"
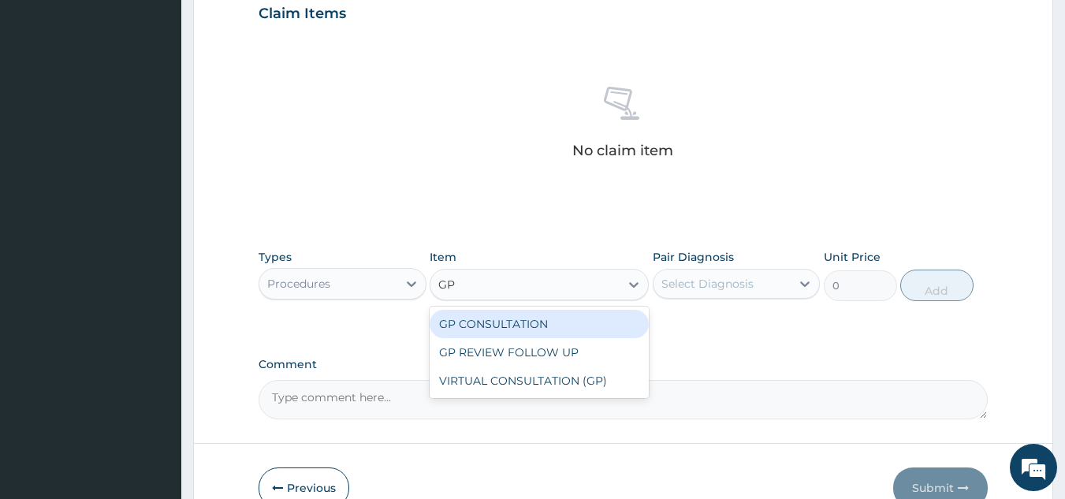
drag, startPoint x: 516, startPoint y: 326, endPoint x: 605, endPoint y: 294, distance: 94.5
click at [517, 324] on div "GP CONSULTATION" at bounding box center [539, 324] width 219 height 28
type input "10000"
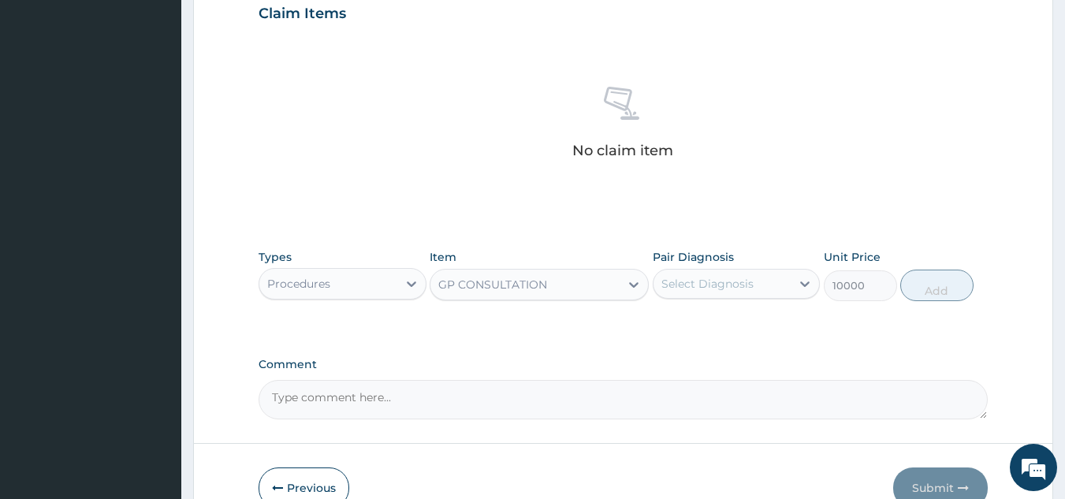
click at [728, 285] on div "Select Diagnosis" at bounding box center [708, 284] width 92 height 16
click at [708, 330] on label "Upper respiratory infection" at bounding box center [728, 323] width 98 height 16
checkbox input "true"
drag, startPoint x: 955, startPoint y: 293, endPoint x: 929, endPoint y: 297, distance: 26.2
click at [949, 293] on button "Add" at bounding box center [937, 286] width 73 height 32
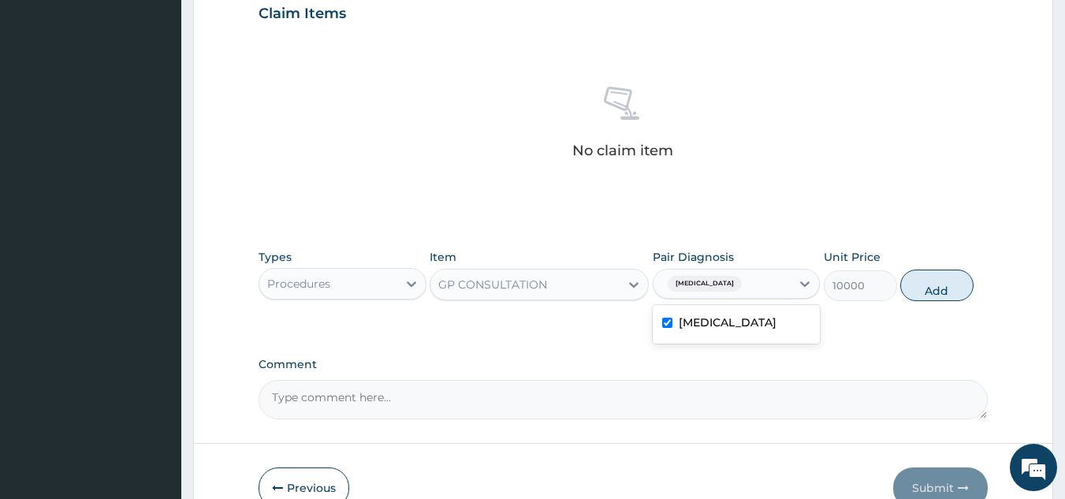
type input "0"
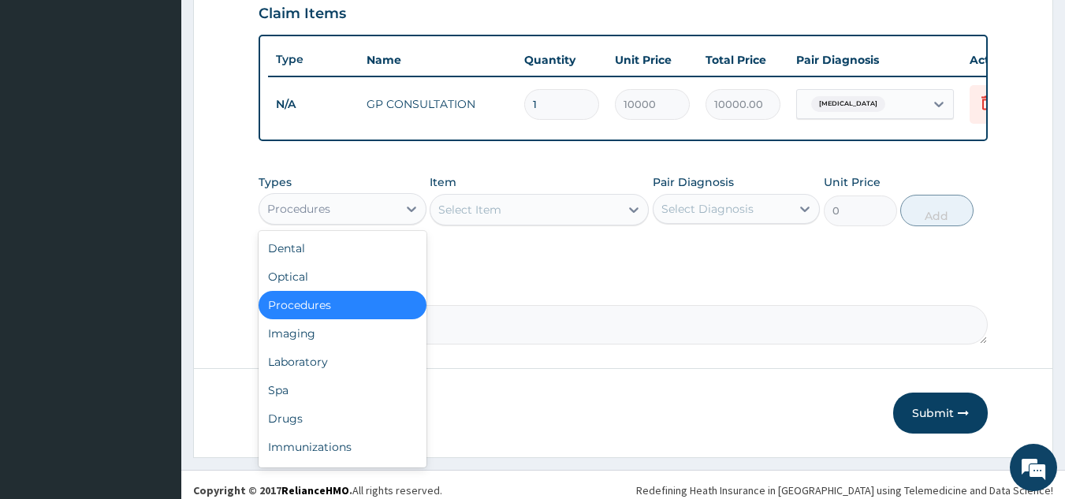
click at [379, 219] on div "Procedures" at bounding box center [328, 208] width 138 height 25
drag, startPoint x: 327, startPoint y: 373, endPoint x: 438, endPoint y: 297, distance: 134.3
click at [328, 371] on div "Laboratory" at bounding box center [343, 362] width 168 height 28
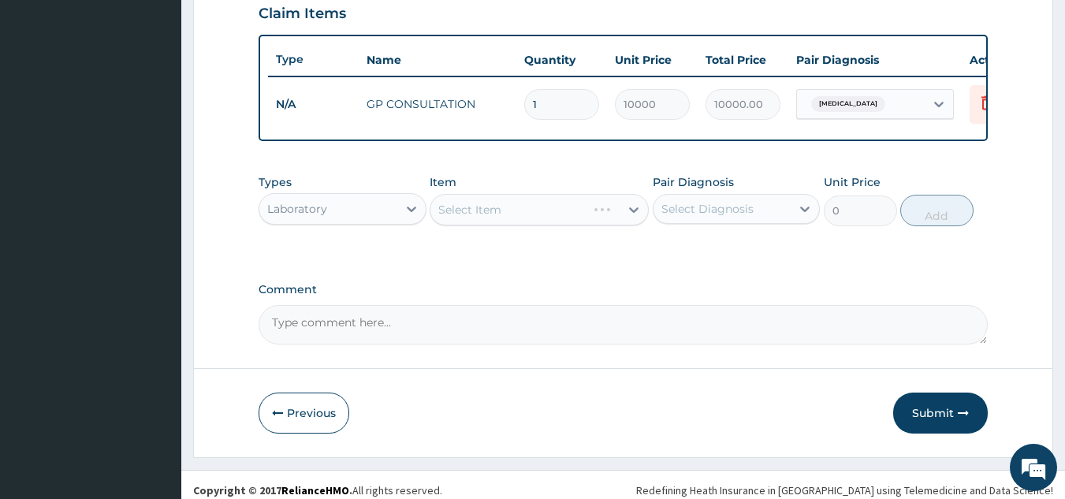
click at [517, 222] on div "Select Item" at bounding box center [509, 209] width 156 height 25
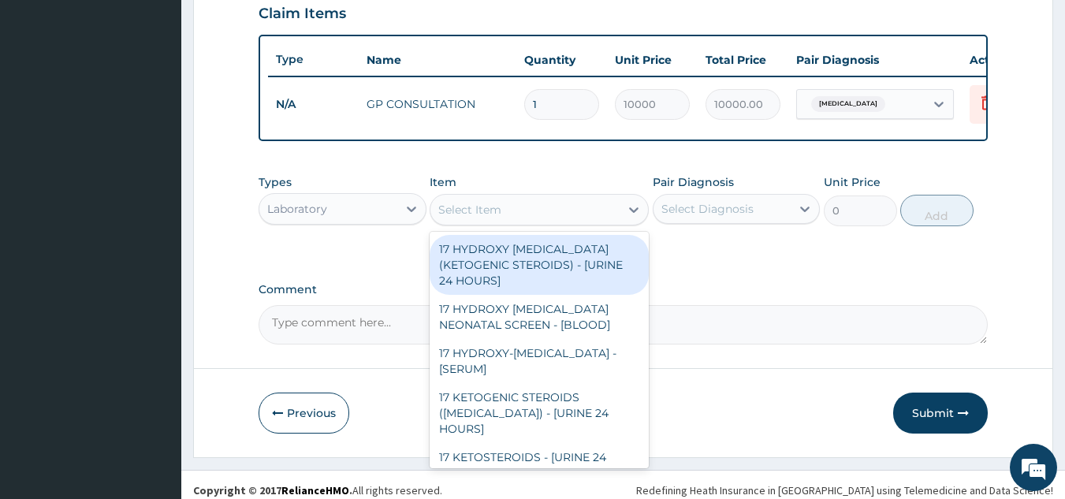
click at [386, 214] on div "Laboratory" at bounding box center [328, 208] width 138 height 25
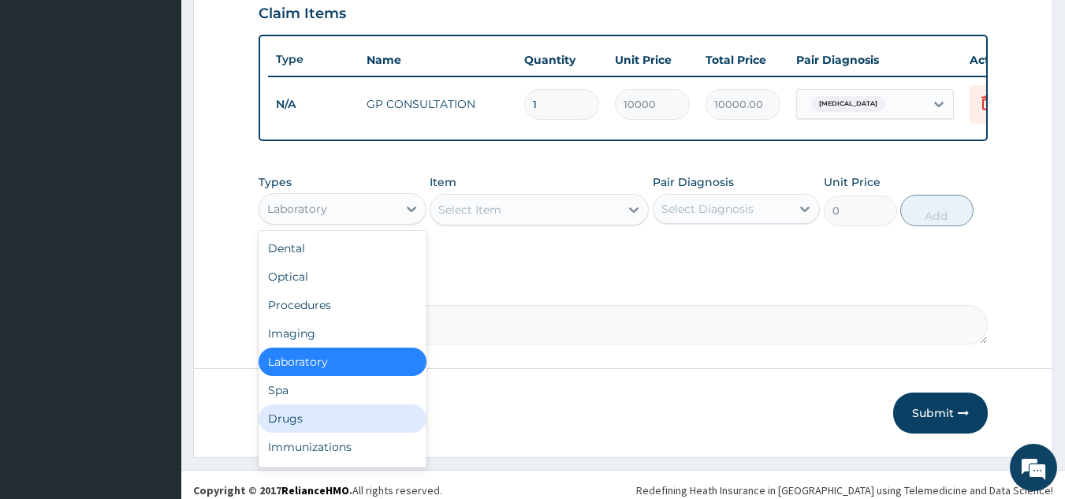
click at [316, 429] on div "Drugs" at bounding box center [343, 419] width 168 height 28
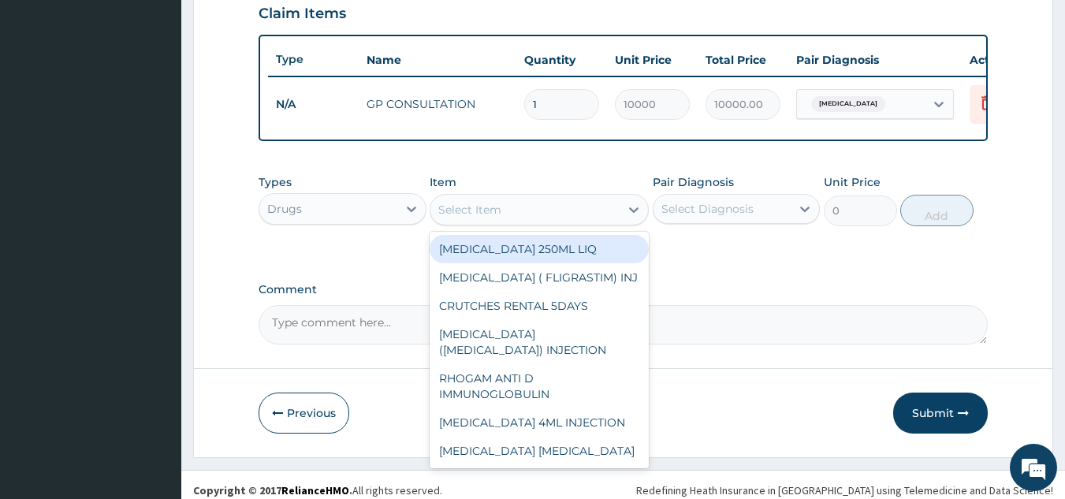
click at [549, 222] on div "Select Item" at bounding box center [525, 209] width 189 height 25
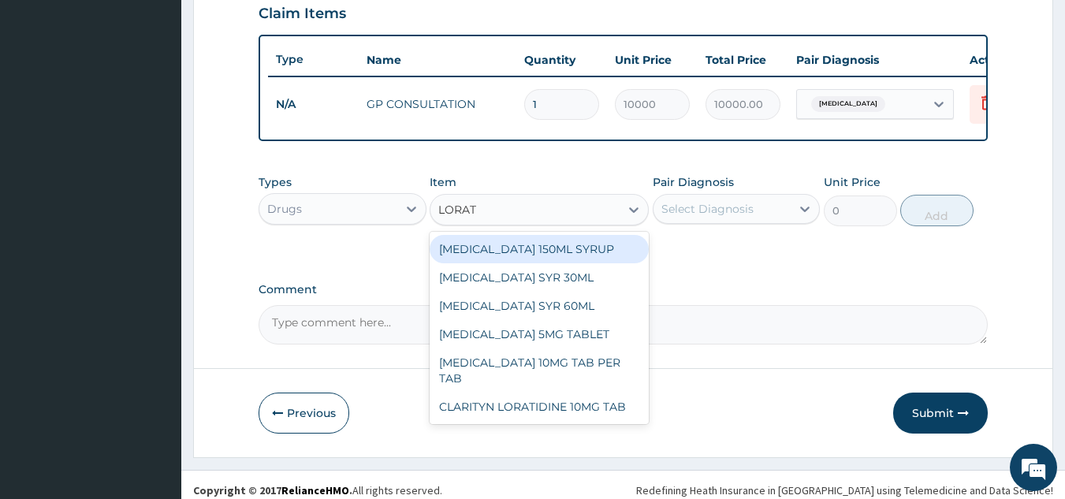
type input "LORATI"
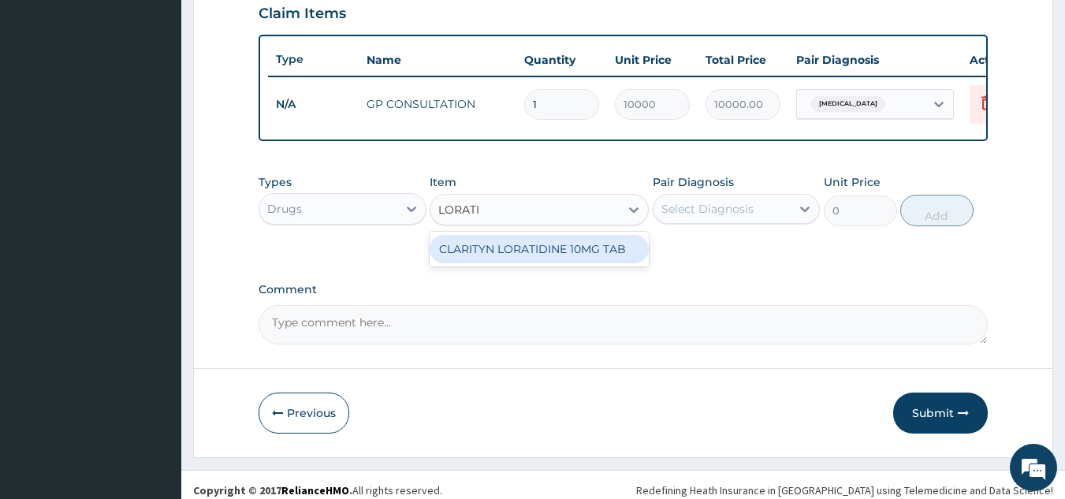
click at [558, 257] on div "CLARITYN LORATIDINE 10MG TAB" at bounding box center [539, 249] width 219 height 28
type input "135"
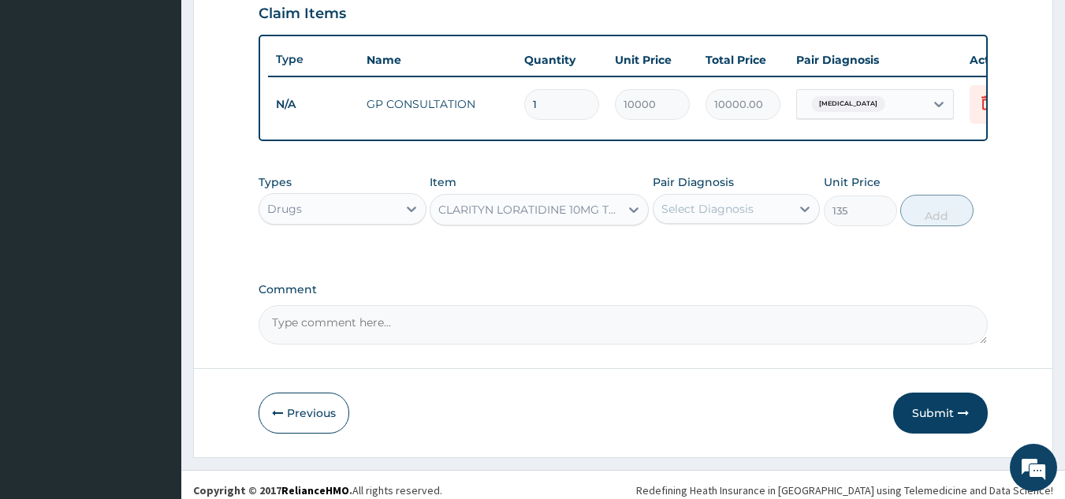
click at [721, 217] on div "Select Diagnosis" at bounding box center [708, 209] width 92 height 16
drag, startPoint x: 695, startPoint y: 272, endPoint x: 728, endPoint y: 268, distance: 33.4
click at [697, 256] on label "Upper respiratory infection" at bounding box center [728, 248] width 98 height 16
checkbox input "true"
click at [941, 219] on button "Add" at bounding box center [937, 211] width 73 height 32
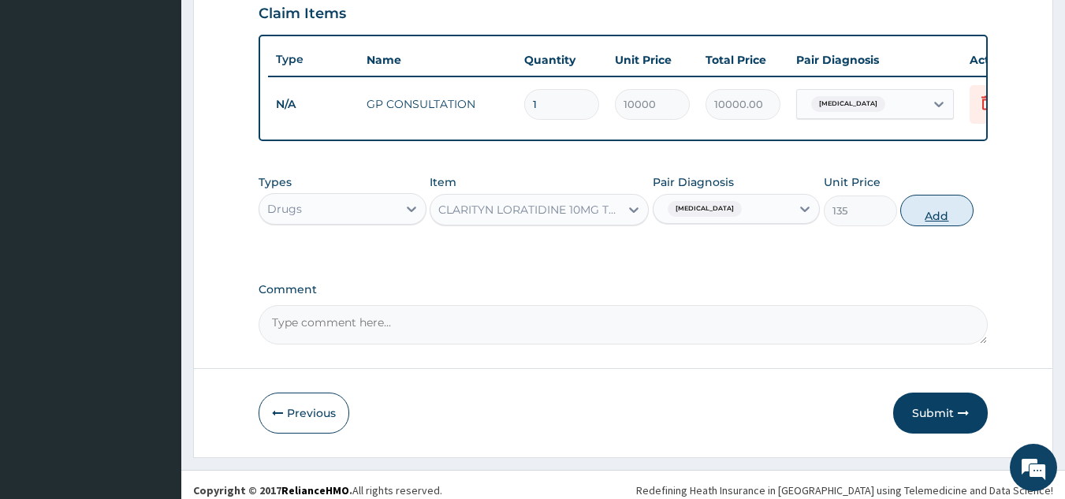
type input "0"
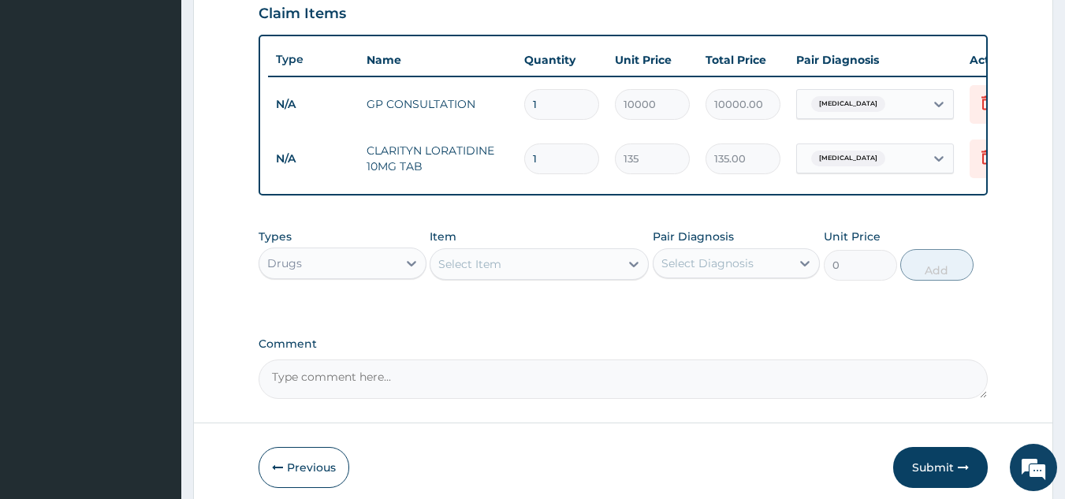
type input "14"
type input "1890.00"
type input "14"
click at [347, 274] on div "Drugs" at bounding box center [328, 263] width 138 height 25
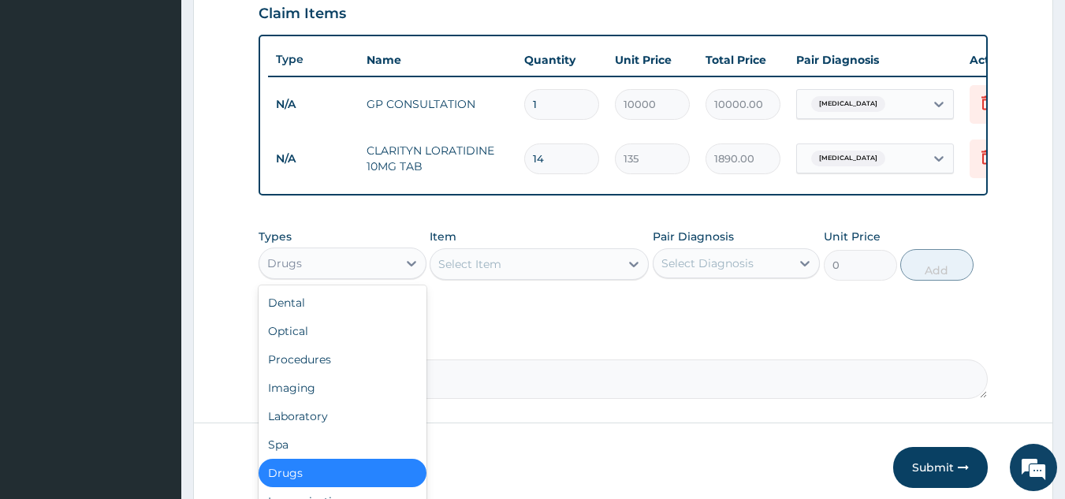
click at [502, 267] on div "Select Item" at bounding box center [525, 264] width 189 height 25
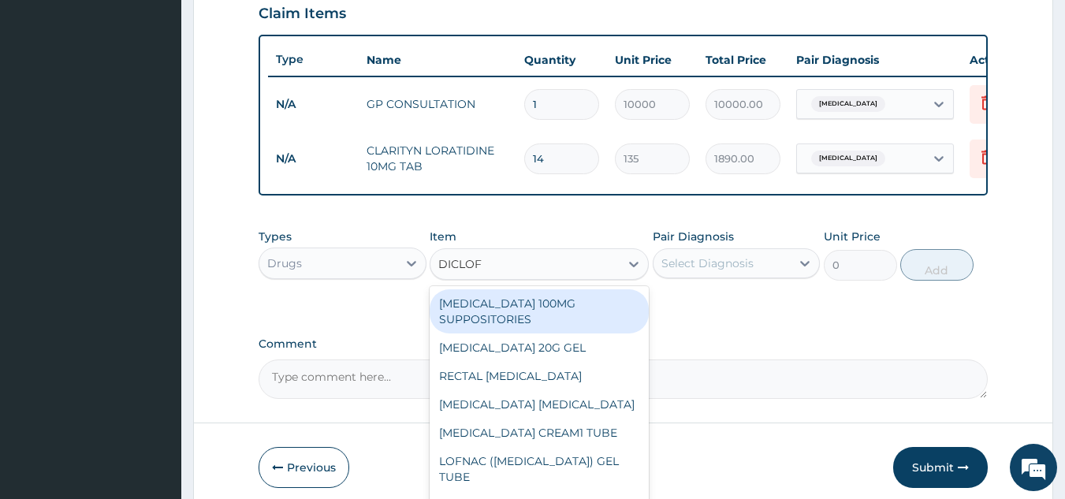
type input "DICLOFE"
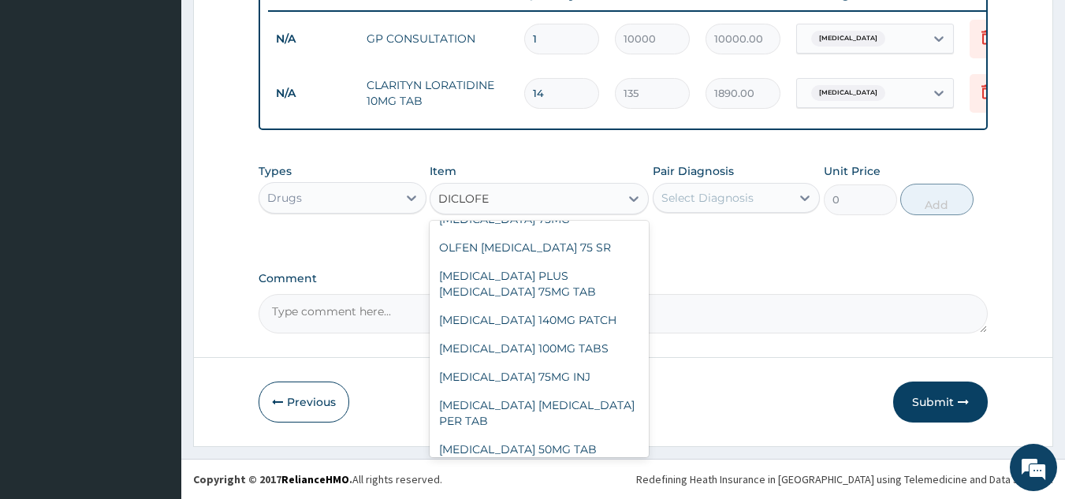
scroll to position [334, 0]
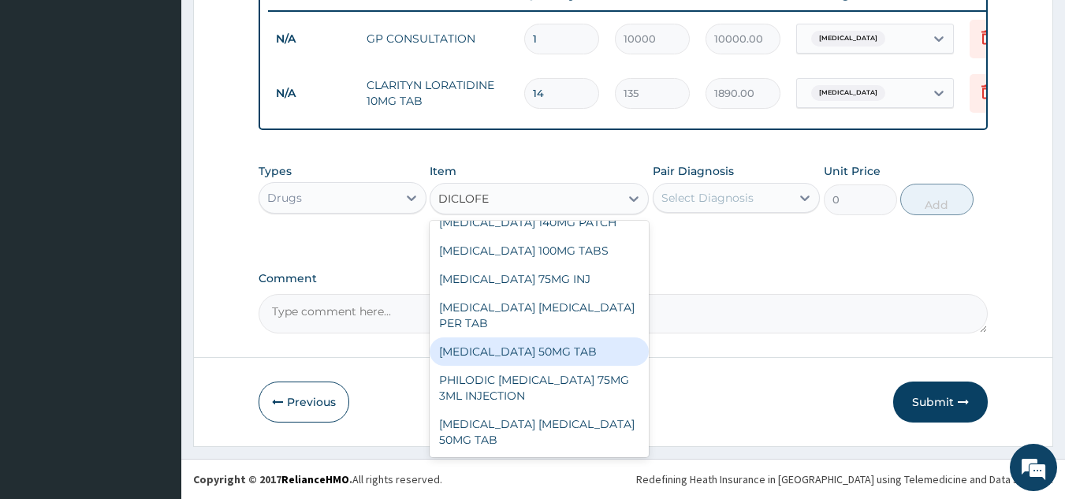
click at [528, 353] on div "[MEDICAL_DATA] 50MG TAB" at bounding box center [539, 352] width 219 height 28
type input "99.75"
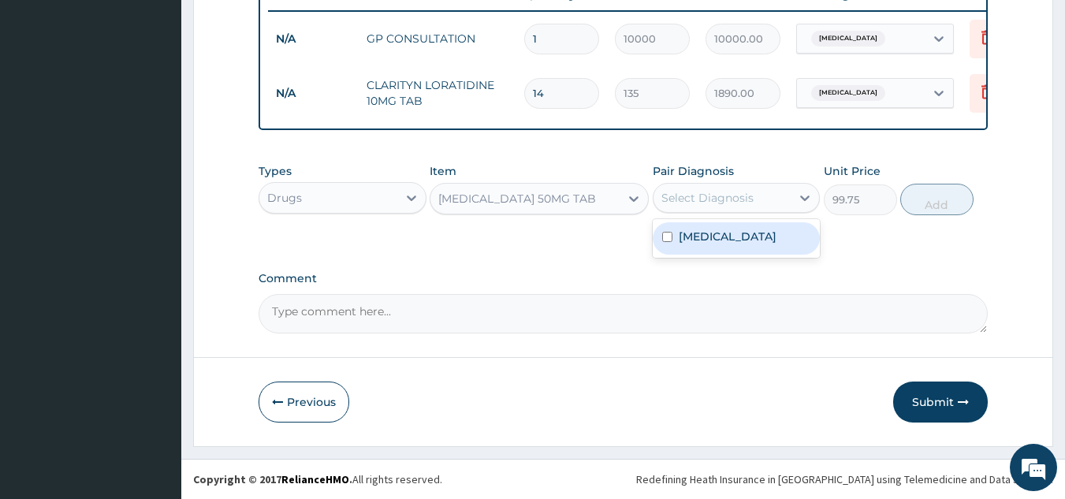
click at [709, 195] on div "Select Diagnosis" at bounding box center [708, 198] width 92 height 16
click at [711, 244] on label "Upper respiratory infection" at bounding box center [728, 237] width 98 height 16
checkbox input "true"
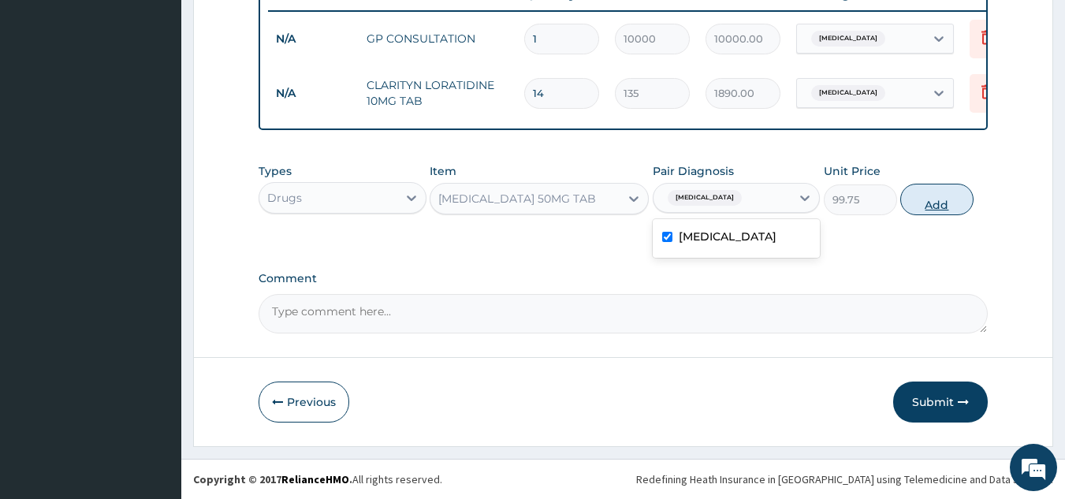
click at [935, 203] on button "Add" at bounding box center [937, 200] width 73 height 32
type input "0"
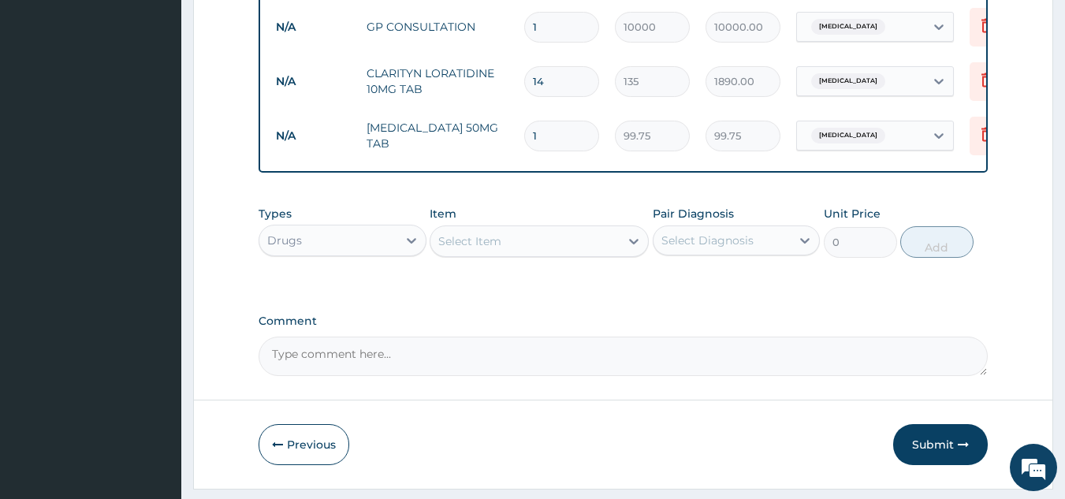
type input "10"
type input "997.50"
type input "10"
click at [546, 254] on div "Select Item" at bounding box center [525, 241] width 189 height 25
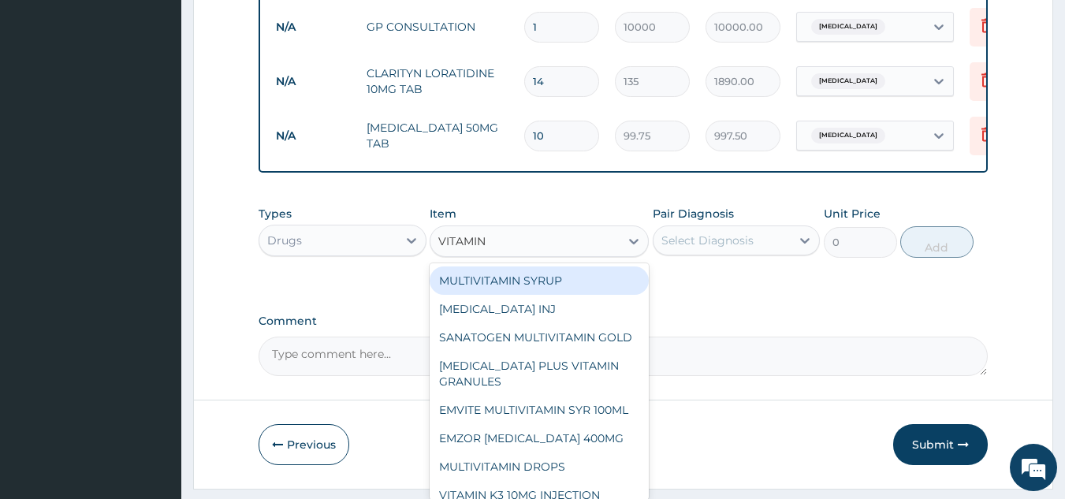
type input "VITAMIN C"
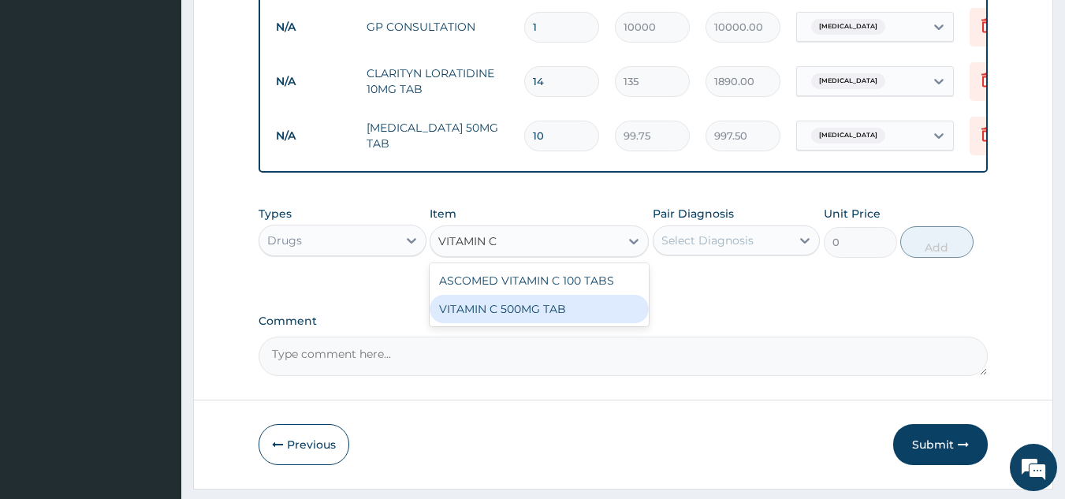
drag, startPoint x: 569, startPoint y: 323, endPoint x: 605, endPoint y: 308, distance: 39.6
click at [569, 320] on div "VITAMIN C 500MG TAB" at bounding box center [539, 309] width 219 height 28
type input "50"
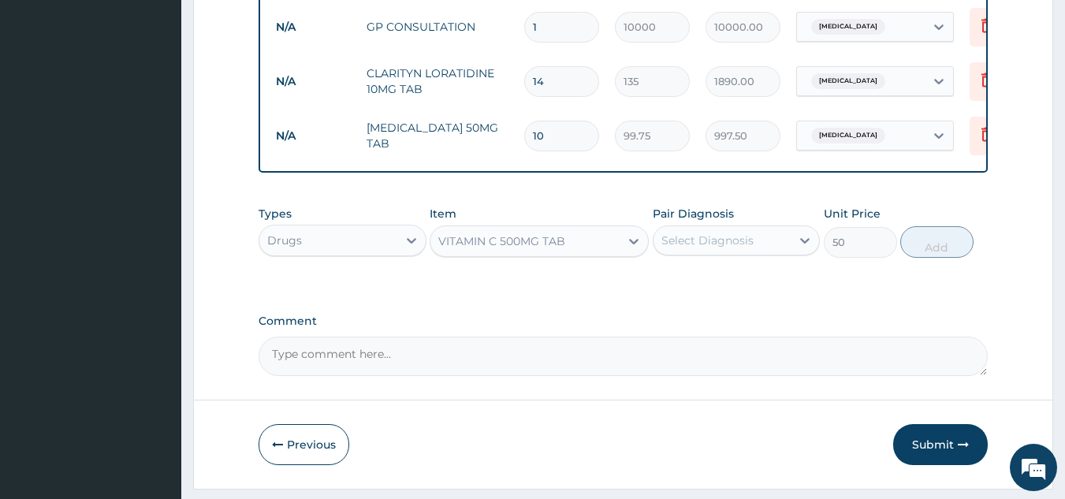
click at [703, 248] on div "Select Diagnosis" at bounding box center [708, 241] width 92 height 16
drag, startPoint x: 684, startPoint y: 300, endPoint x: 751, endPoint y: 291, distance: 66.8
click at [688, 287] on label "Upper respiratory infection" at bounding box center [728, 279] width 98 height 16
checkbox input "true"
click at [934, 250] on button "Add" at bounding box center [937, 242] width 73 height 32
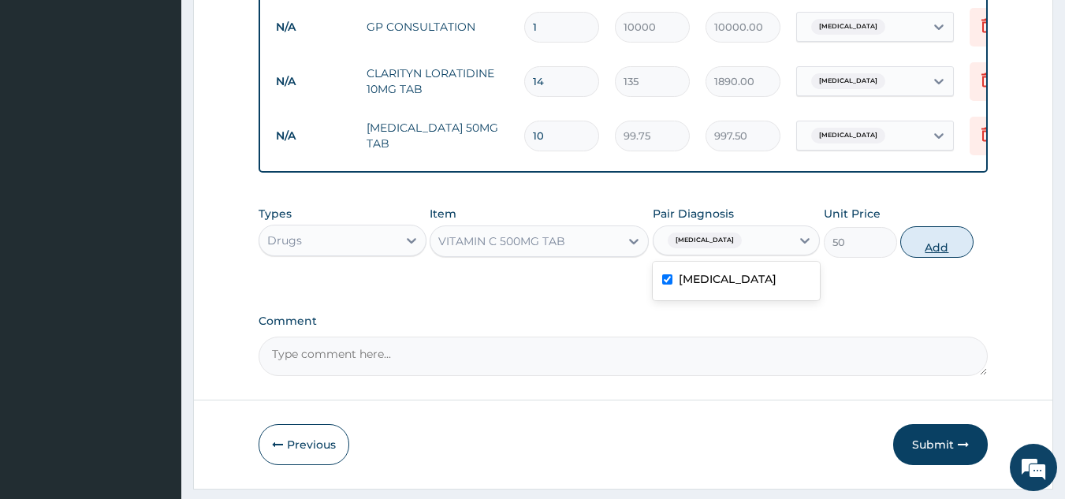
type input "0"
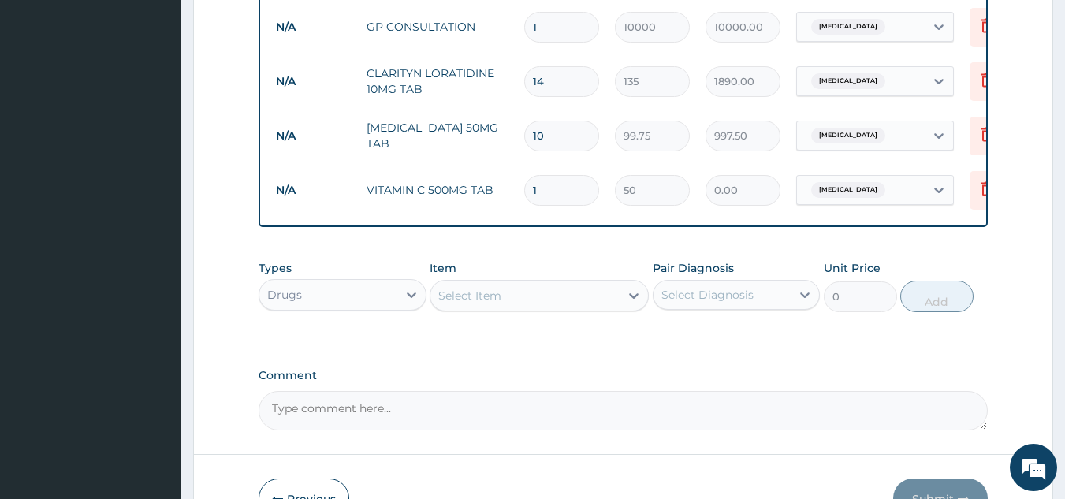
type input "0.00"
type input "4"
type input "200.00"
type input "42"
type input "2100.00"
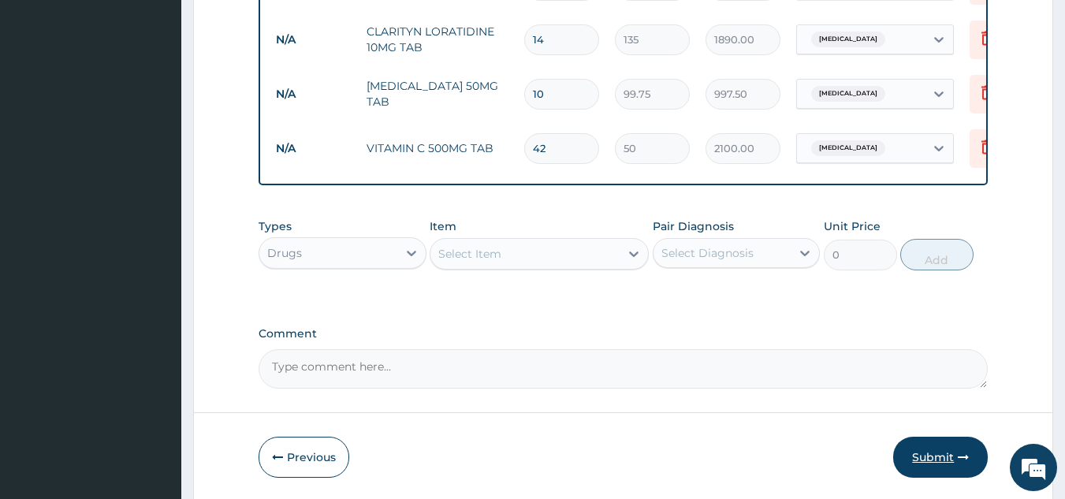
scroll to position [708, 0]
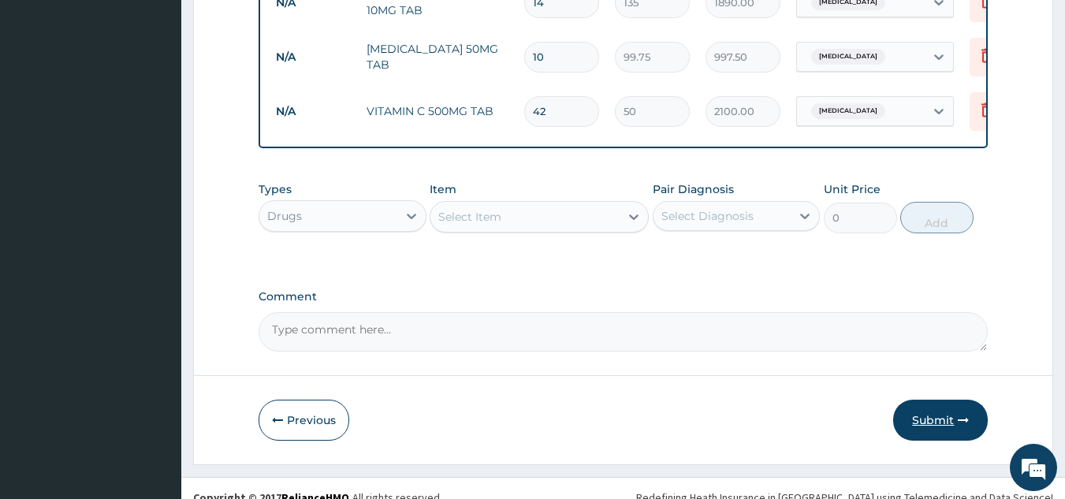
type input "42"
click at [940, 428] on button "Submit" at bounding box center [940, 420] width 95 height 41
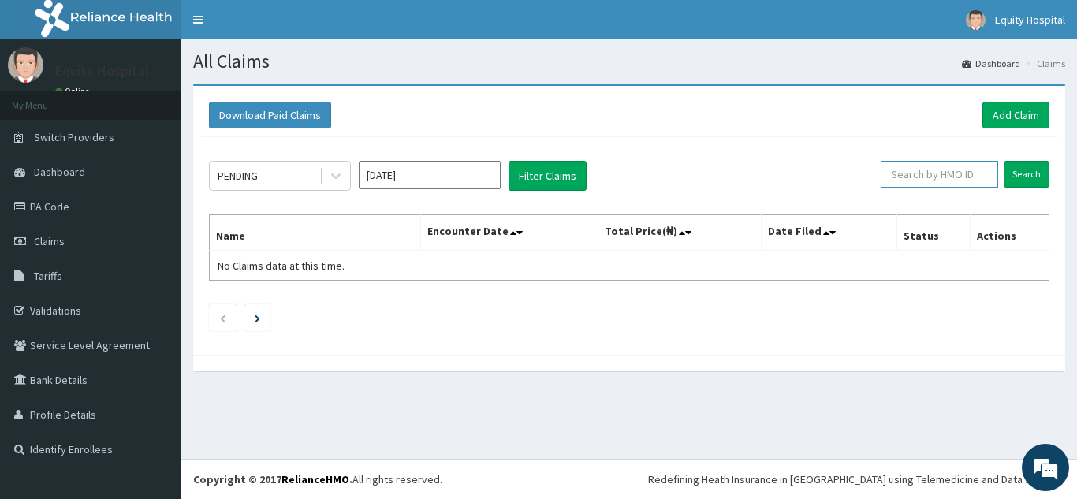
click at [933, 184] on input "text" at bounding box center [939, 174] width 117 height 27
type input "NPM/10040/B"
click at [1033, 170] on input "Search" at bounding box center [1027, 174] width 46 height 27
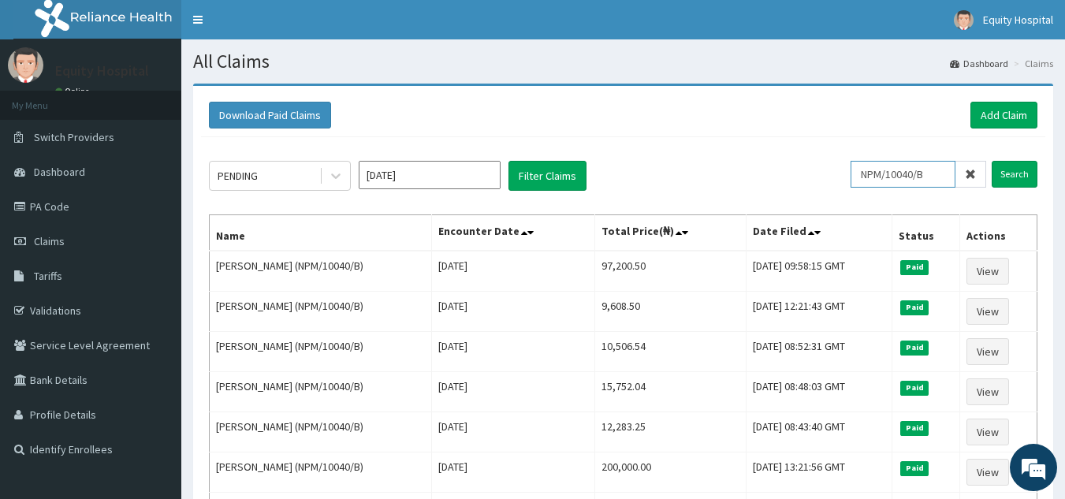
drag, startPoint x: 945, startPoint y: 172, endPoint x: 866, endPoint y: 173, distance: 78.9
click at [866, 173] on input "NPM/10040/B" at bounding box center [903, 174] width 105 height 27
click at [999, 109] on link "Add Claim" at bounding box center [1004, 115] width 67 height 27
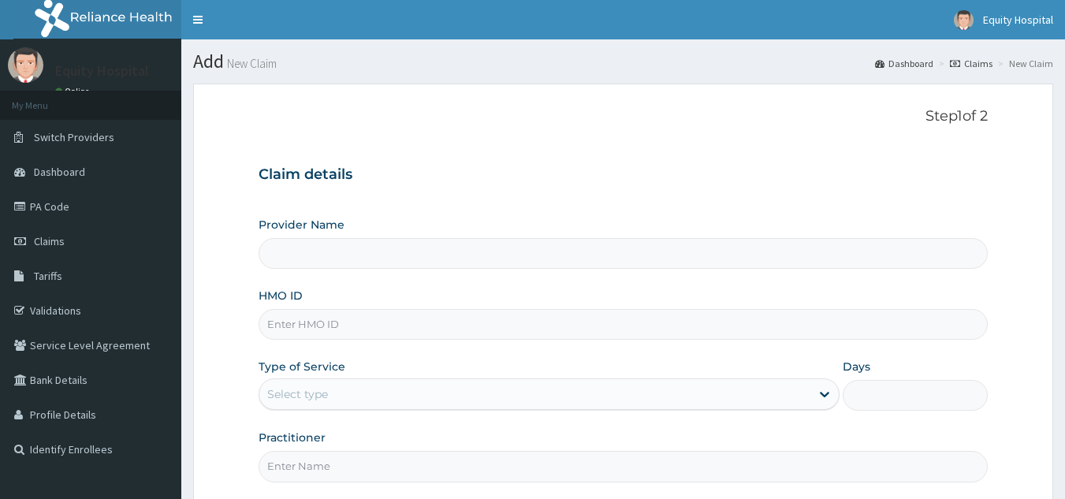
click at [371, 323] on input "HMO ID" at bounding box center [624, 324] width 730 height 31
paste input "NPM/10040/B"
type input "NPM/10040/B"
type input "EQUITY HOSPITAL"
type input "NPM/10040/B"
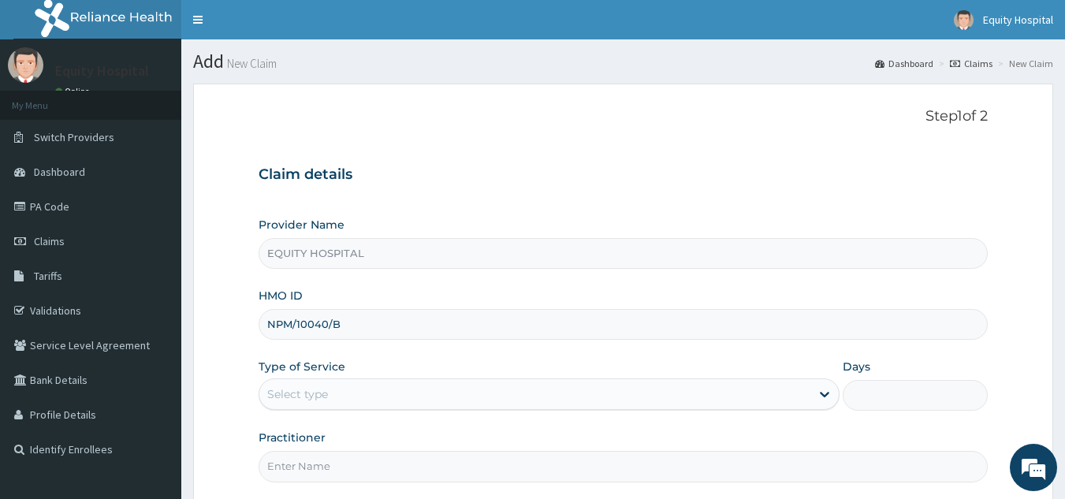
click at [351, 399] on div "Select type" at bounding box center [534, 394] width 551 height 25
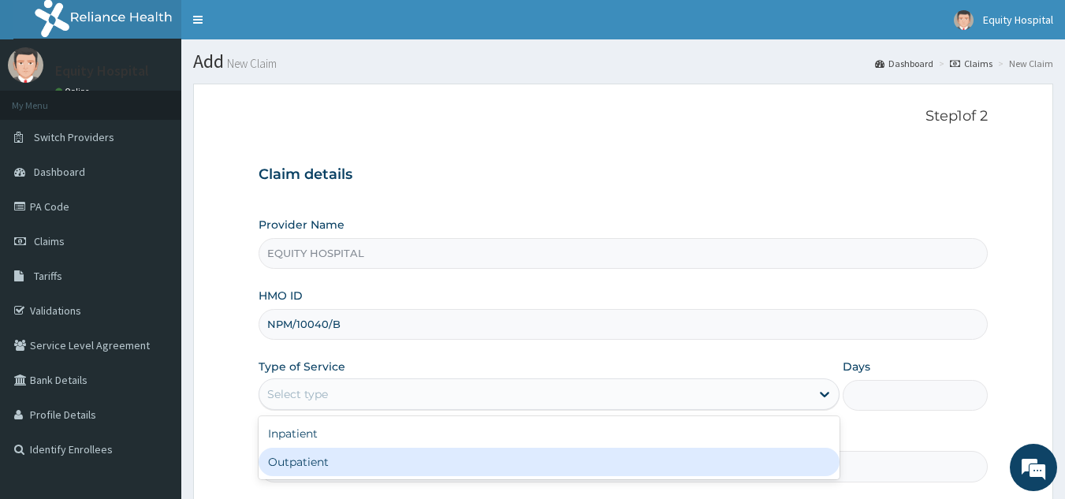
click at [348, 459] on div "Outpatient" at bounding box center [549, 462] width 581 height 28
type input "1"
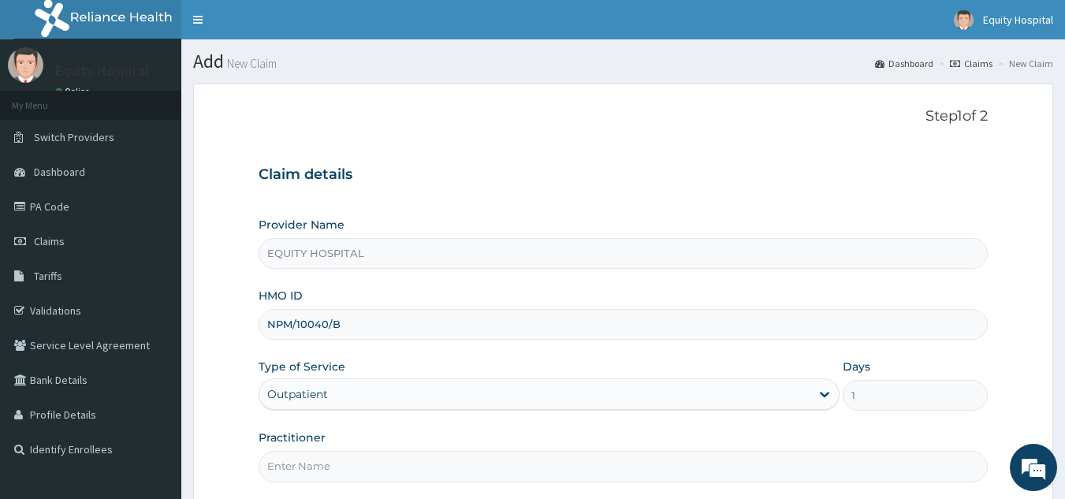
click at [385, 456] on input "Practitioner" at bounding box center [624, 466] width 730 height 31
type input "[PERSON_NAME]"
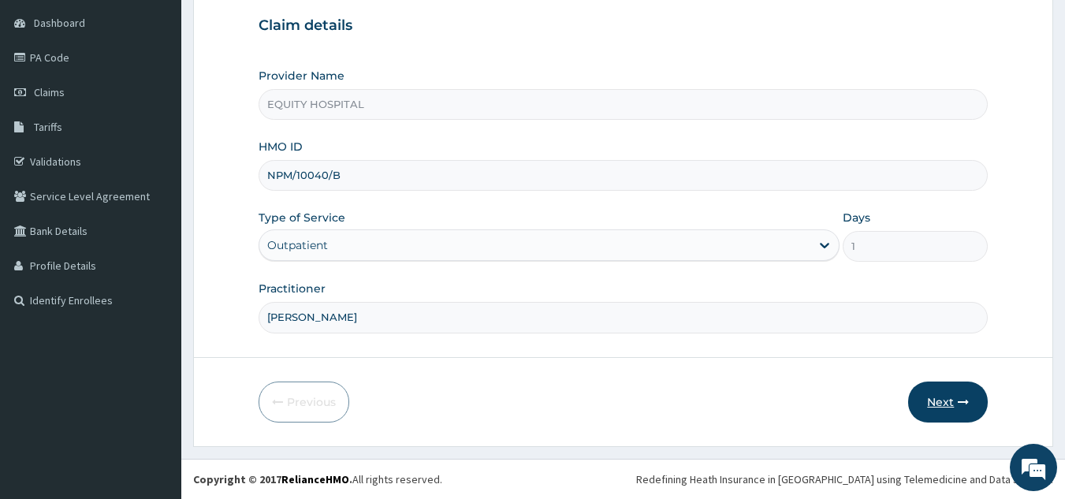
click at [939, 407] on button "Next" at bounding box center [948, 402] width 80 height 41
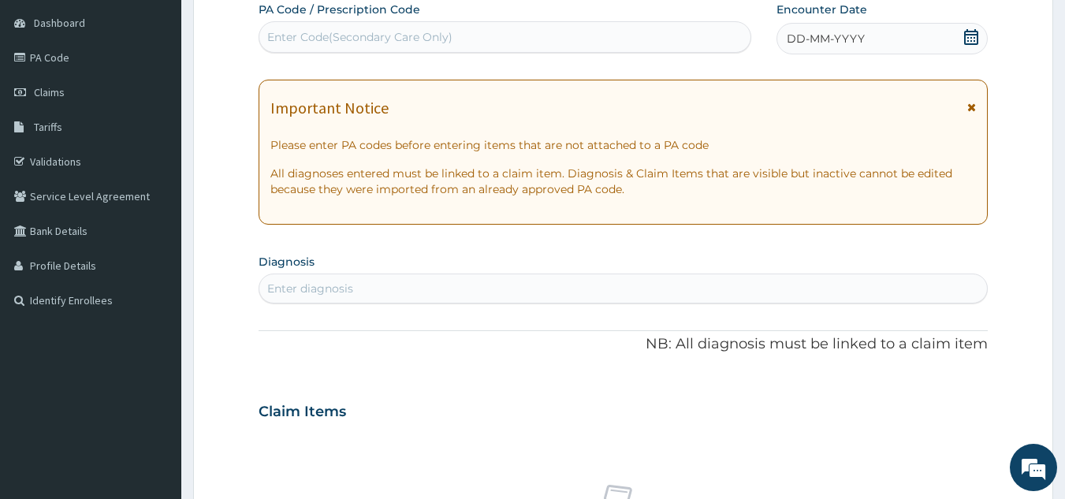
click at [877, 38] on div "DD-MM-YYYY" at bounding box center [882, 39] width 211 height 32
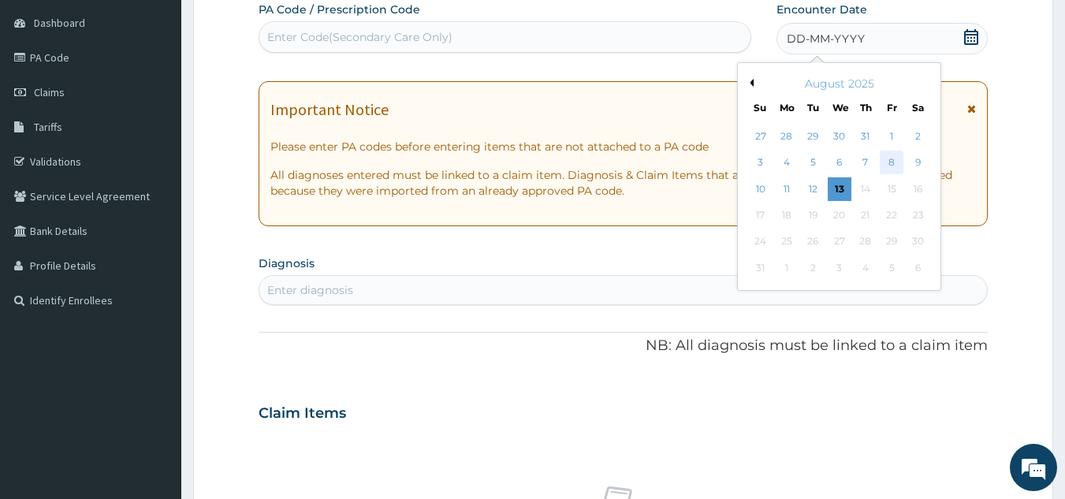
scroll to position [0, 0]
click at [840, 163] on div "6" at bounding box center [840, 163] width 24 height 24
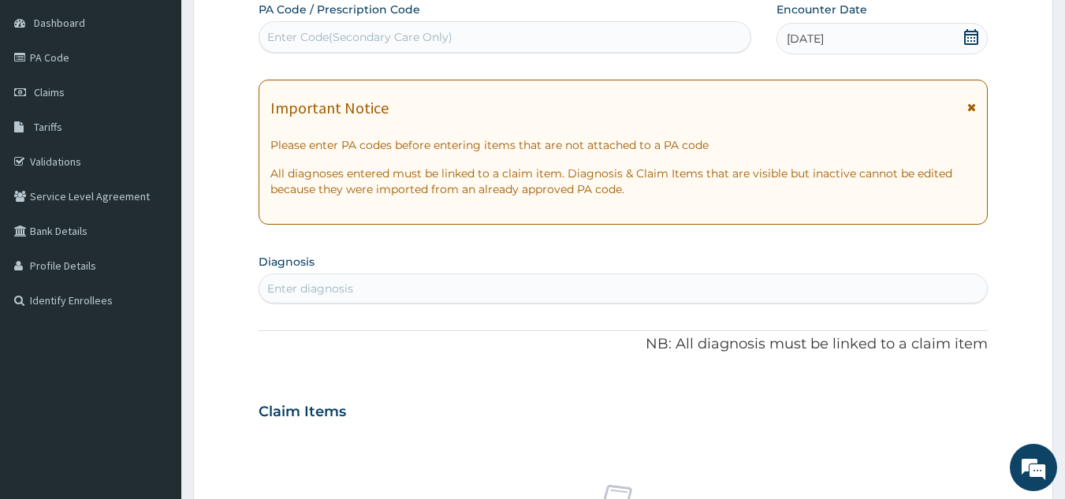
click at [392, 290] on div "Enter diagnosis" at bounding box center [623, 288] width 729 height 25
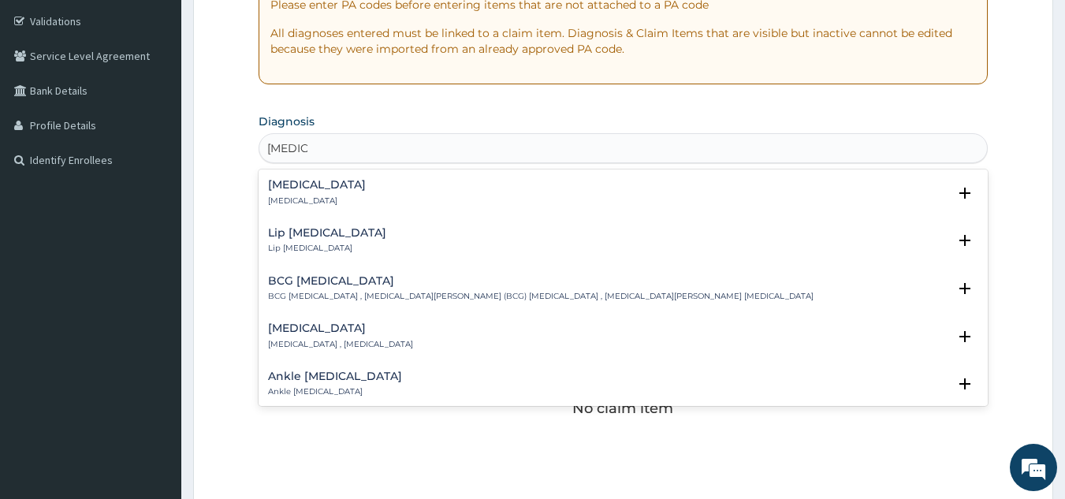
scroll to position [307, 0]
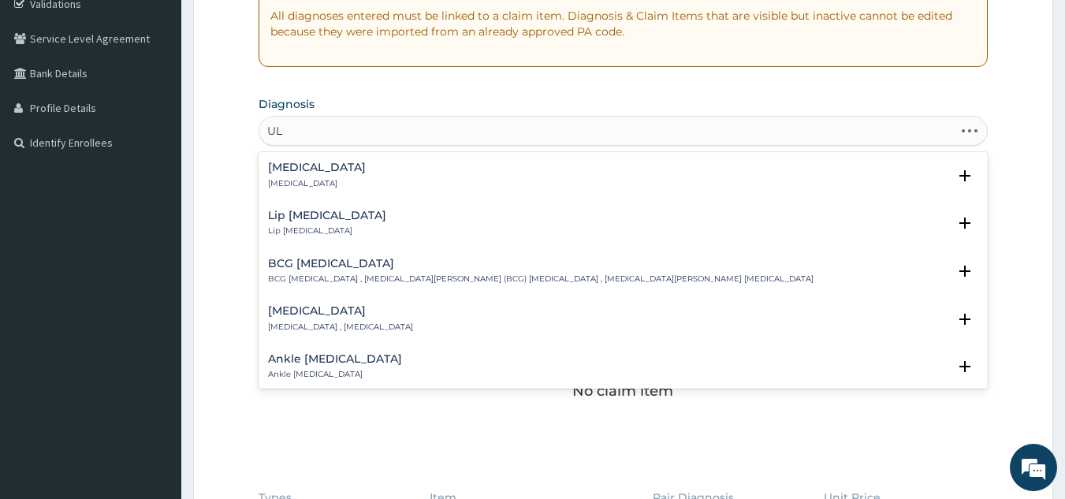
type input "U"
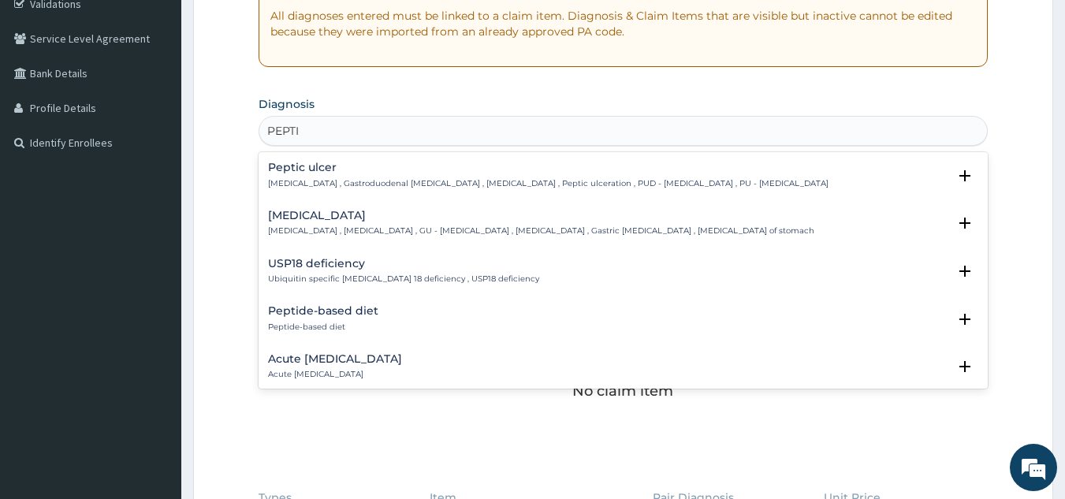
type input "PEPTIC"
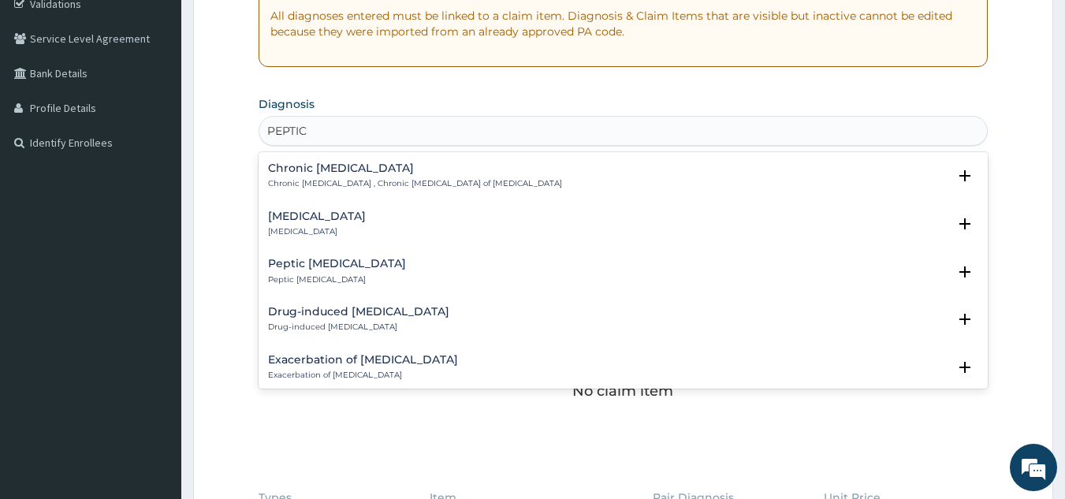
scroll to position [394, 0]
click at [349, 353] on h4 "Exacerbation of [MEDICAL_DATA]" at bounding box center [363, 359] width 190 height 12
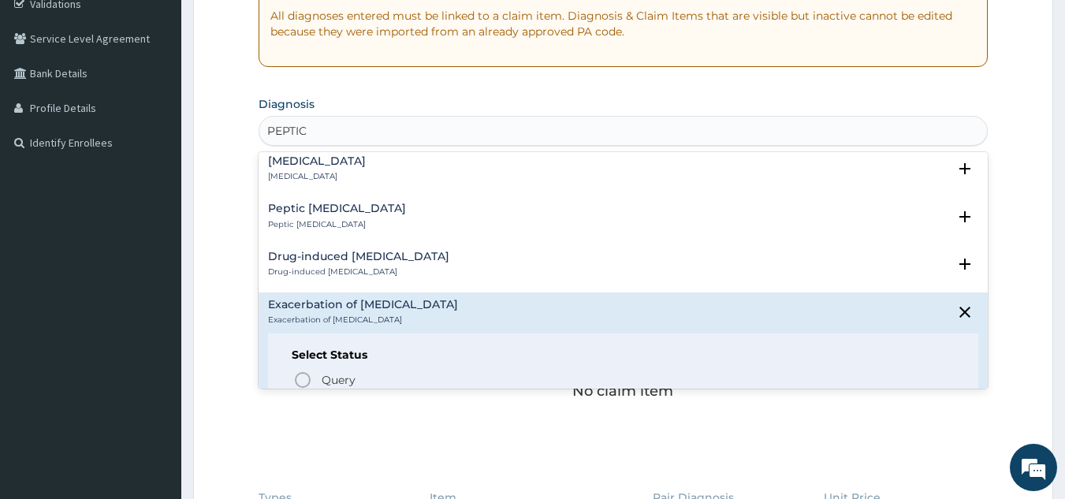
scroll to position [552, 0]
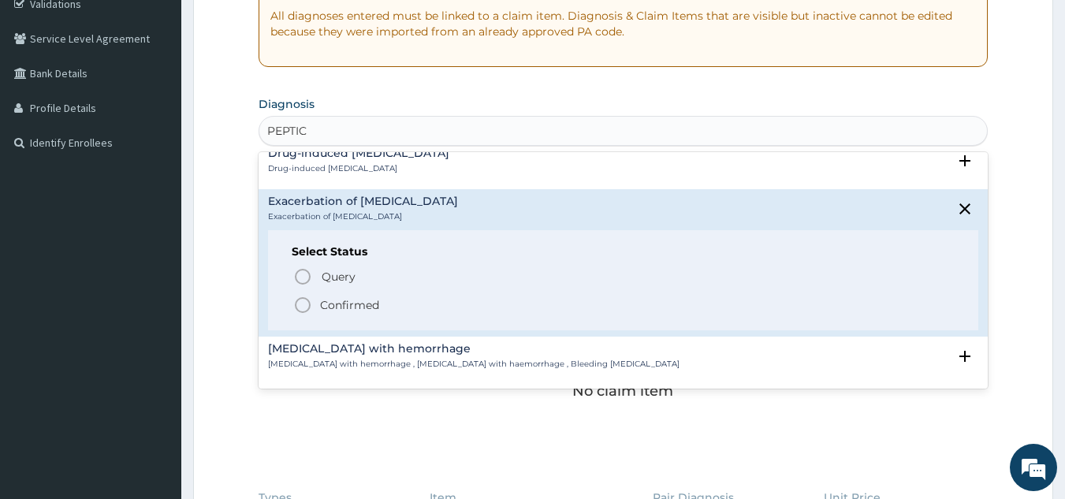
click at [310, 309] on icon "status option filled" at bounding box center [302, 305] width 19 height 19
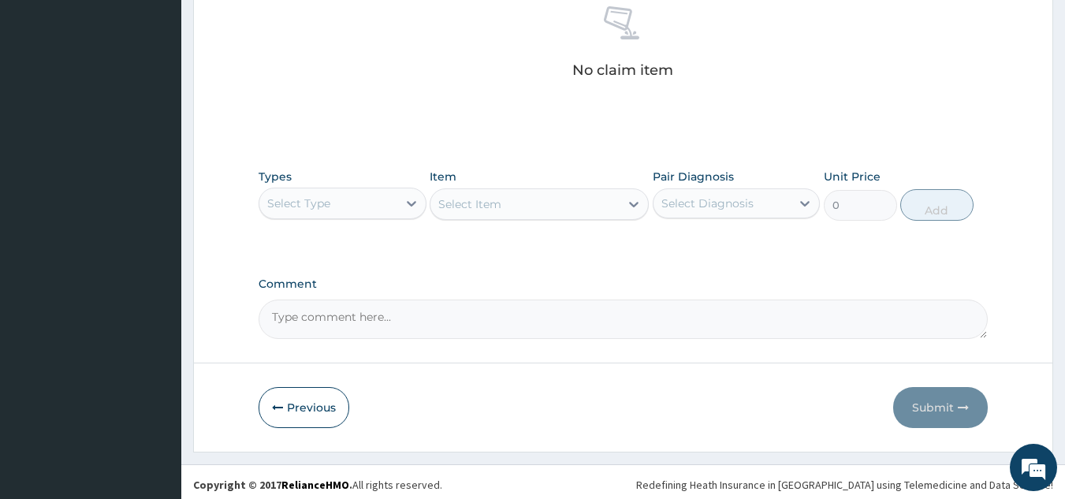
scroll to position [638, 0]
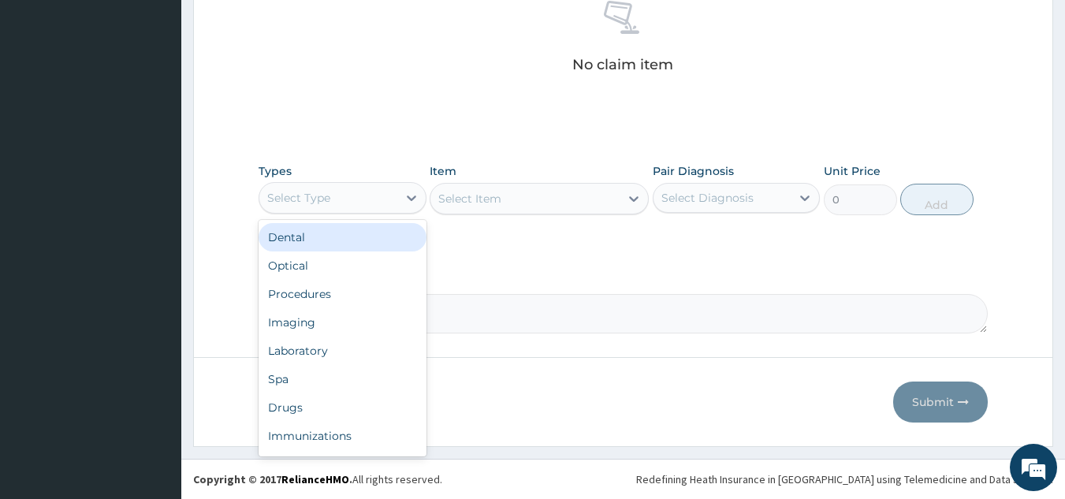
click at [328, 196] on div "Select Type" at bounding box center [298, 198] width 63 height 16
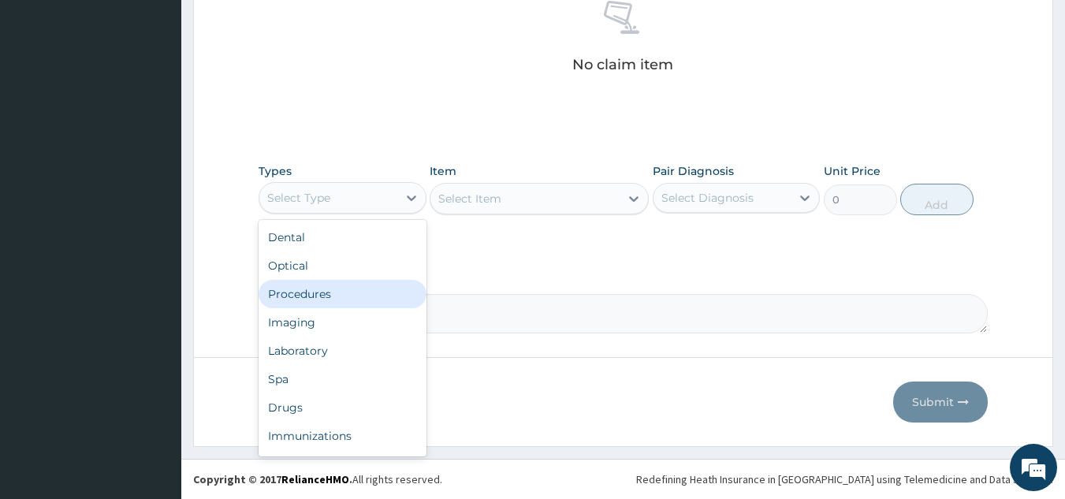
click at [333, 296] on div "Procedures" at bounding box center [343, 294] width 168 height 28
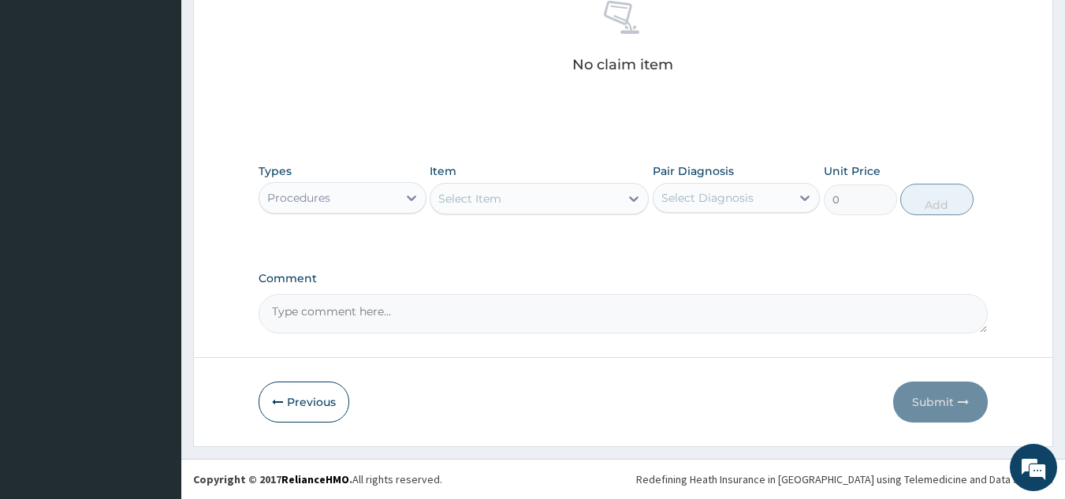
click at [552, 202] on div "Select Item" at bounding box center [525, 198] width 189 height 25
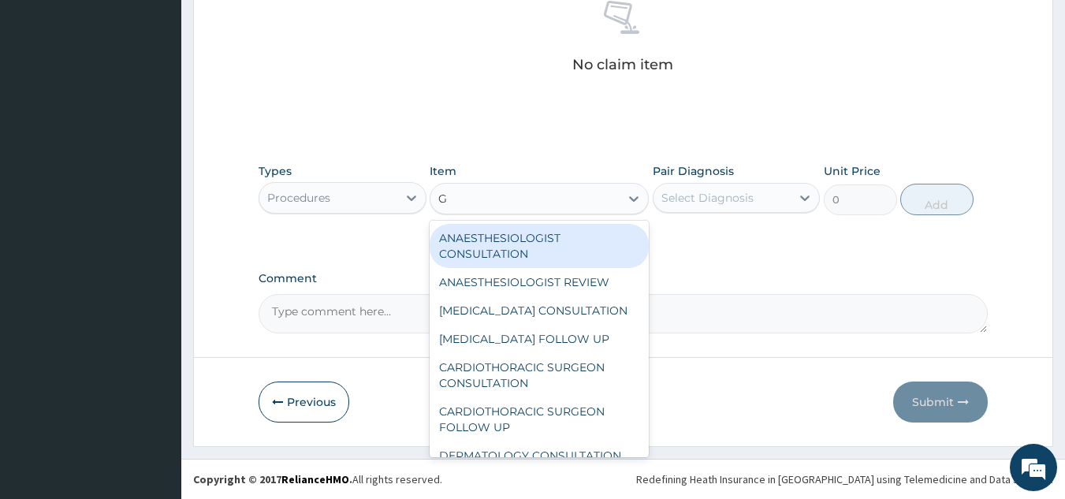
type input "GP"
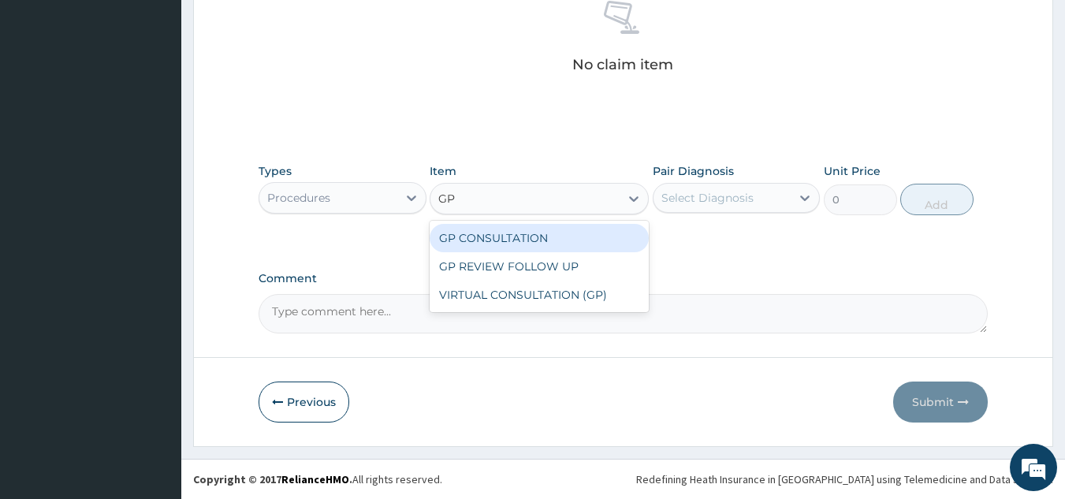
click at [572, 241] on div "GP CONSULTATION" at bounding box center [539, 238] width 219 height 28
type input "10000"
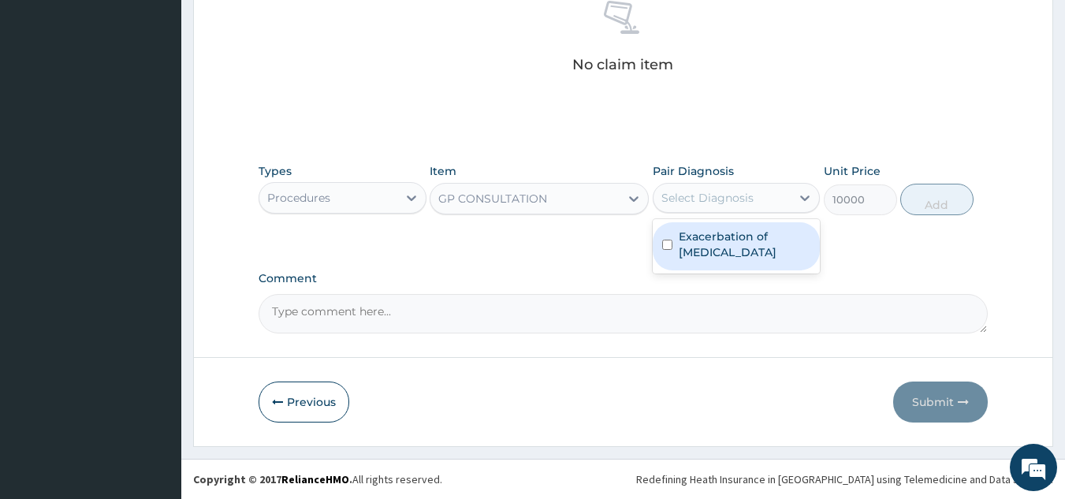
drag, startPoint x: 741, startPoint y: 199, endPoint x: 731, endPoint y: 196, distance: 10.7
click at [739, 199] on div "Select Diagnosis" at bounding box center [708, 198] width 92 height 16
drag, startPoint x: 712, startPoint y: 249, endPoint x: 936, endPoint y: 226, distance: 225.1
click at [713, 249] on label "Exacerbation of [MEDICAL_DATA]" at bounding box center [745, 245] width 132 height 32
checkbox input "true"
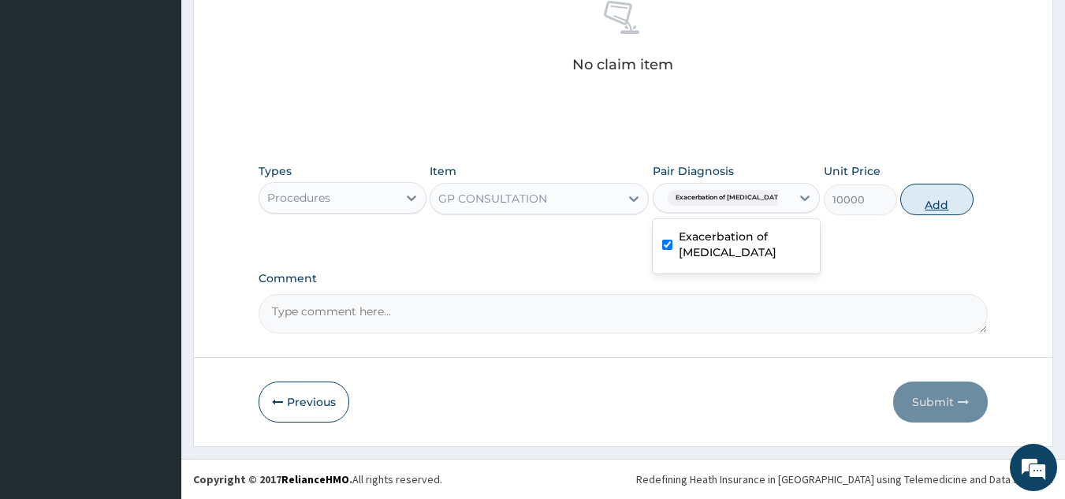
click at [940, 203] on button "Add" at bounding box center [937, 200] width 73 height 32
type input "0"
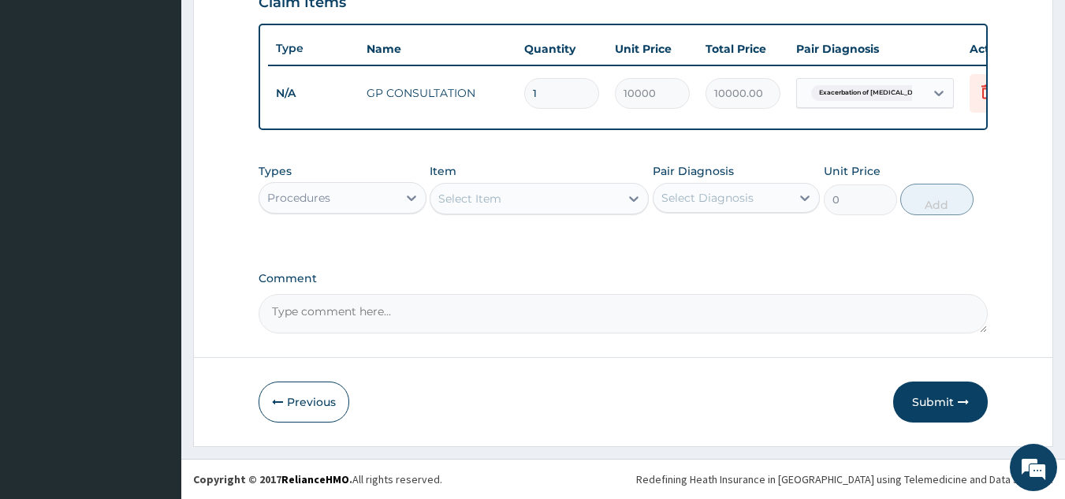
scroll to position [575, 0]
drag, startPoint x: 330, startPoint y: 198, endPoint x: 331, endPoint y: 206, distance: 8.0
click at [330, 200] on div "Procedures" at bounding box center [328, 197] width 138 height 25
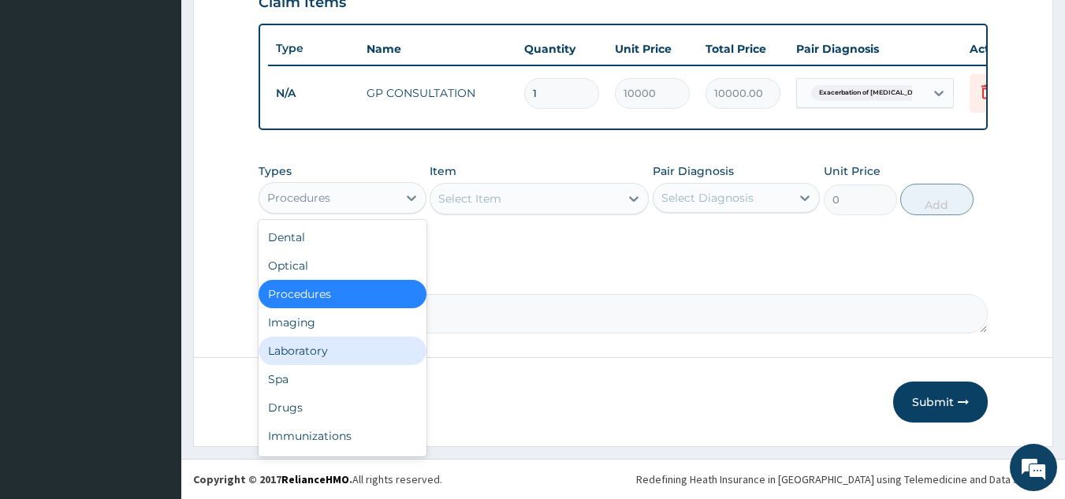
drag, startPoint x: 322, startPoint y: 348, endPoint x: 390, endPoint y: 329, distance: 70.4
click at [326, 349] on div "Laboratory" at bounding box center [343, 351] width 168 height 28
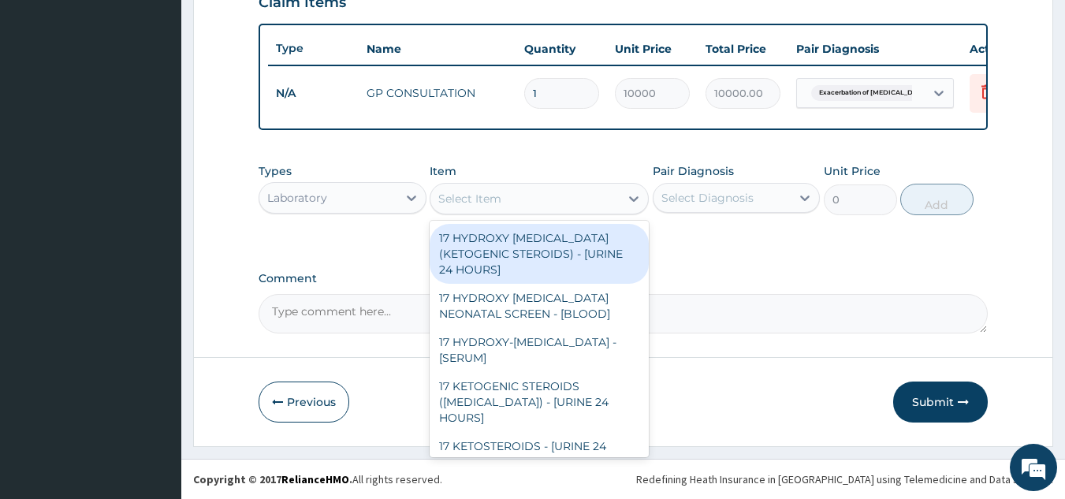
click at [554, 195] on div "Select Item" at bounding box center [525, 198] width 189 height 25
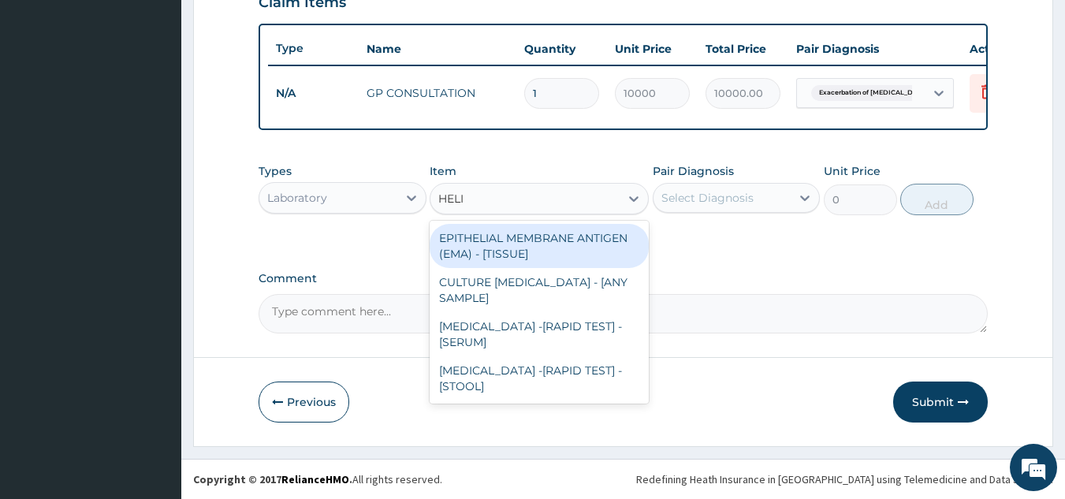
type input "HELIC"
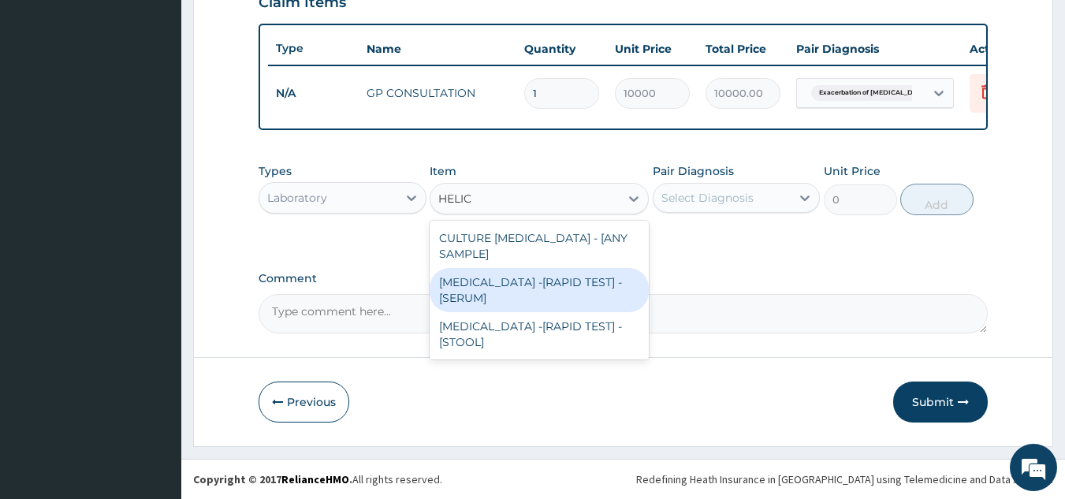
click at [537, 287] on div "HELICOBACTER PYLORI -[RAPID TEST] - [SERUM]" at bounding box center [539, 290] width 219 height 44
type input "5346"
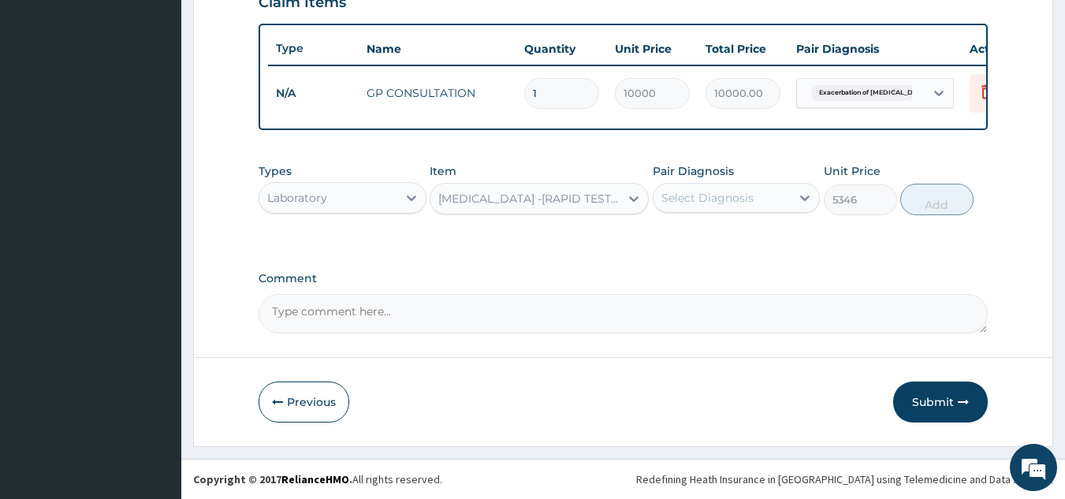
drag, startPoint x: 699, startPoint y: 194, endPoint x: 699, endPoint y: 207, distance: 12.6
click at [699, 204] on div "Select Diagnosis" at bounding box center [708, 198] width 92 height 16
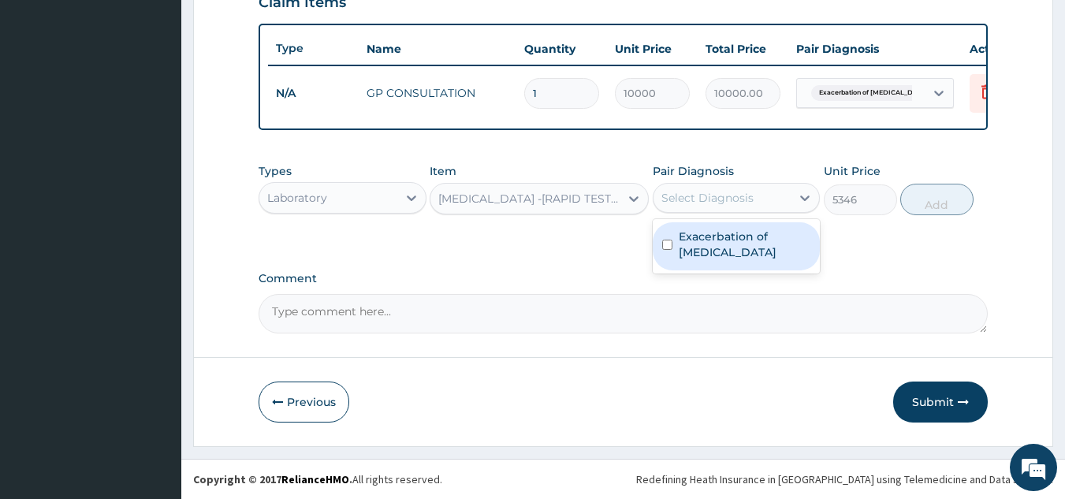
drag, startPoint x: 696, startPoint y: 247, endPoint x: 818, endPoint y: 247, distance: 122.2
click at [709, 247] on label "Exacerbation of peptic ulcer" at bounding box center [745, 245] width 132 height 32
checkbox input "true"
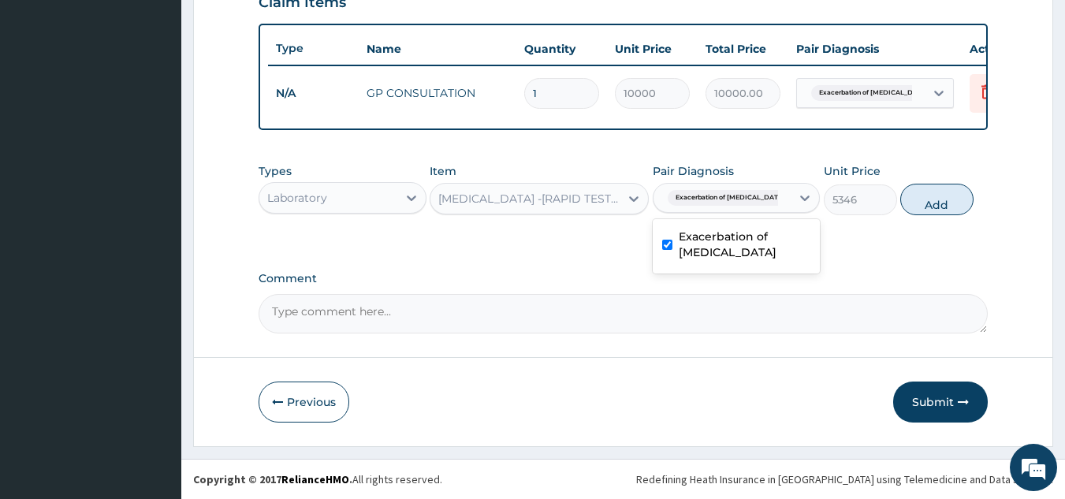
drag, startPoint x: 929, startPoint y: 202, endPoint x: 740, endPoint y: 215, distance: 188.9
click at [925, 204] on button "Add" at bounding box center [937, 200] width 73 height 32
type input "0"
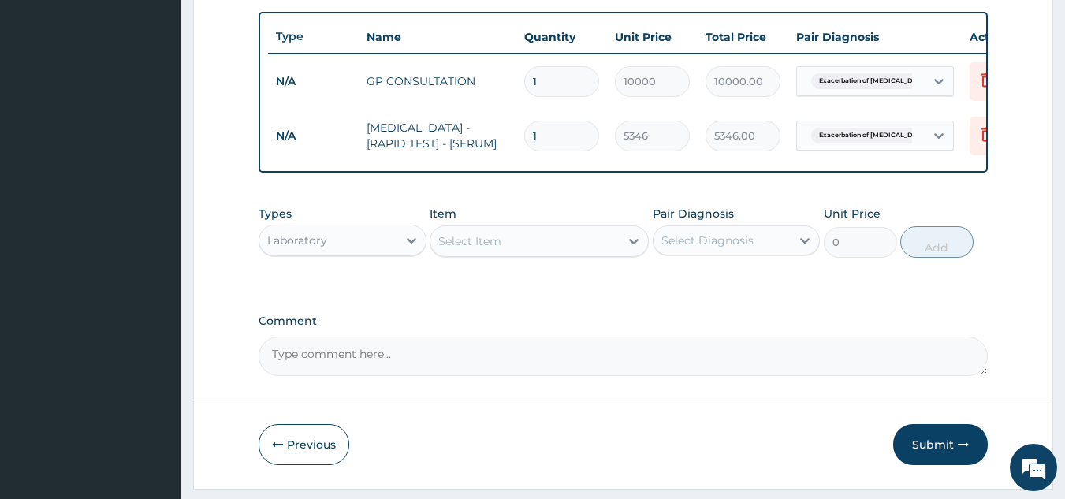
click at [303, 248] on div "Laboratory" at bounding box center [297, 241] width 60 height 16
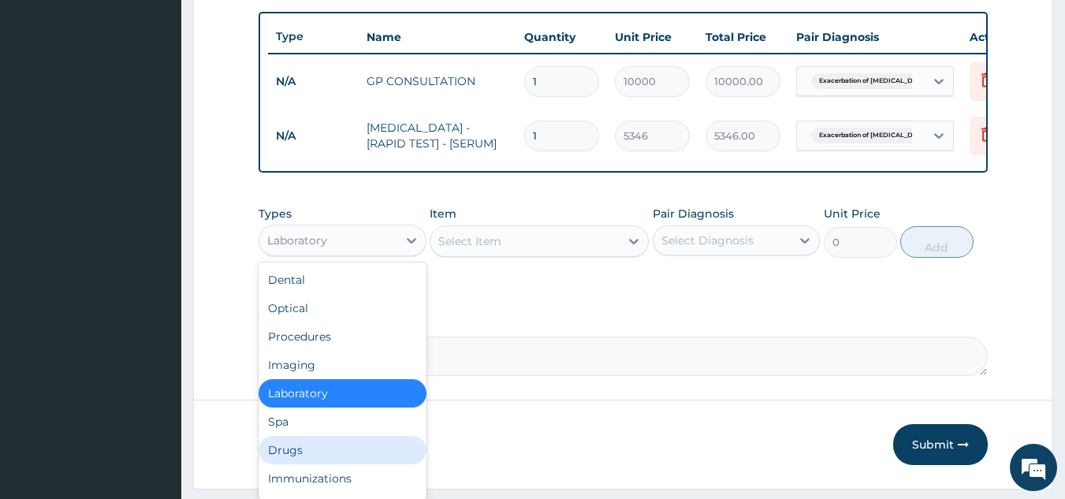
click at [304, 462] on div "Drugs" at bounding box center [343, 450] width 168 height 28
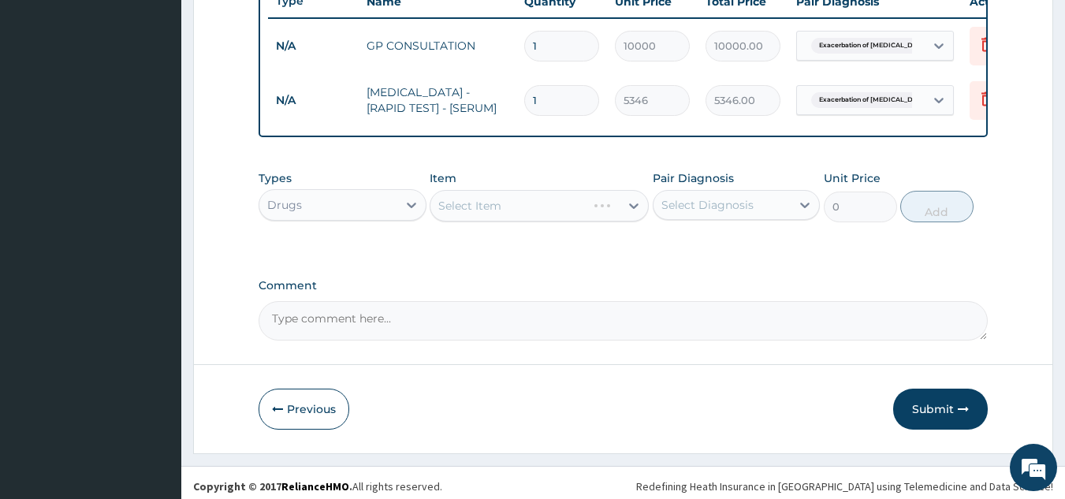
scroll to position [629, 0]
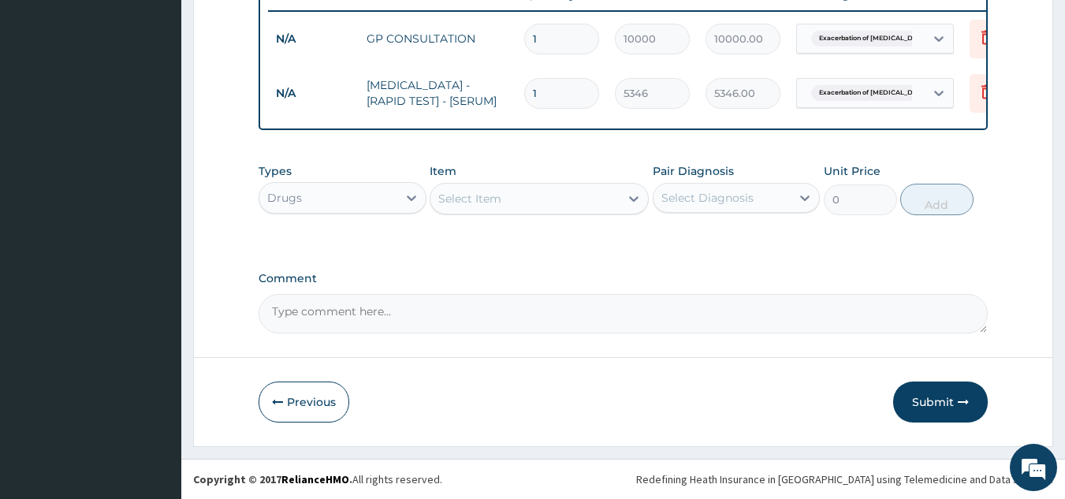
click at [472, 197] on div "Select Item" at bounding box center [469, 199] width 63 height 16
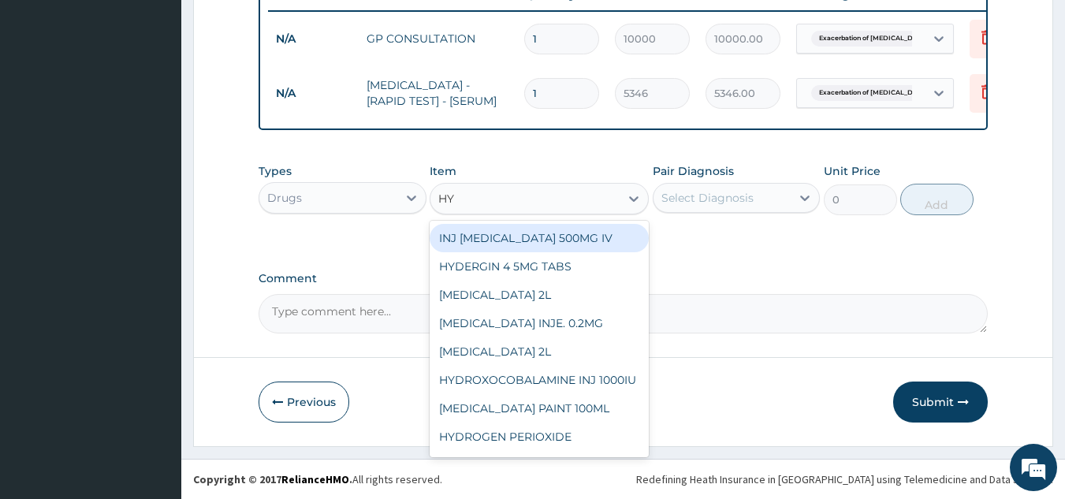
type input "HYO"
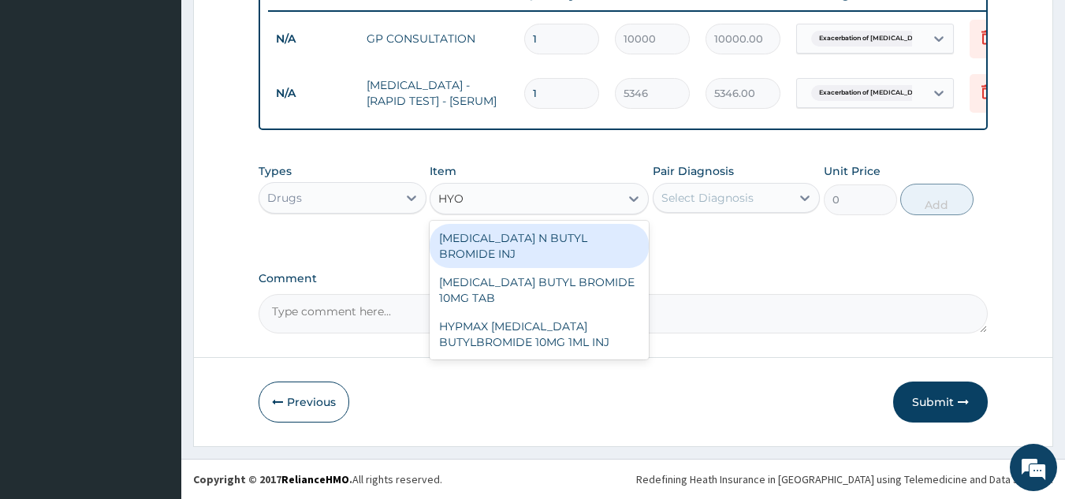
click at [517, 239] on div "HYOSCINE N BUTYL BROMIDE INJ" at bounding box center [539, 246] width 219 height 44
type input "337.5"
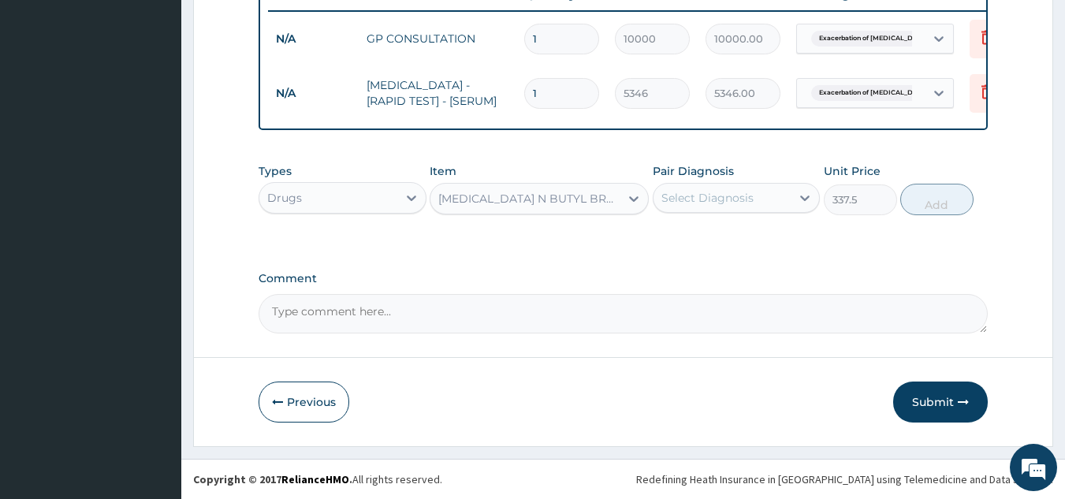
click at [729, 198] on div "Select Diagnosis" at bounding box center [708, 198] width 92 height 16
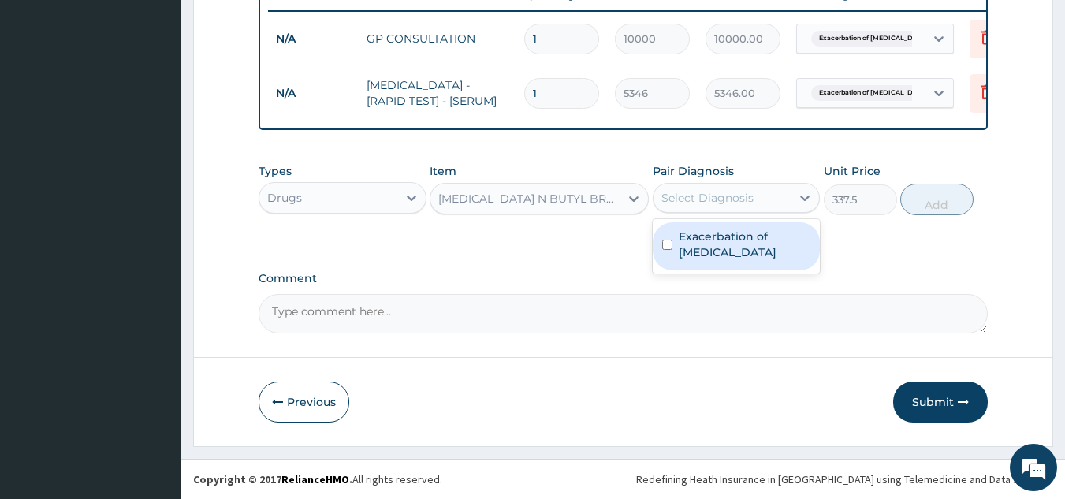
drag, startPoint x: 733, startPoint y: 252, endPoint x: 793, endPoint y: 234, distance: 62.4
click at [733, 251] on label "Exacerbation of peptic ulcer" at bounding box center [745, 245] width 132 height 32
checkbox input "true"
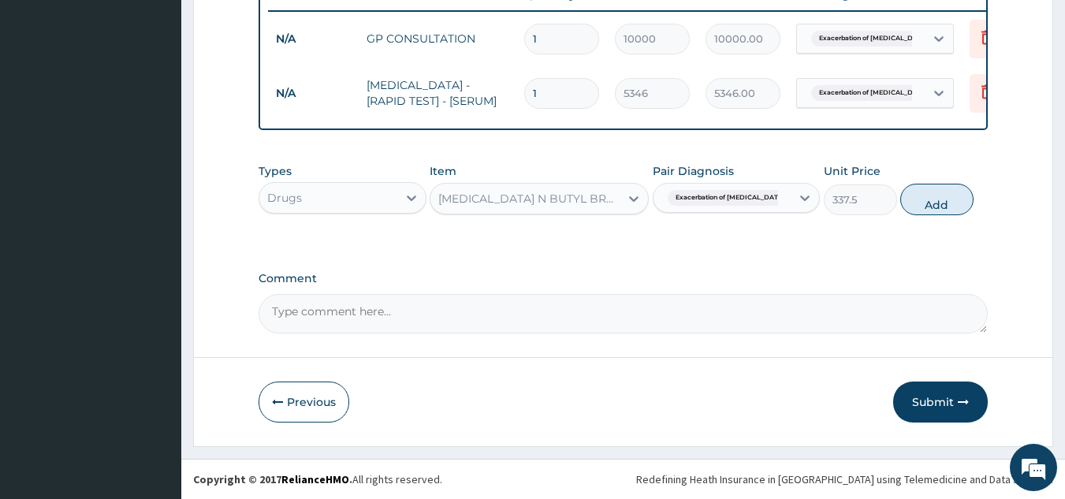
click at [927, 204] on button "Add" at bounding box center [937, 200] width 73 height 32
type input "0"
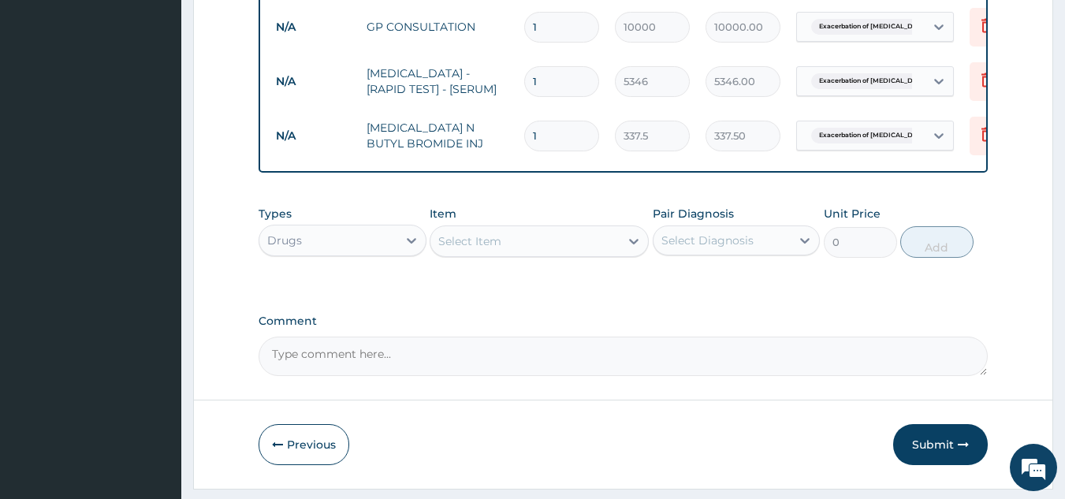
drag, startPoint x: 541, startPoint y: 137, endPoint x: 496, endPoint y: 130, distance: 45.5
click at [496, 130] on tr "N/A HYOSCINE N BUTYL BROMIDE INJ 1 337.5 337.50 Exacerbation of peptic ulcer De…" at bounding box center [654, 136] width 773 height 54
type input "4"
type input "1350.00"
type input "4"
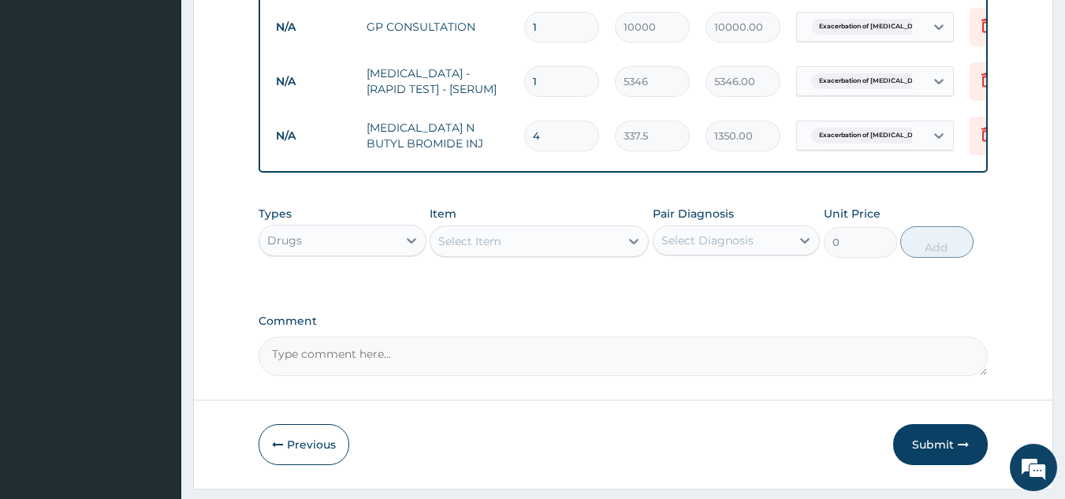
click at [559, 254] on div "Select Item" at bounding box center [525, 241] width 189 height 25
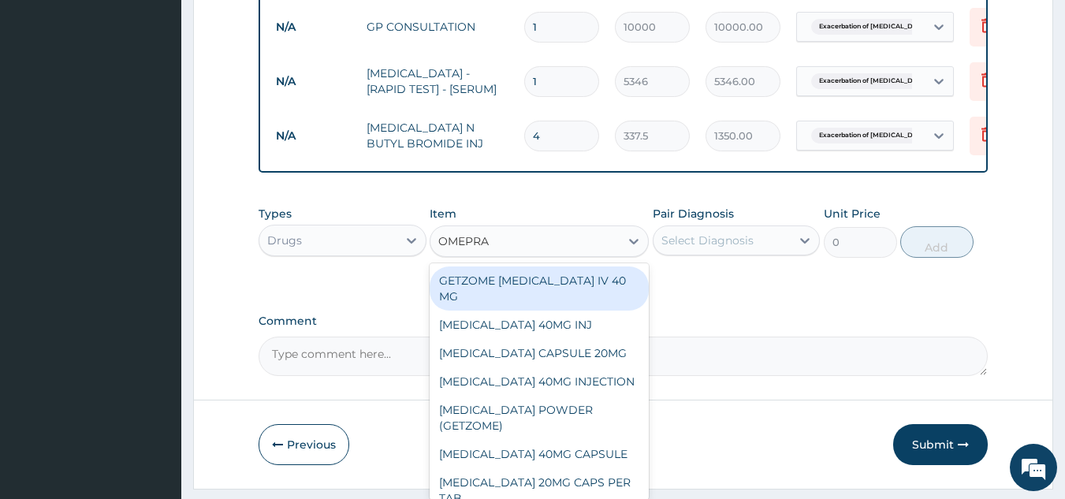
type input "OMEPRAZ"
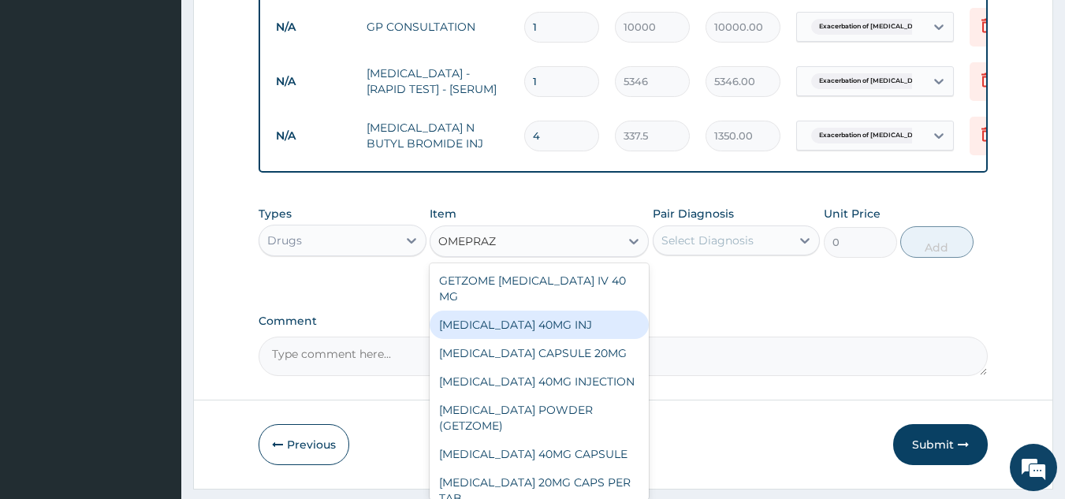
click at [532, 339] on div "OMEPRAZOLE 40MG INJ" at bounding box center [539, 325] width 219 height 28
type input "3313"
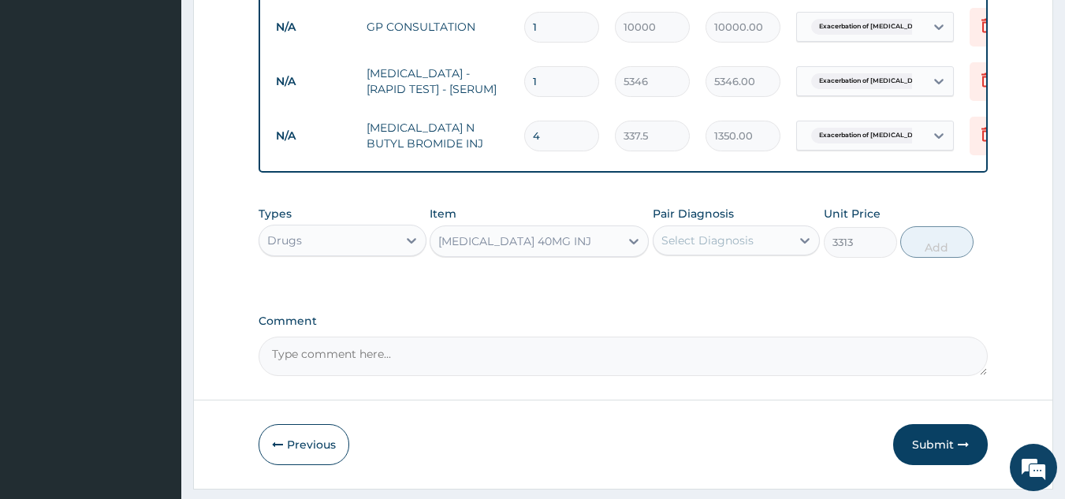
click at [707, 248] on div "Select Diagnosis" at bounding box center [708, 241] width 92 height 16
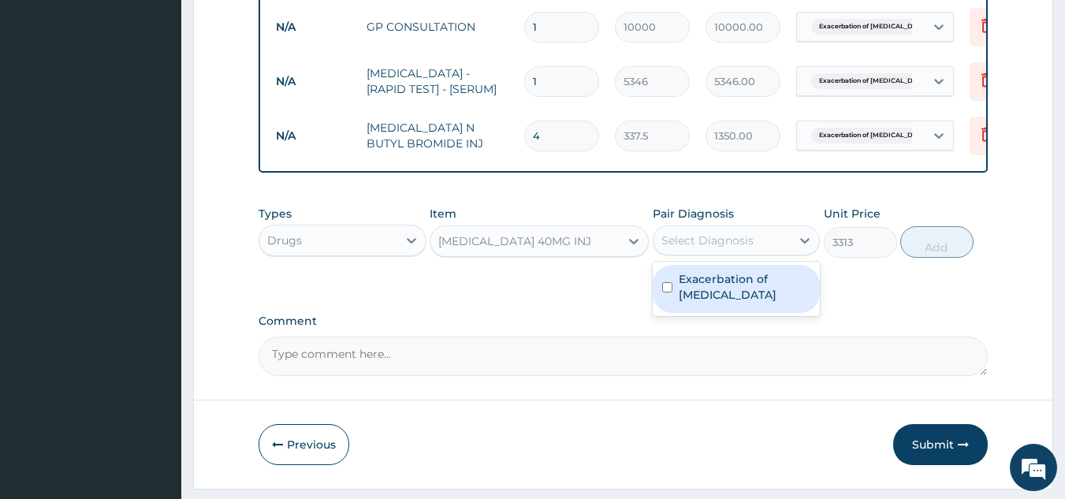
drag, startPoint x: 693, startPoint y: 308, endPoint x: 733, endPoint y: 309, distance: 40.2
click at [697, 303] on label "Exacerbation of peptic ulcer" at bounding box center [745, 287] width 132 height 32
checkbox input "true"
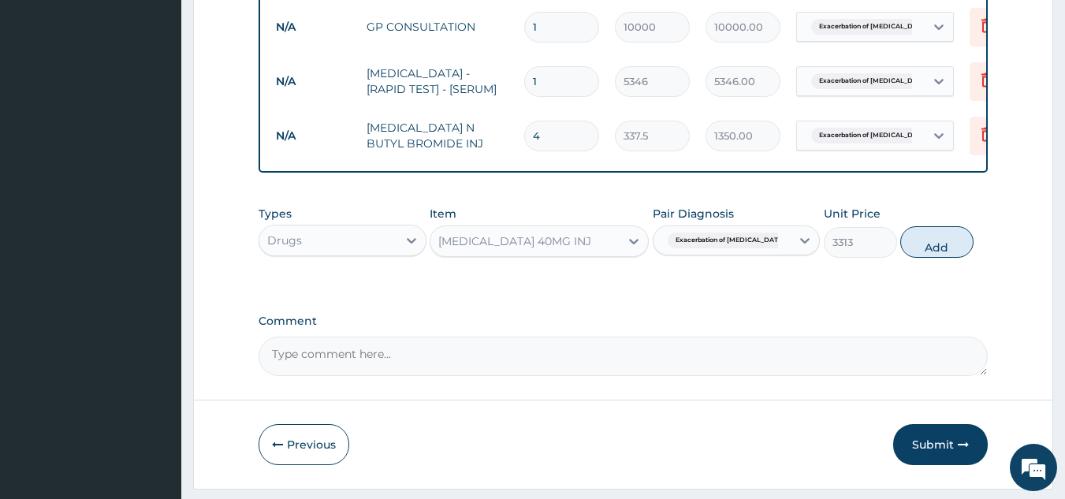
click at [953, 248] on button "Add" at bounding box center [937, 242] width 73 height 32
type input "0"
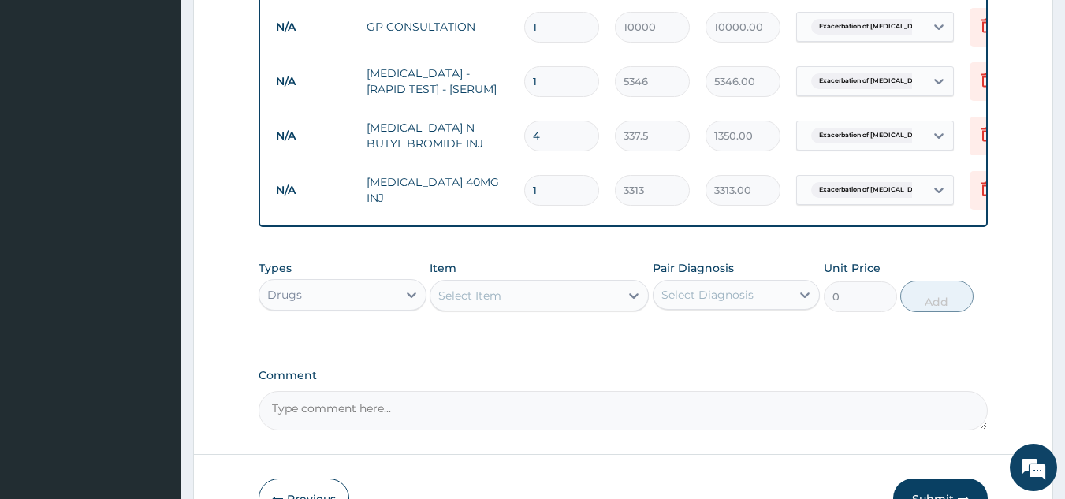
type input "0.00"
type input "4"
type input "13252.00"
type input "4"
click at [554, 308] on div "Select Item" at bounding box center [525, 295] width 189 height 25
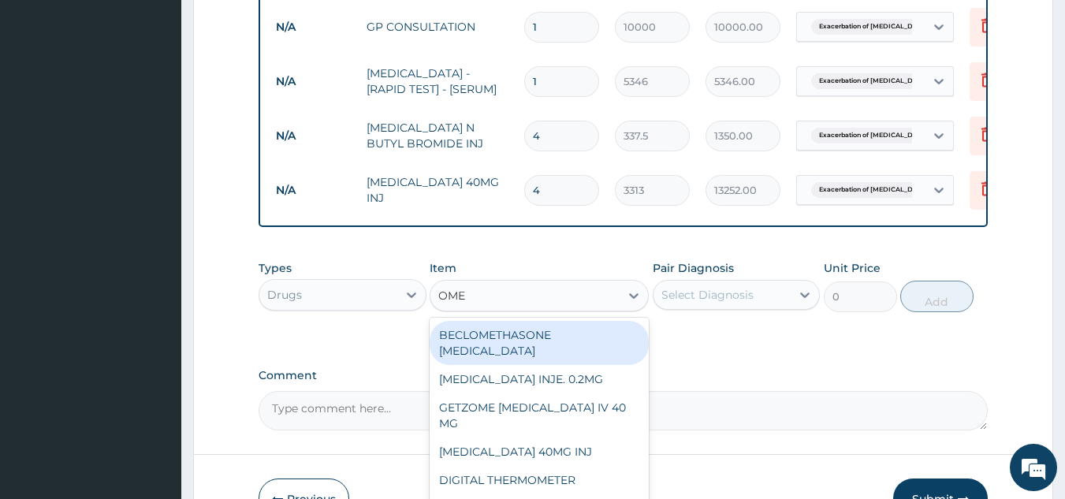
type input "OMEP"
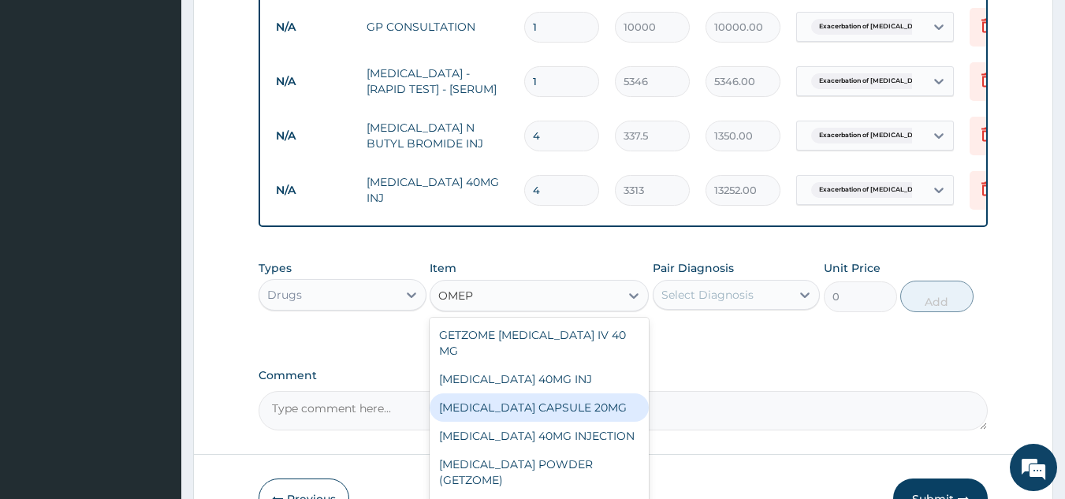
click at [557, 422] on div "OMEPRAZOLE CAPSULE 20MG" at bounding box center [539, 408] width 219 height 28
type input "2900"
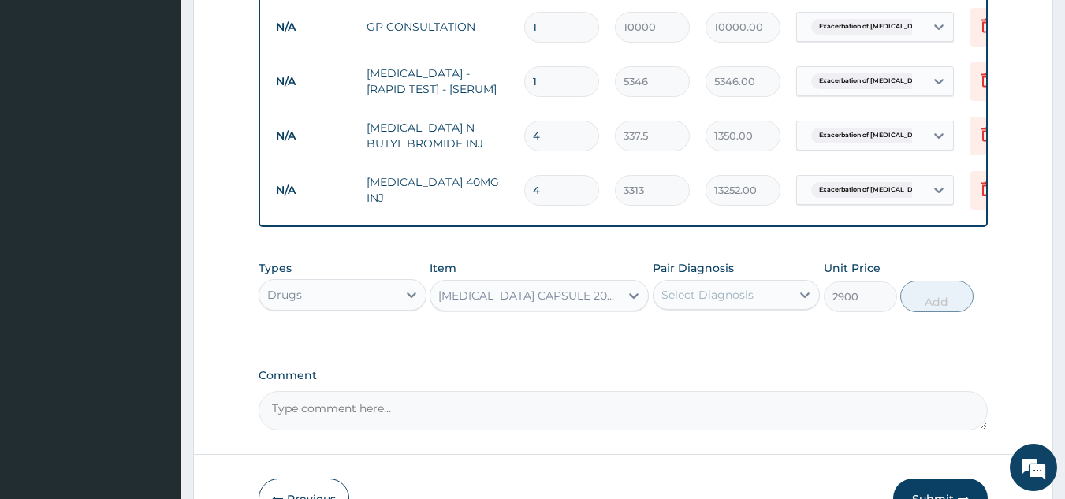
drag, startPoint x: 711, startPoint y: 301, endPoint x: 712, endPoint y: 315, distance: 14.3
click at [711, 303] on div "Select Diagnosis" at bounding box center [708, 295] width 92 height 16
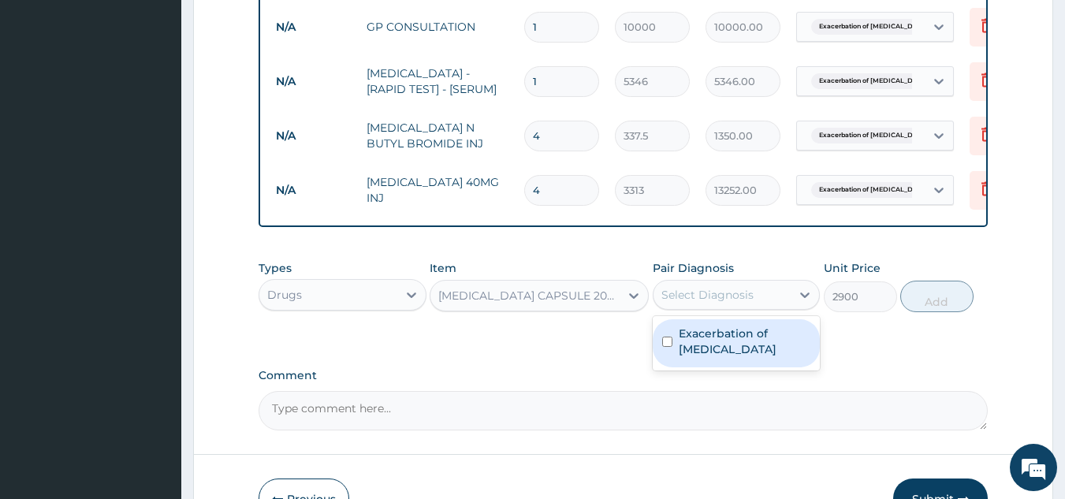
drag, startPoint x: 704, startPoint y: 354, endPoint x: 782, endPoint y: 353, distance: 78.1
click at [718, 353] on label "Exacerbation of peptic ulcer" at bounding box center [745, 342] width 132 height 32
checkbox input "true"
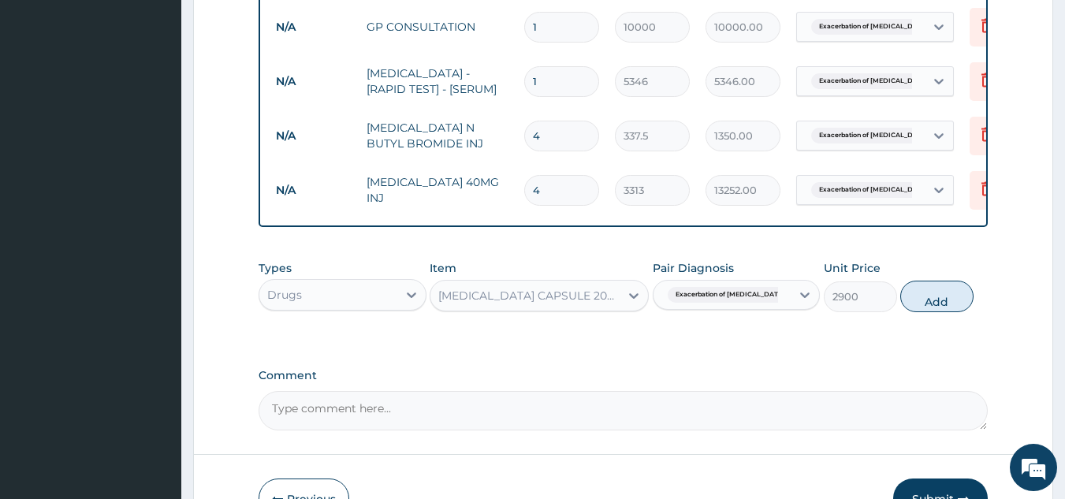
drag, startPoint x: 938, startPoint y: 307, endPoint x: 636, endPoint y: 328, distance: 302.8
click at [927, 309] on button "Add" at bounding box center [937, 297] width 73 height 32
type input "0"
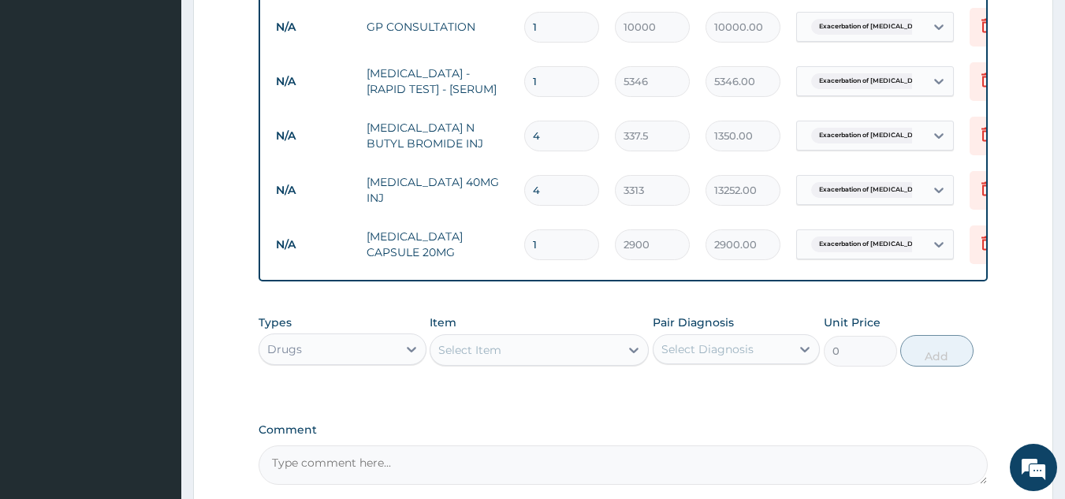
click at [513, 362] on div "Select Item" at bounding box center [525, 350] width 189 height 25
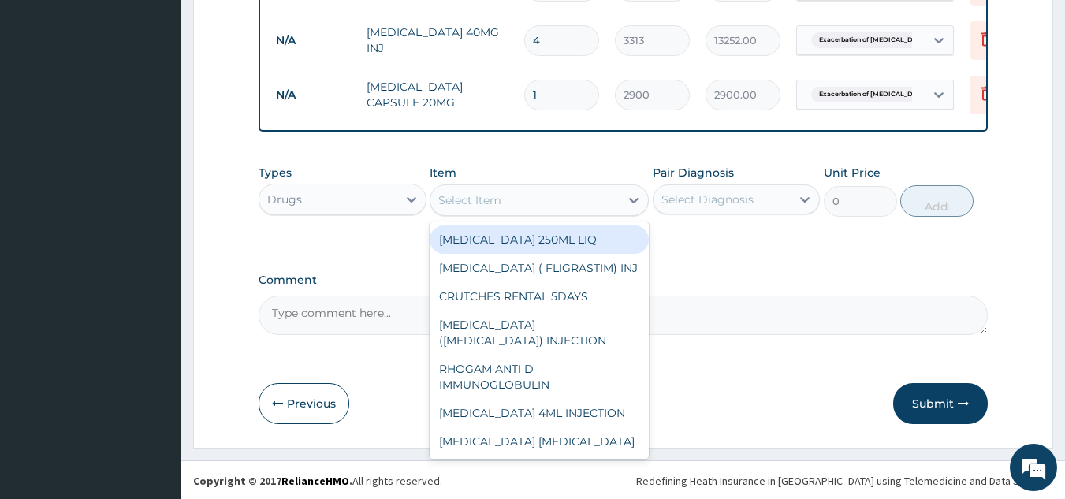
scroll to position [793, 0]
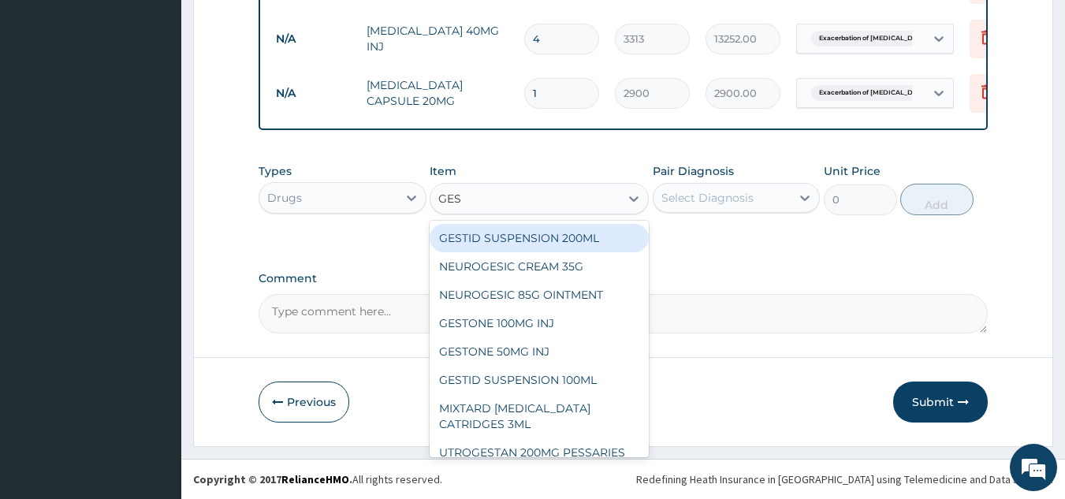
type input "GEST"
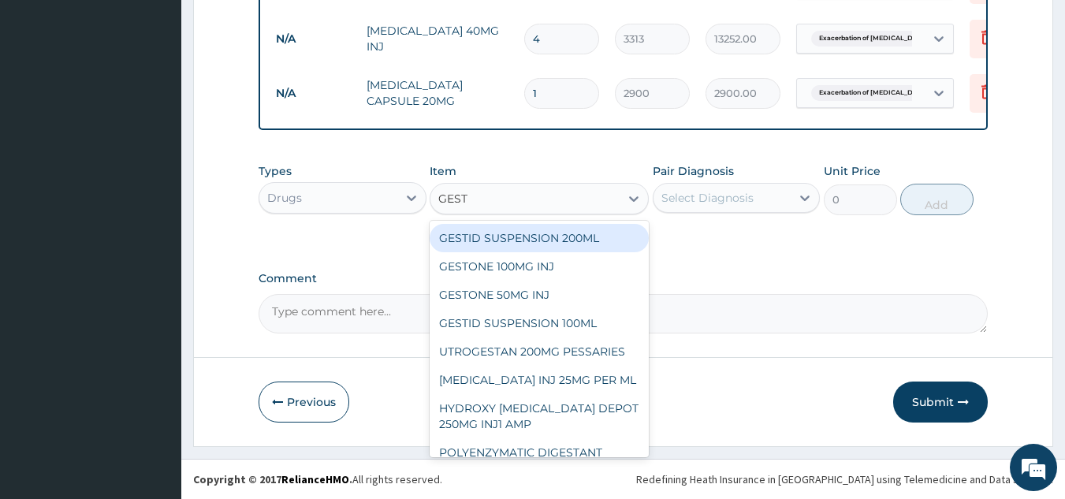
click at [571, 234] on div "GESTID SUSPENSION 200ML" at bounding box center [539, 238] width 219 height 28
type input "5607.5"
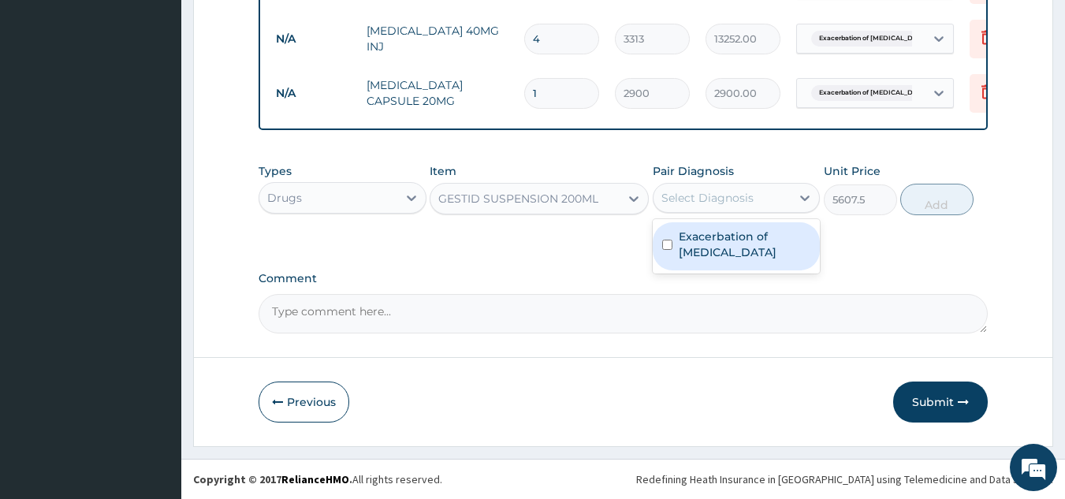
drag, startPoint x: 707, startPoint y: 195, endPoint x: 705, endPoint y: 237, distance: 41.9
click at [707, 197] on div "Select Diagnosis" at bounding box center [708, 198] width 92 height 16
drag, startPoint x: 707, startPoint y: 256, endPoint x: 756, endPoint y: 250, distance: 50.0
click at [714, 254] on label "Exacerbation of peptic ulcer" at bounding box center [745, 245] width 132 height 32
checkbox input "true"
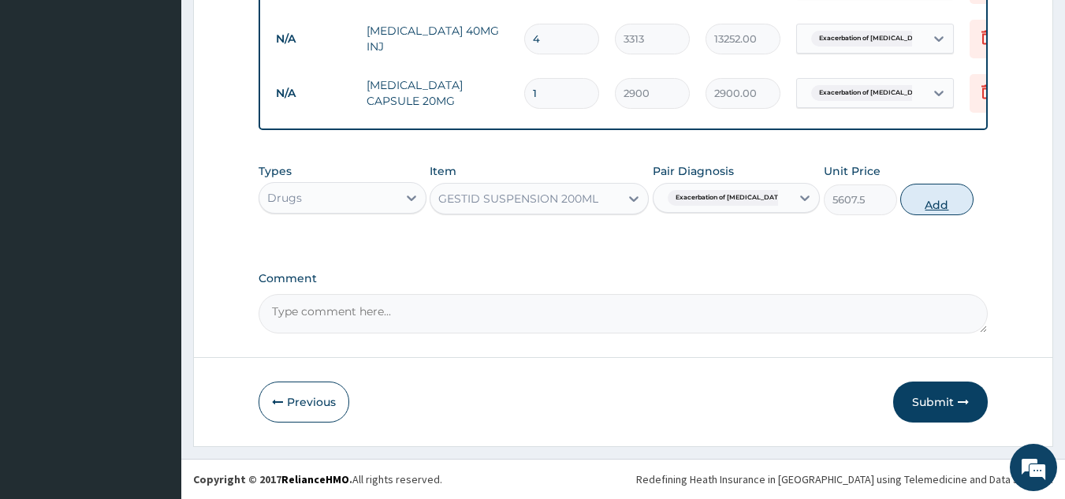
click at [937, 202] on button "Add" at bounding box center [937, 200] width 73 height 32
type input "0"
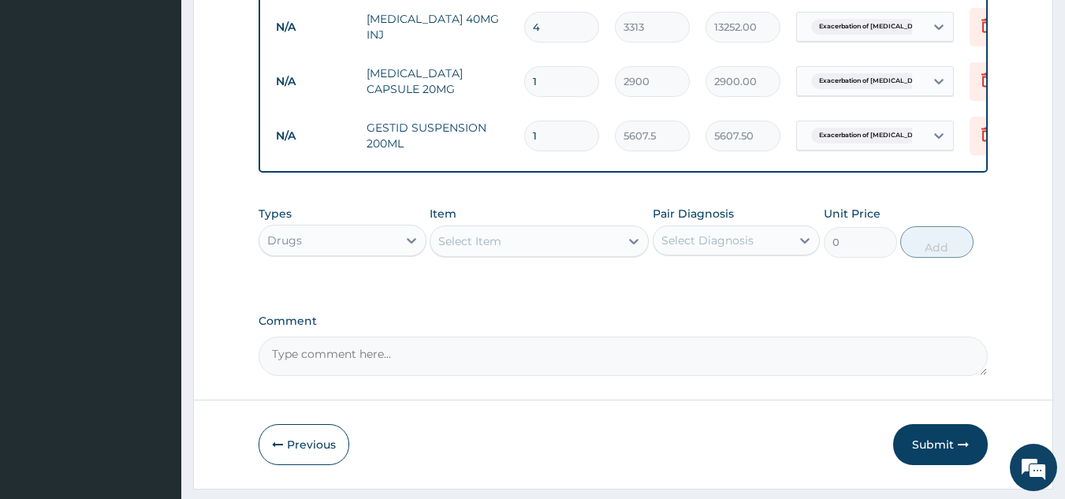
click at [565, 254] on div "Select Item" at bounding box center [525, 241] width 189 height 25
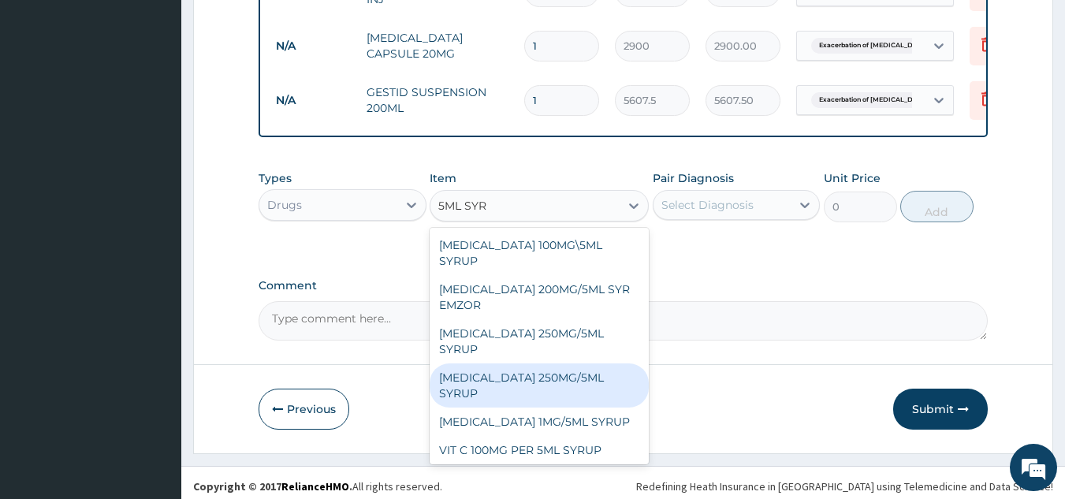
scroll to position [847, 0]
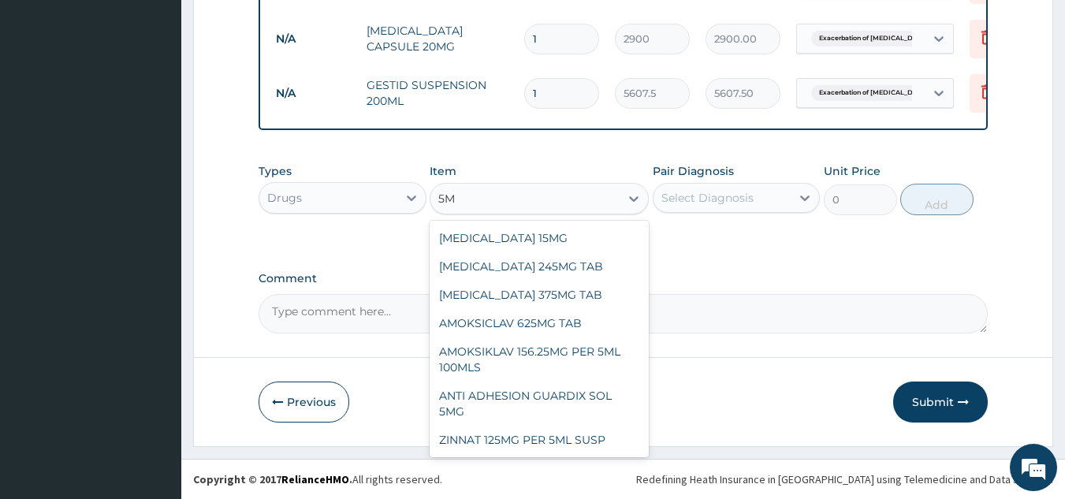
type input "5"
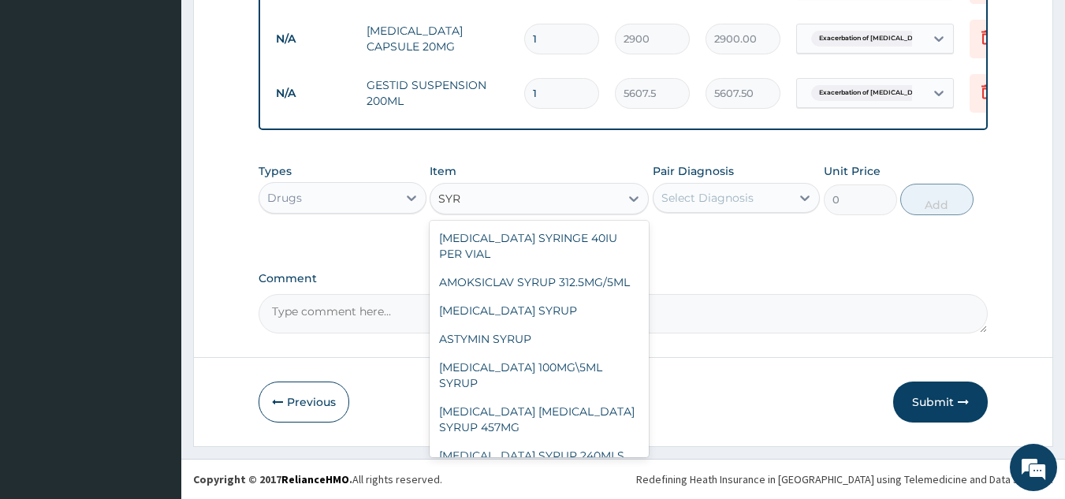
type input "SYRI"
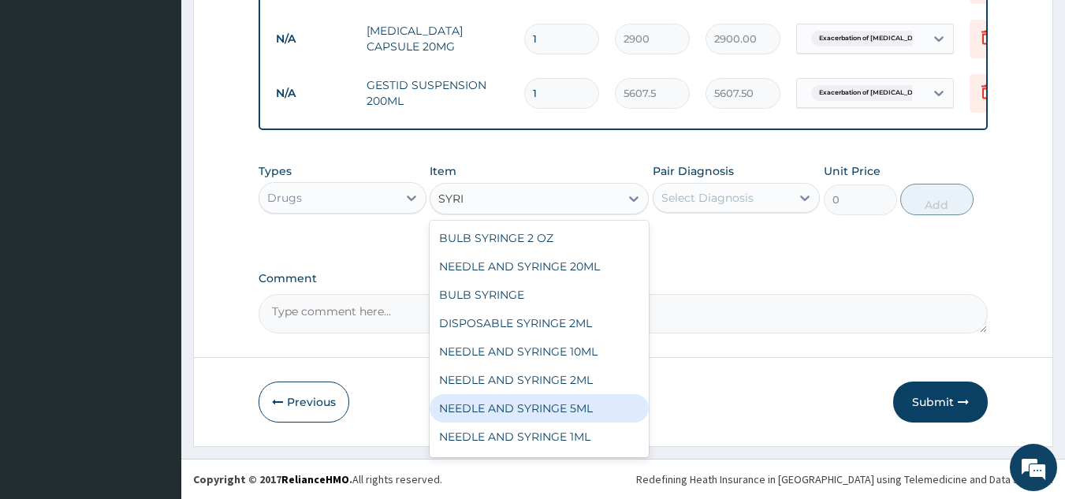
scroll to position [167, 0]
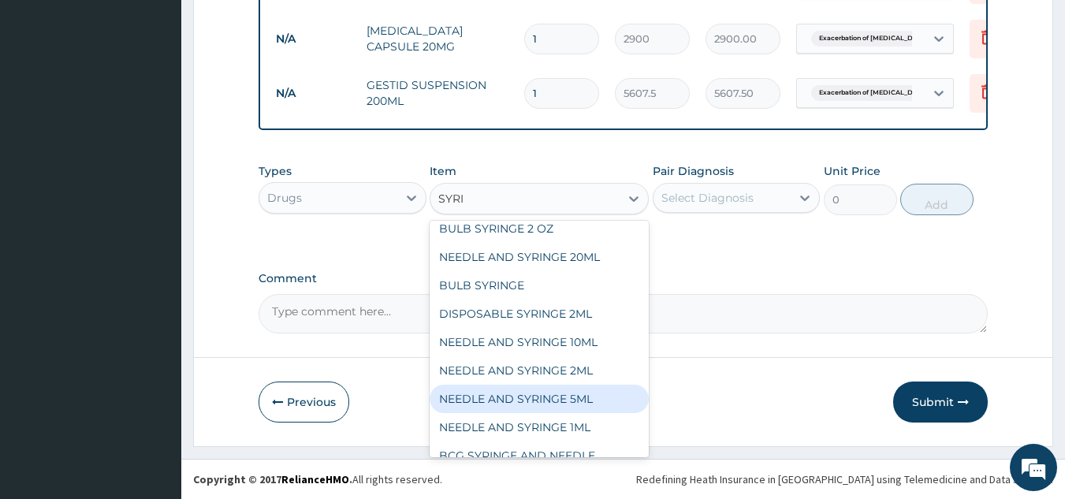
click at [553, 385] on div "NEEDLE AND SYRINGE 5ML" at bounding box center [539, 399] width 219 height 28
type input "250"
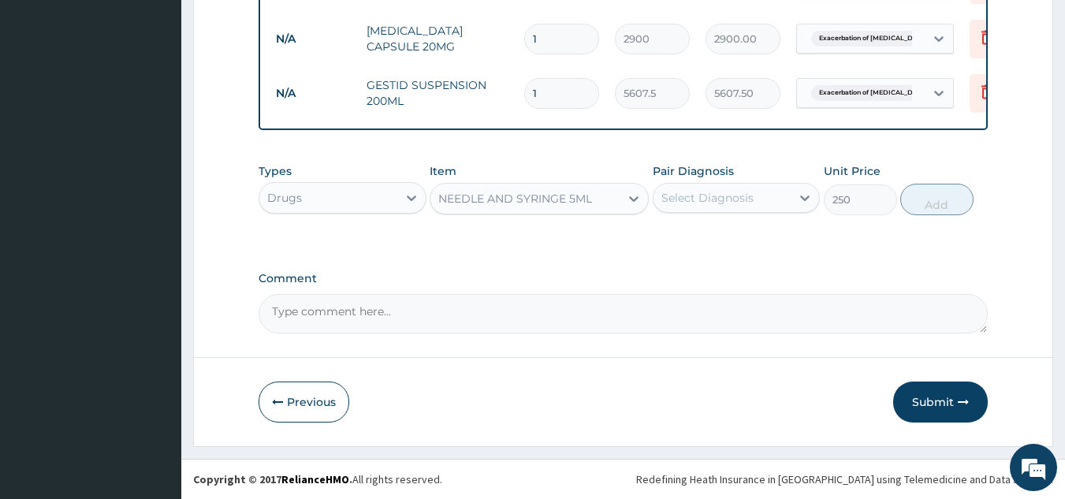
click at [703, 192] on div "Select Diagnosis" at bounding box center [708, 198] width 92 height 16
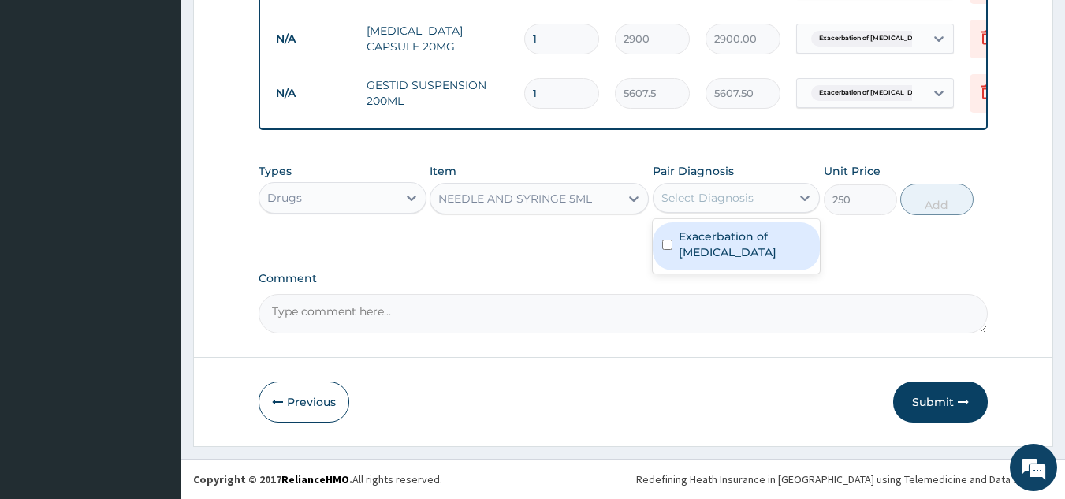
click at [699, 249] on label "Exacerbation of peptic ulcer" at bounding box center [745, 245] width 132 height 32
checkbox input "true"
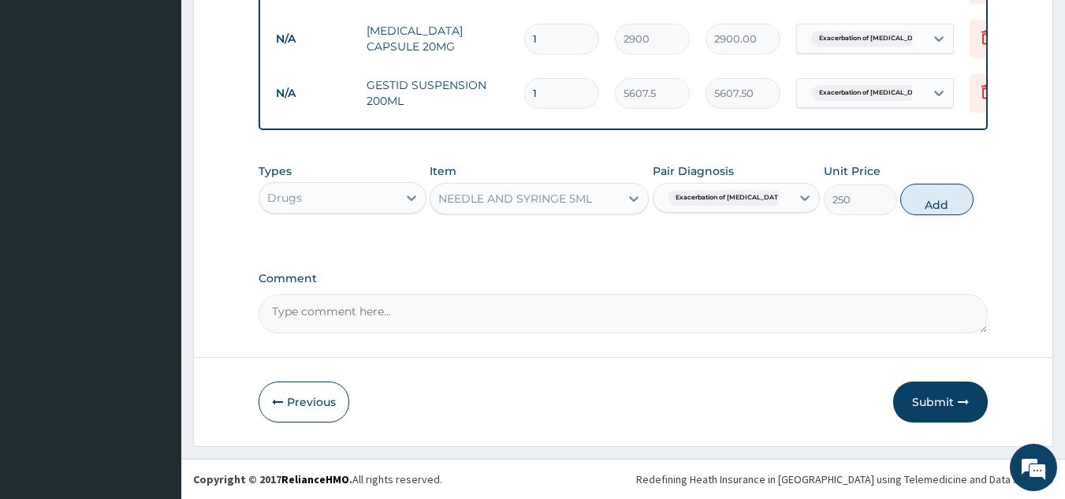
drag, startPoint x: 941, startPoint y: 203, endPoint x: 897, endPoint y: 195, distance: 44.1
click at [942, 203] on button "Add" at bounding box center [937, 200] width 73 height 32
type input "0"
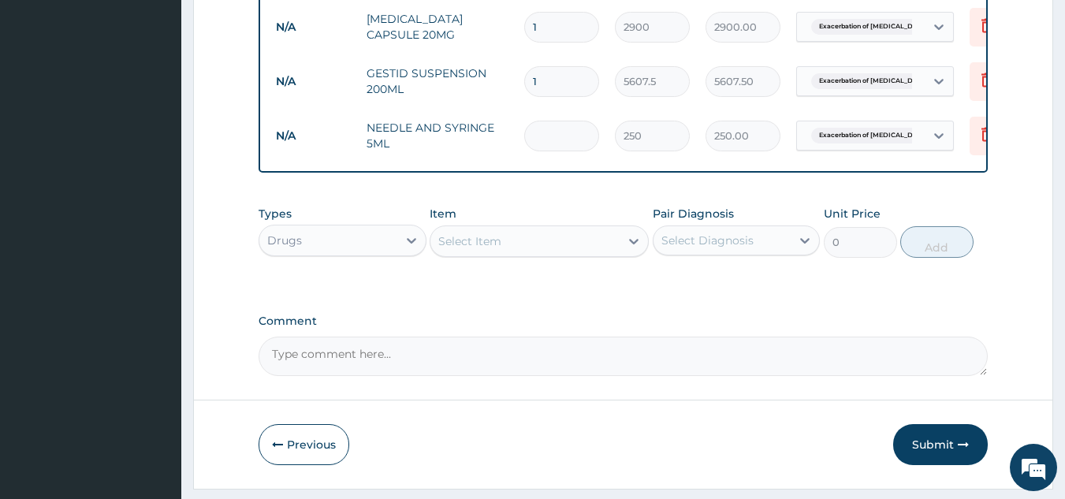
type input "0.00"
type input "5"
type input "1250.00"
type input "5"
click at [543, 254] on div "Select Item" at bounding box center [525, 241] width 189 height 25
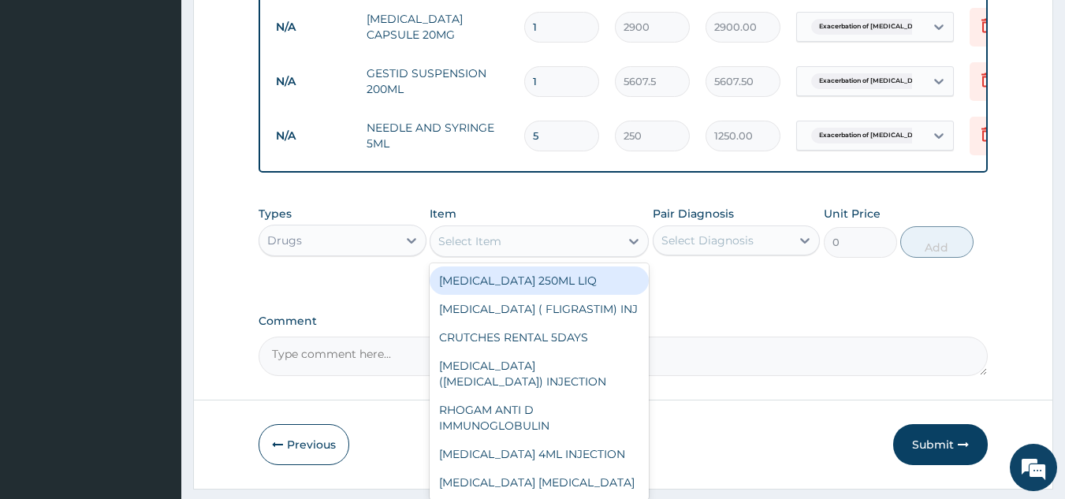
type input "P"
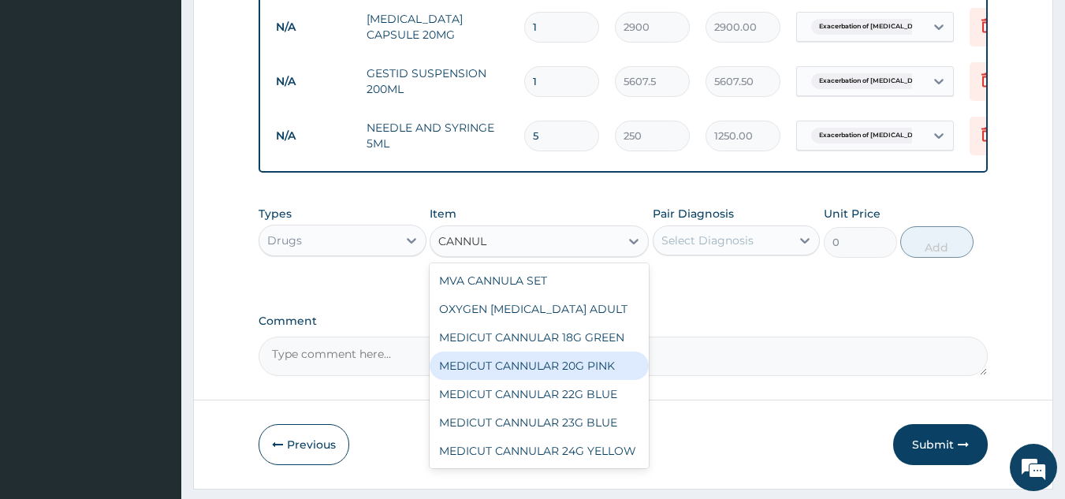
scroll to position [901, 0]
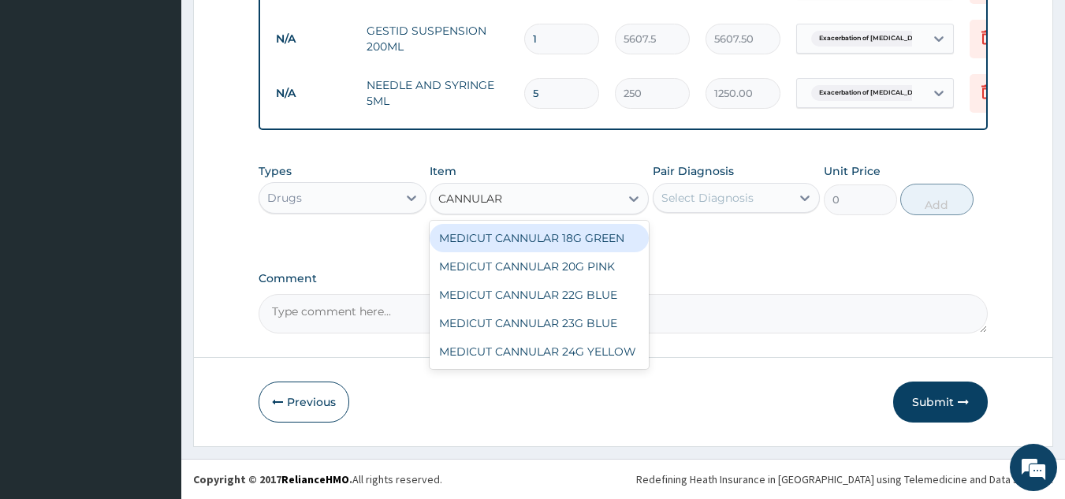
type input "CANNULAR"
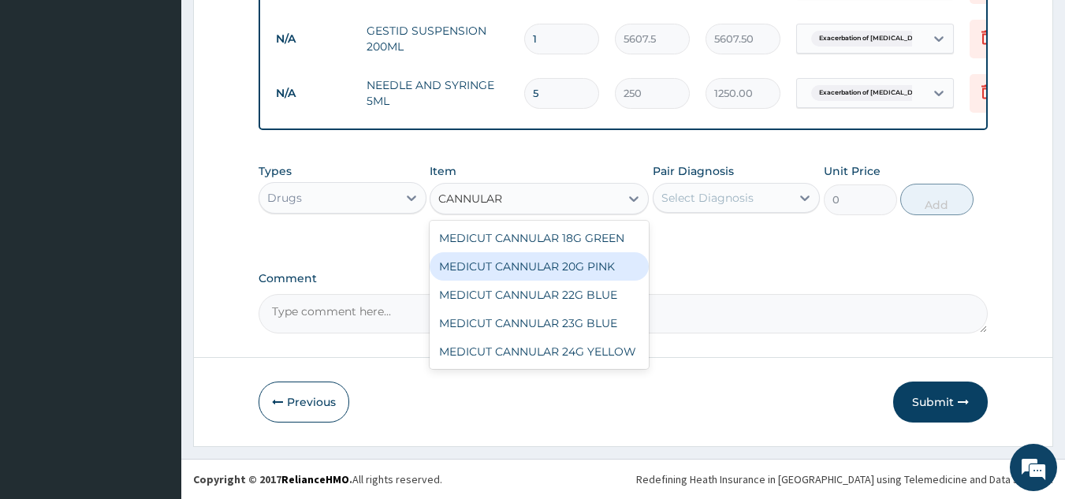
click at [610, 263] on div "MEDICUT CANNULAR 20G PINK" at bounding box center [539, 266] width 219 height 28
type input "202.5"
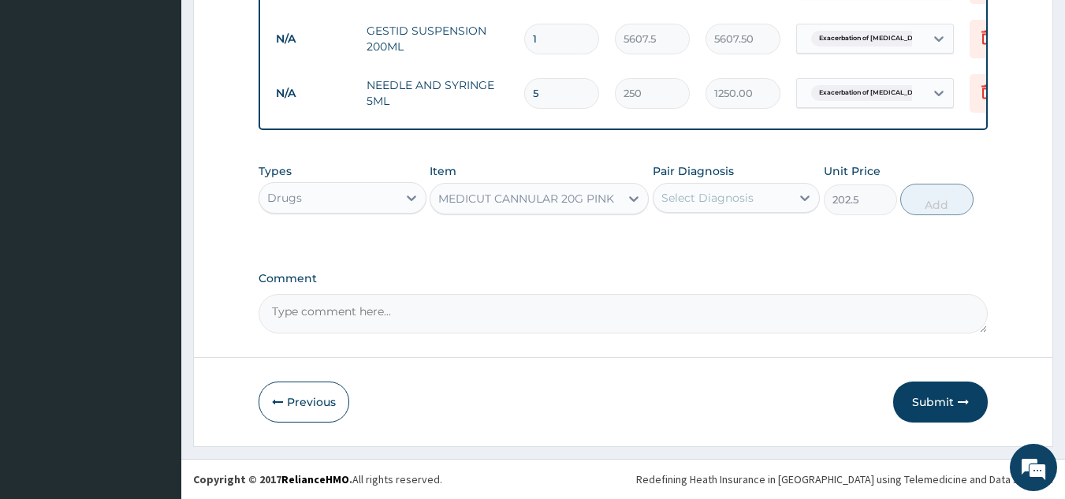
click at [711, 192] on div "Select Diagnosis" at bounding box center [708, 198] width 92 height 16
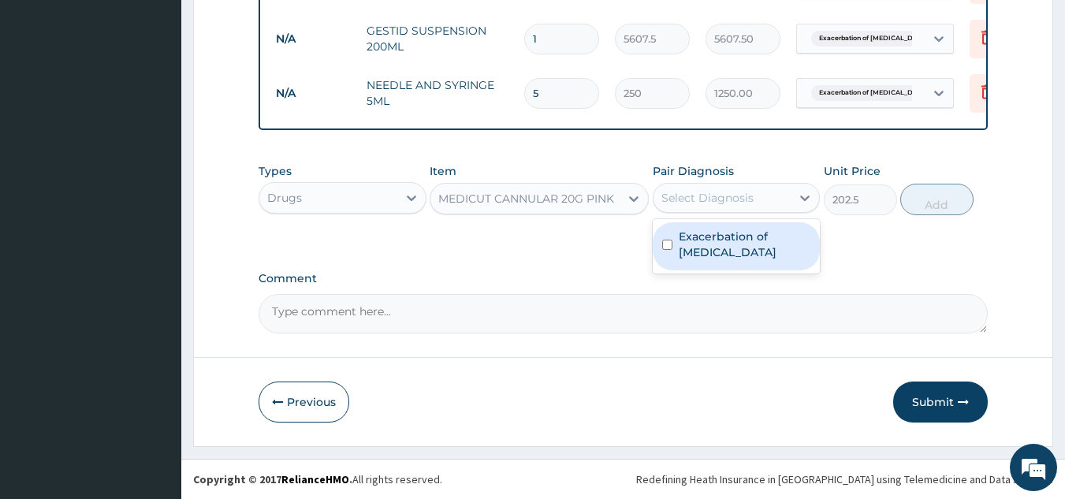
drag, startPoint x: 711, startPoint y: 244, endPoint x: 801, endPoint y: 239, distance: 90.9
click at [711, 244] on label "Exacerbation of peptic ulcer" at bounding box center [745, 245] width 132 height 32
checkbox input "true"
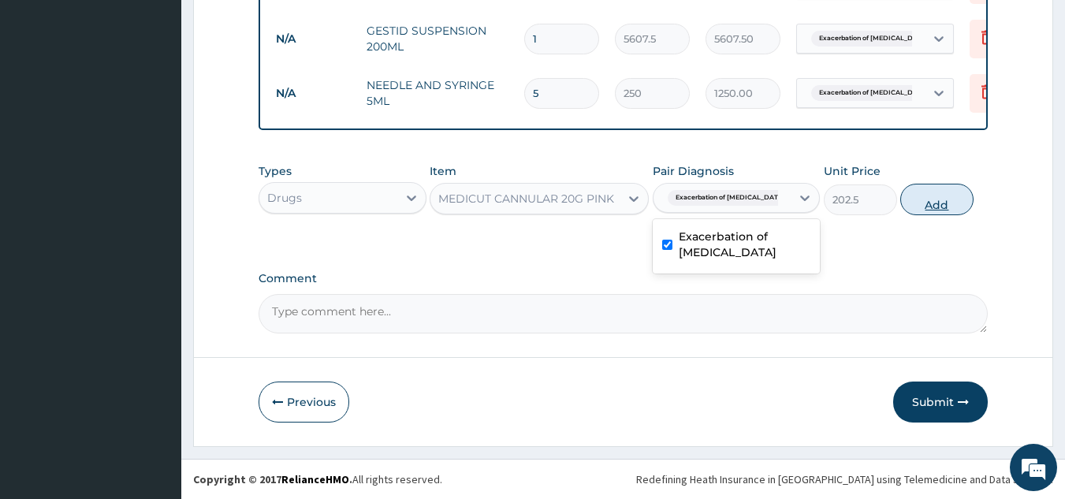
click at [908, 204] on button "Add" at bounding box center [937, 200] width 73 height 32
type input "0"
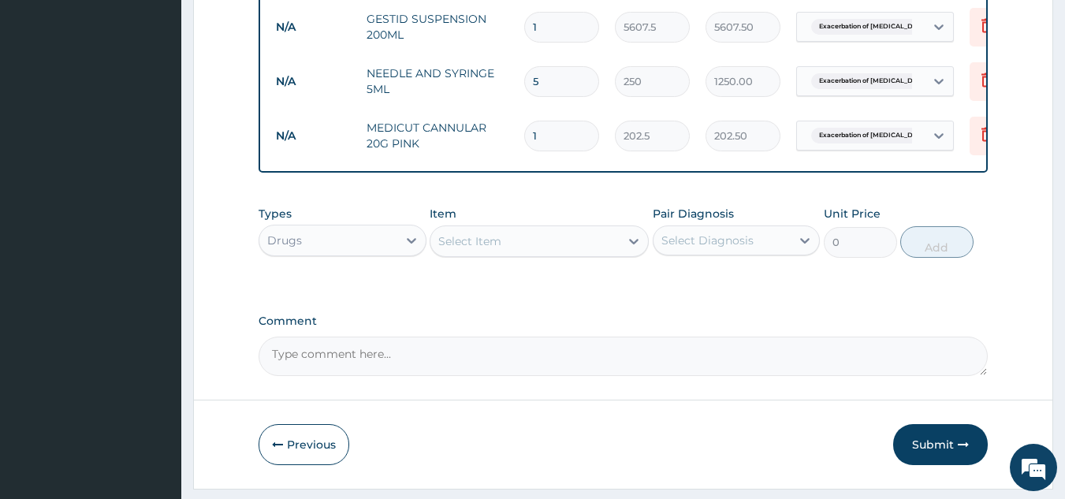
click at [520, 254] on div "Select Item" at bounding box center [525, 241] width 189 height 25
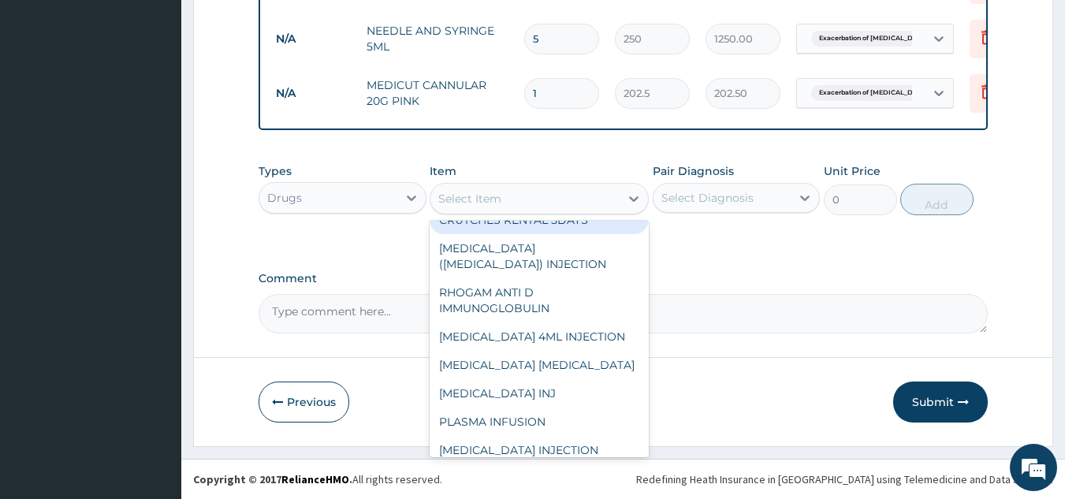
scroll to position [0, 0]
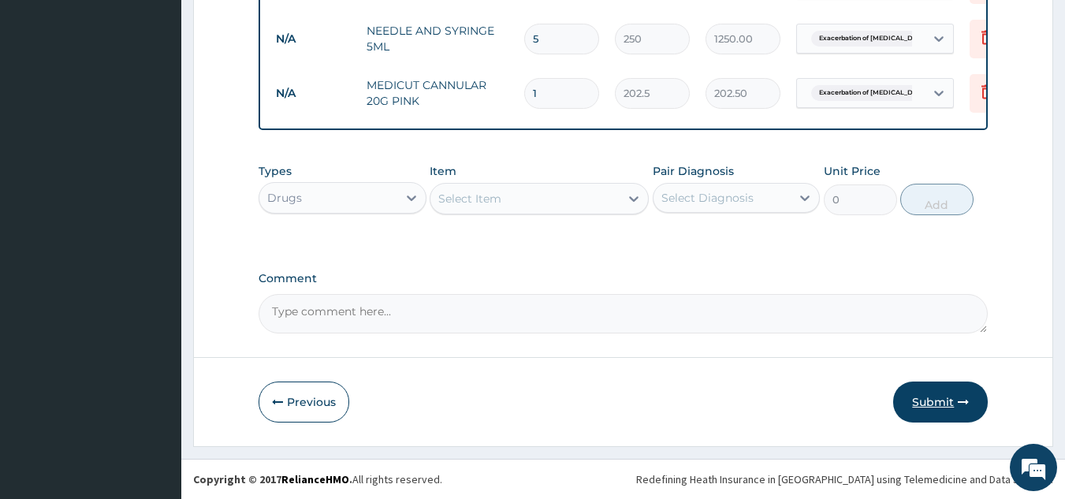
click at [920, 405] on button "Submit" at bounding box center [940, 402] width 95 height 41
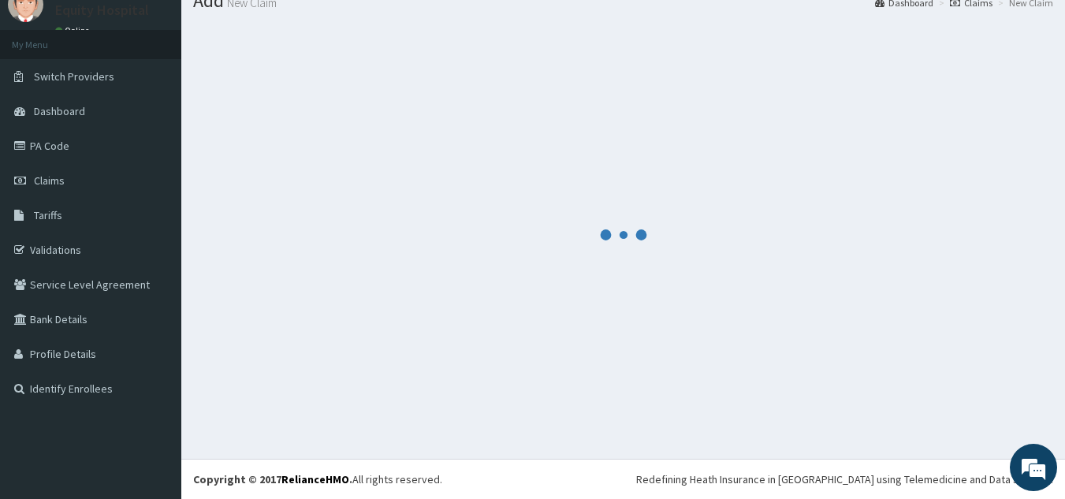
scroll to position [956, 0]
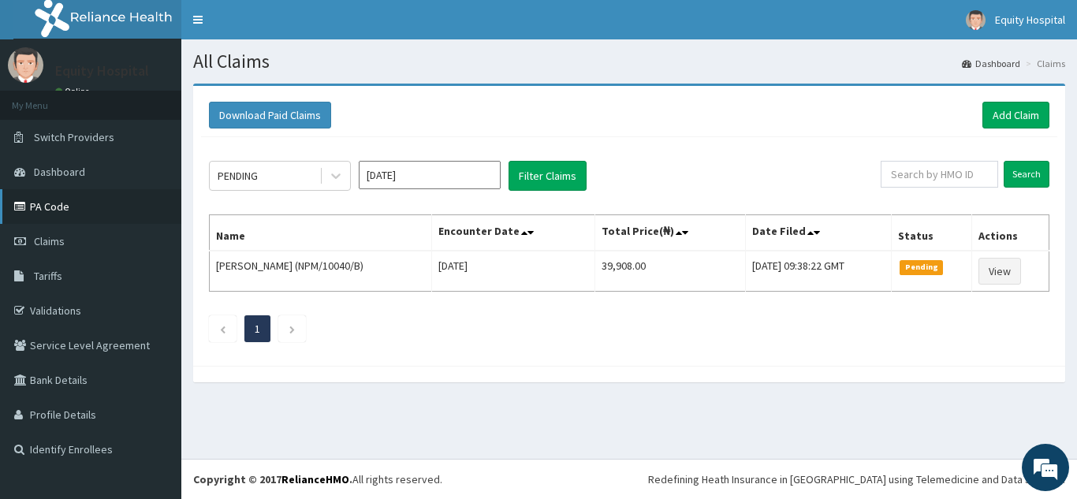
drag, startPoint x: 54, startPoint y: 202, endPoint x: 63, endPoint y: 203, distance: 8.8
click at [54, 203] on link "PA Code" at bounding box center [90, 206] width 181 height 35
